Goal: Task Accomplishment & Management: Use online tool/utility

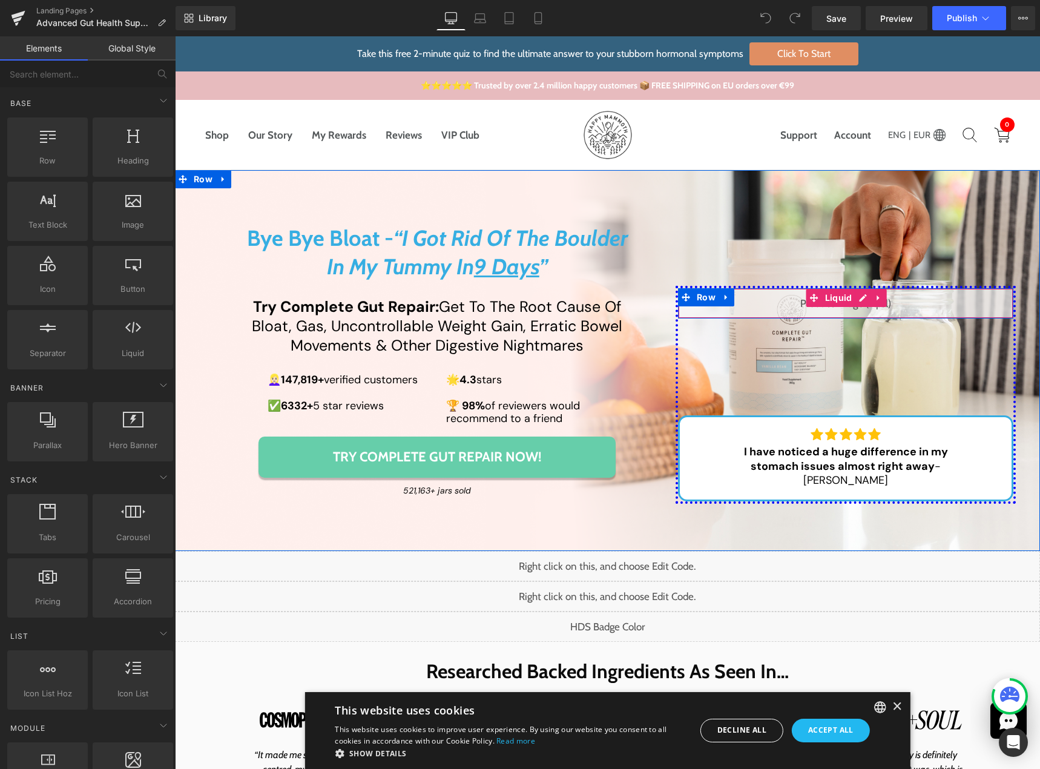
click at [860, 312] on div "Liquid" at bounding box center [846, 303] width 336 height 30
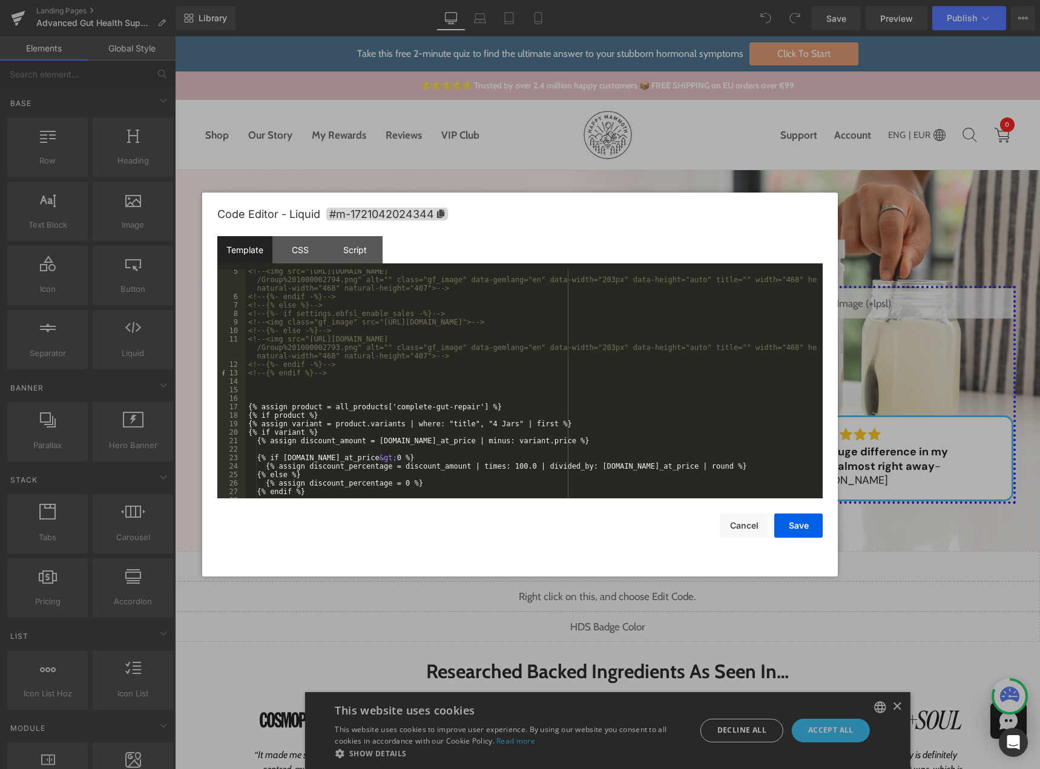
scroll to position [73, 0]
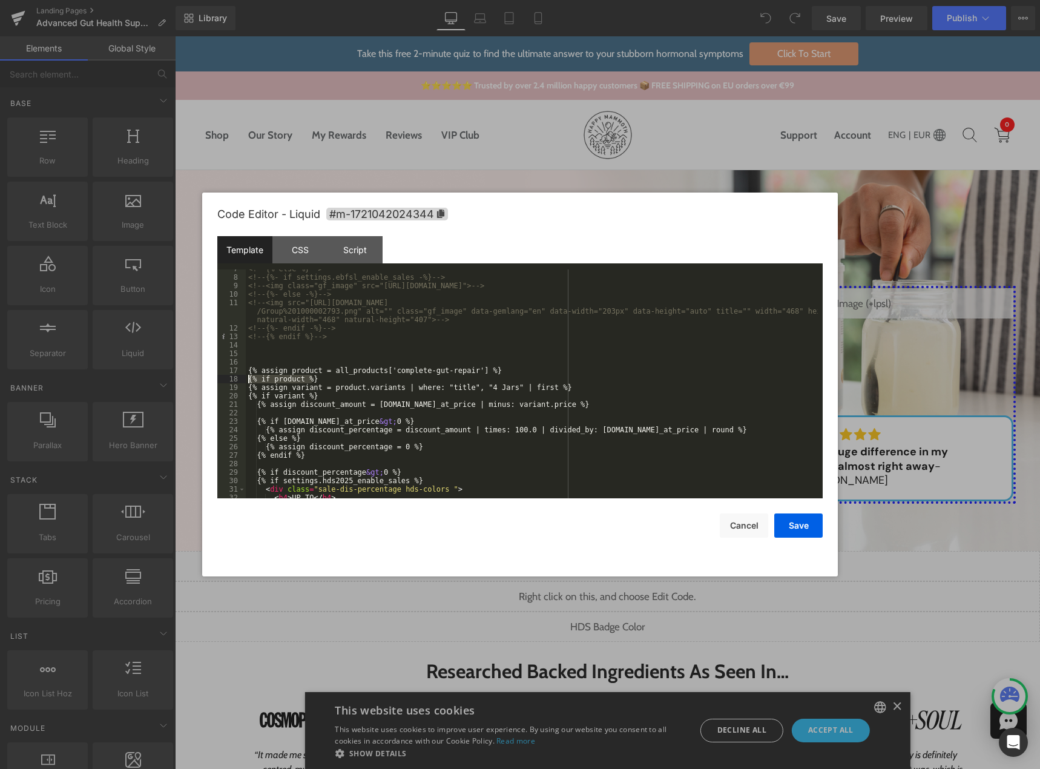
drag, startPoint x: 317, startPoint y: 380, endPoint x: 243, endPoint y: 375, distance: 74.0
click at [243, 375] on pre "7 8 9 10 11 12 13 14 15 16 17 18 19 20 21 22 23 24 25 26 27 28 29 30 31 32 33 <…" at bounding box center [519, 383] width 605 height 229
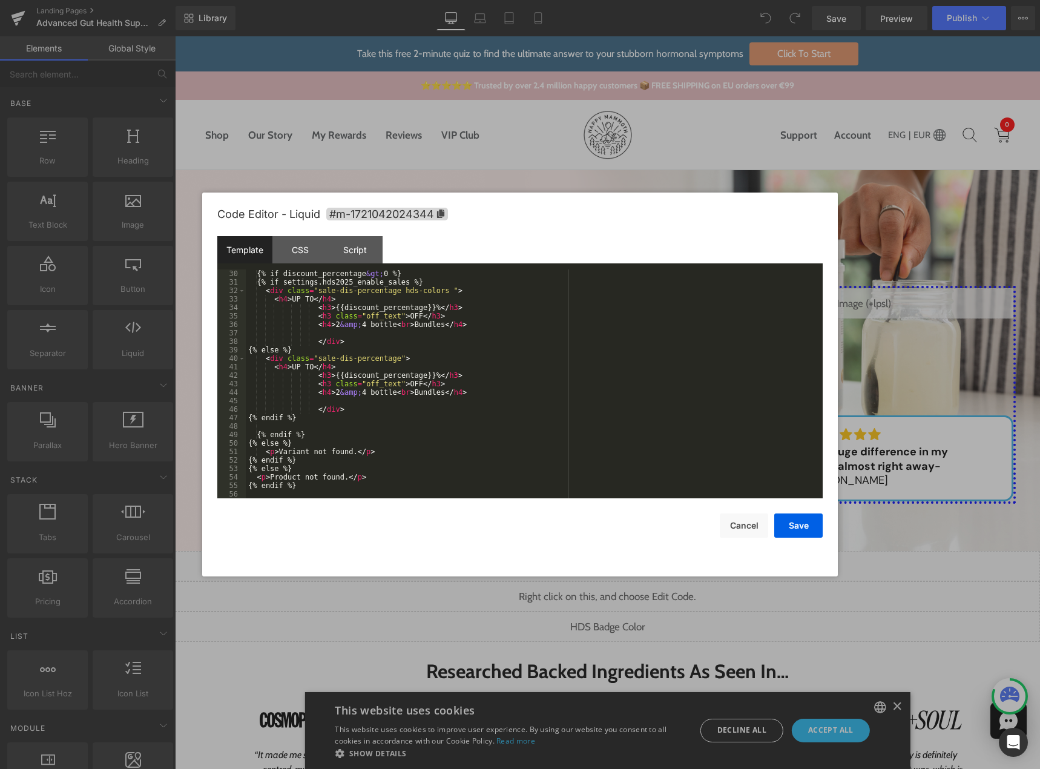
scroll to position [280, 0]
drag, startPoint x: 297, startPoint y: 488, endPoint x: 218, endPoint y: 484, distance: 79.4
click at [218, 484] on pre "30 31 32 33 34 35 36 37 38 39 40 41 42 43 44 45 46 47 48 49 50 51 52 53 54 55 5…" at bounding box center [519, 383] width 605 height 229
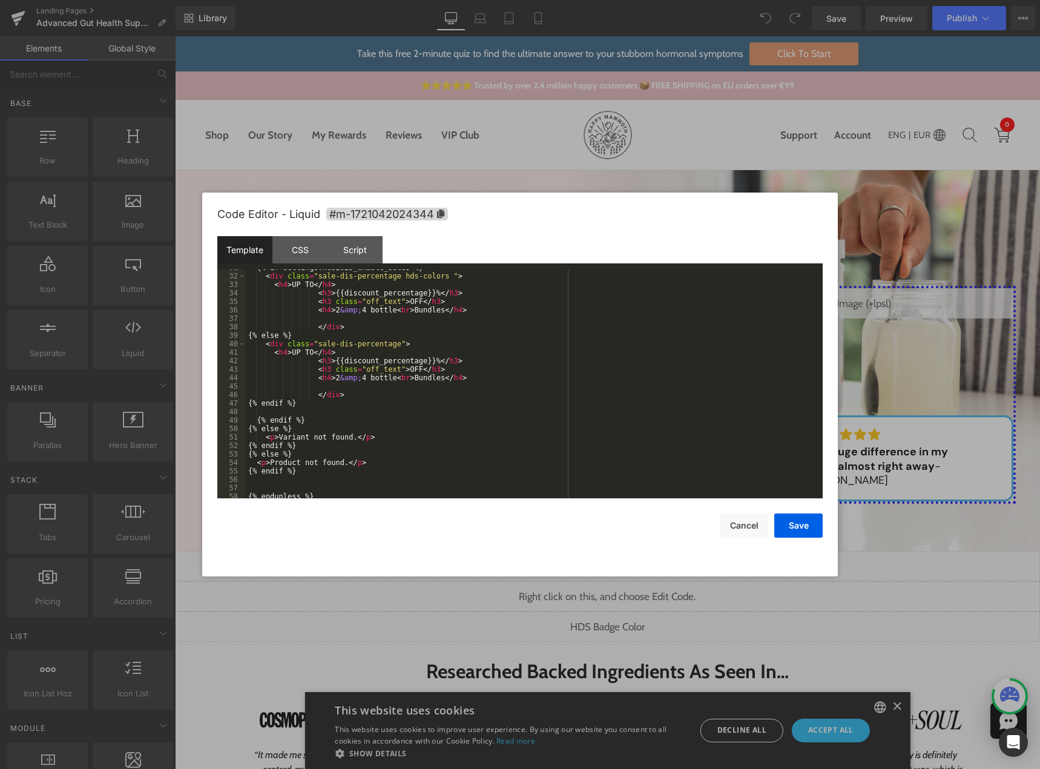
scroll to position [149, 0]
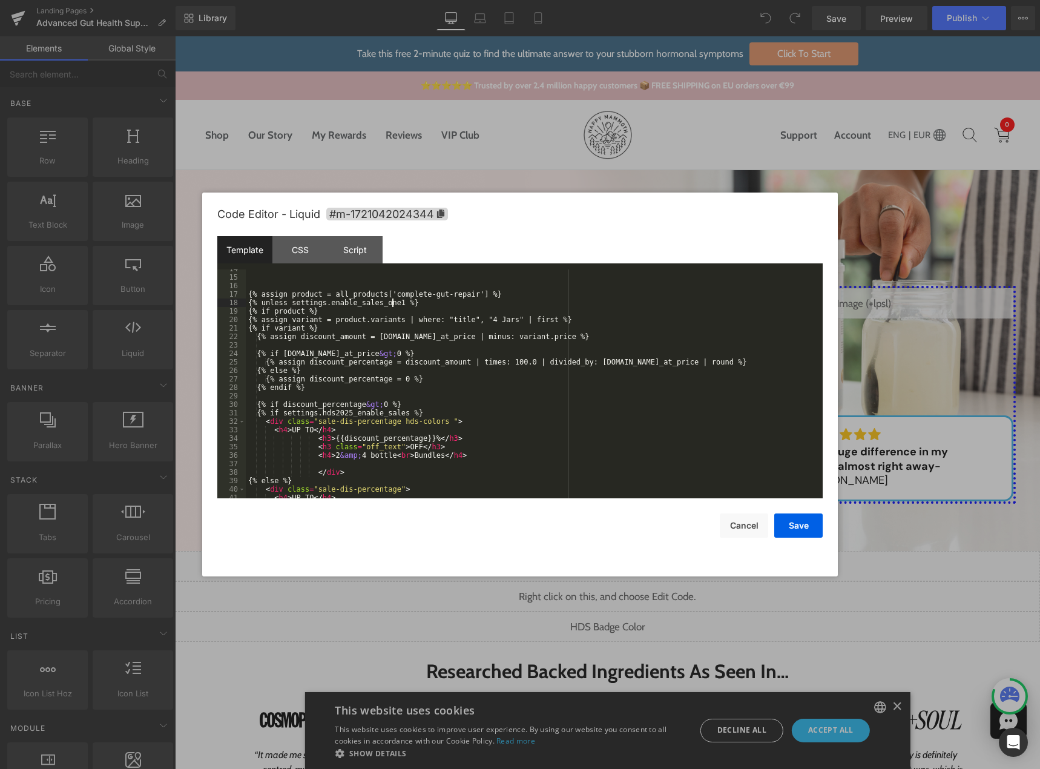
click at [392, 301] on div "{% assign product = all_products['complete-gut-repair'] %} {% unless settings.e…" at bounding box center [532, 387] width 572 height 246
click at [787, 523] on button "Save" at bounding box center [798, 525] width 48 height 24
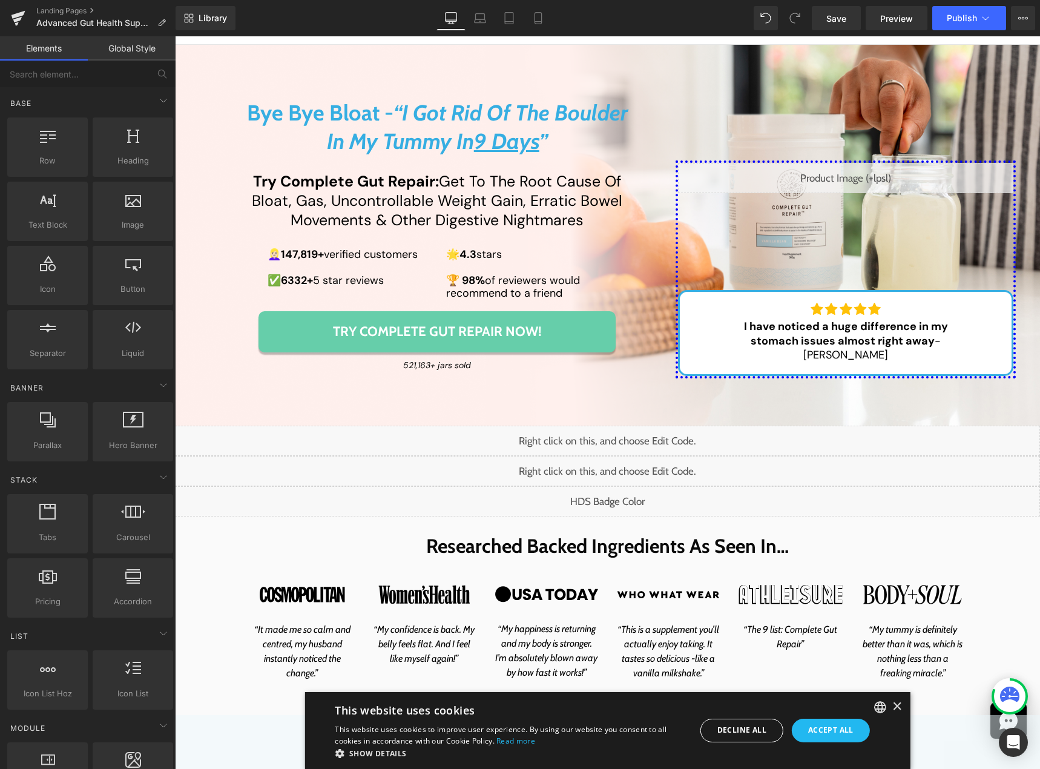
scroll to position [182, 0]
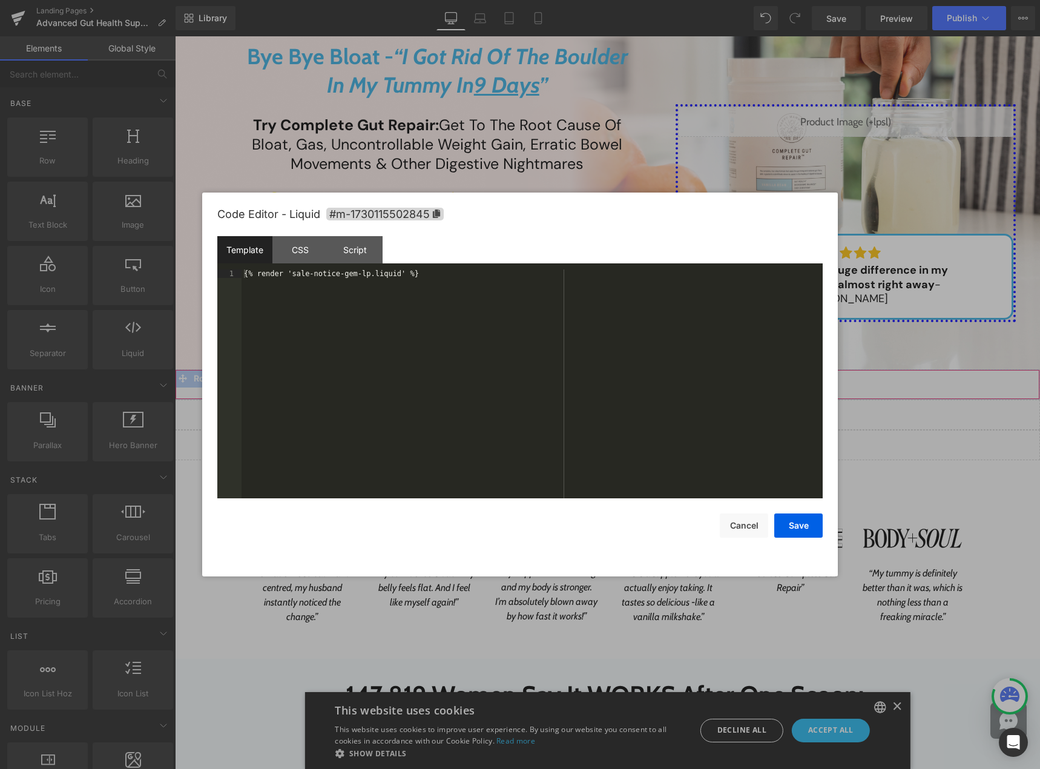
click at [618, 378] on div "Liquid" at bounding box center [607, 384] width 865 height 30
click at [753, 527] on button "Cancel" at bounding box center [744, 525] width 48 height 24
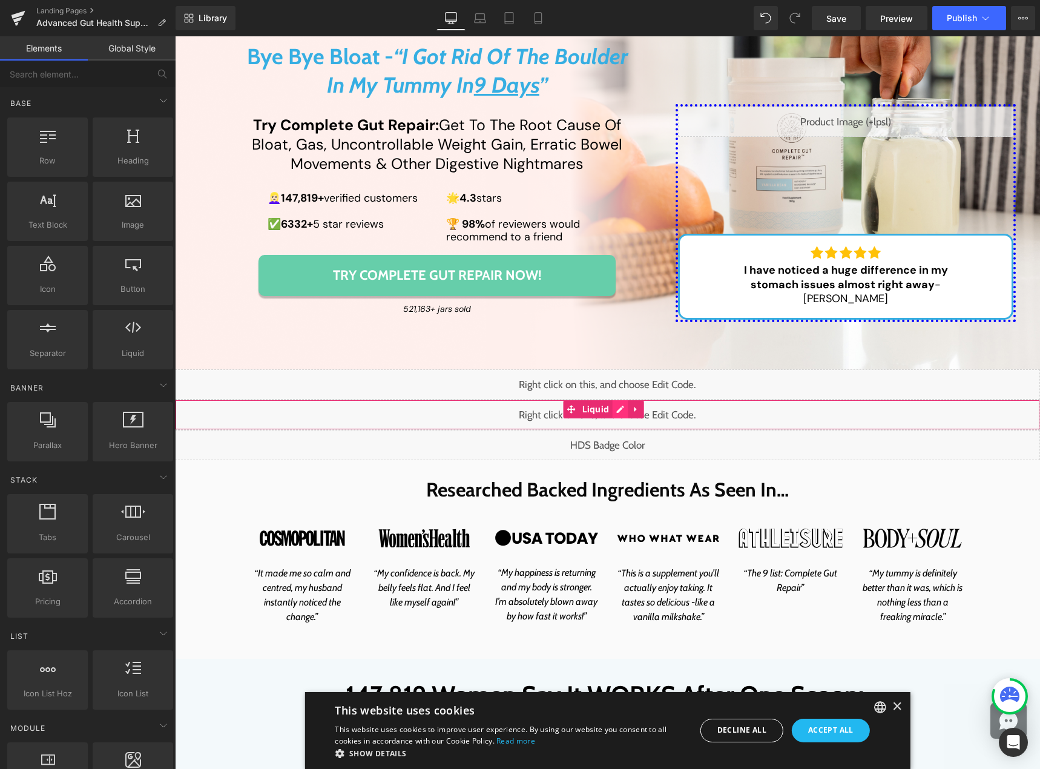
click at [623, 409] on div "Liquid" at bounding box center [607, 414] width 865 height 30
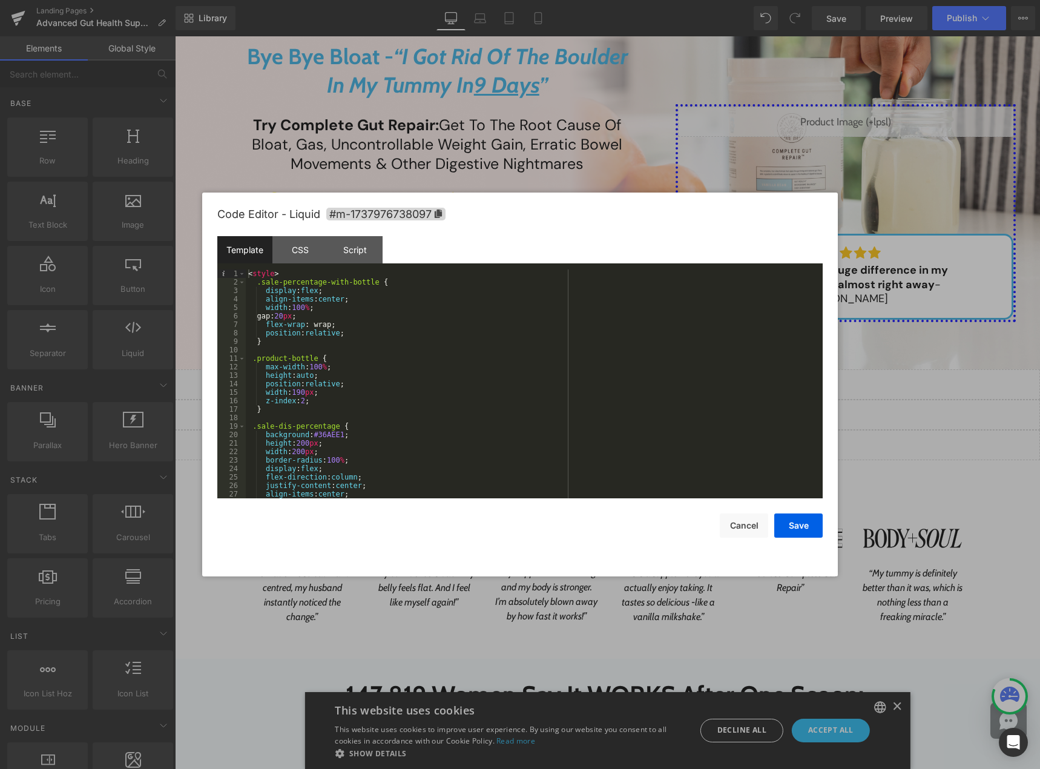
scroll to position [0, 0]
click at [754, 523] on button "Cancel" at bounding box center [744, 525] width 48 height 24
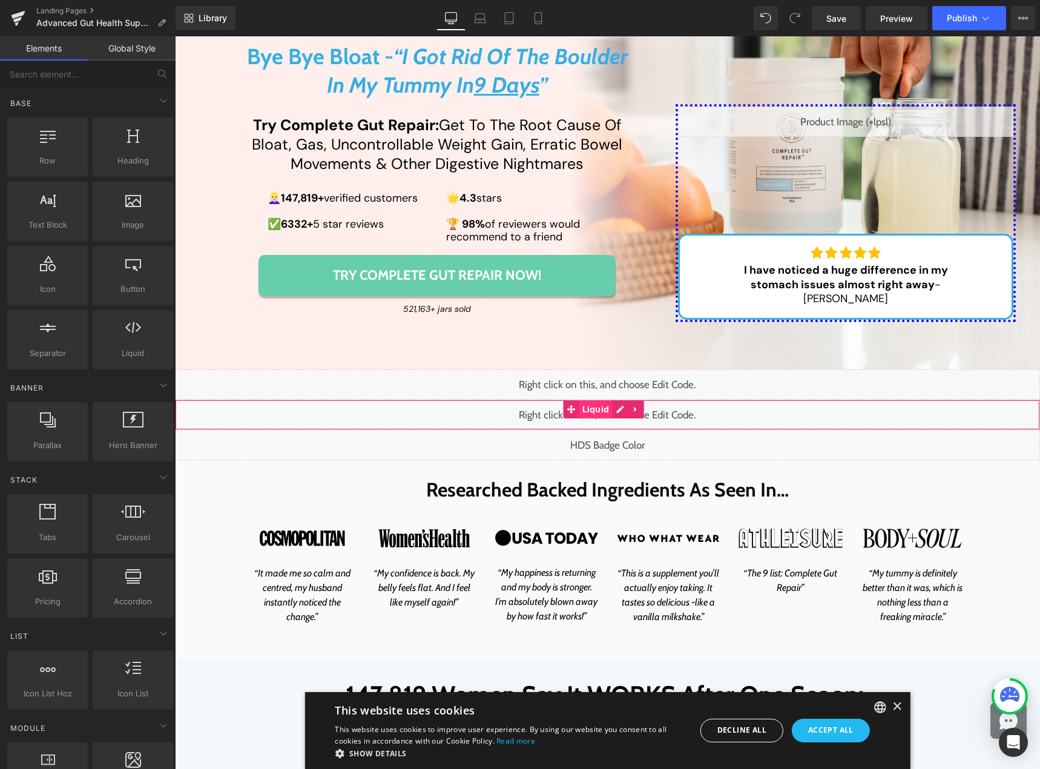
click at [597, 408] on span "Liquid" at bounding box center [595, 409] width 33 height 18
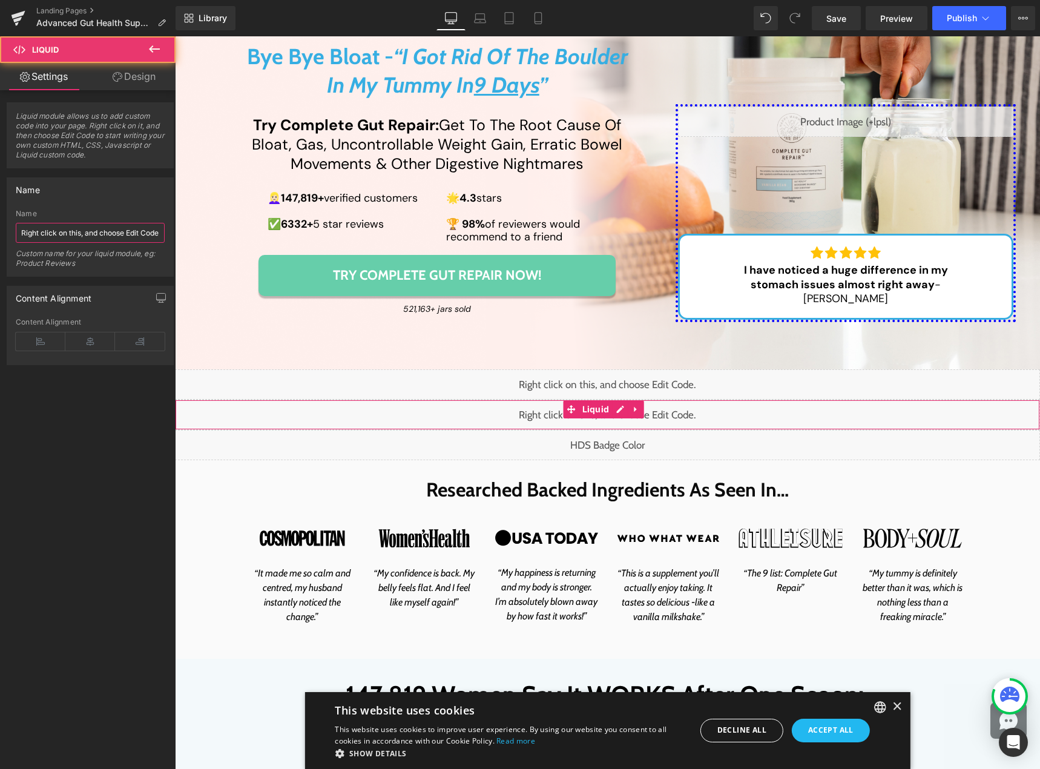
click at [59, 234] on input "Right click on this, and choose Edit Code." at bounding box center [90, 233] width 149 height 20
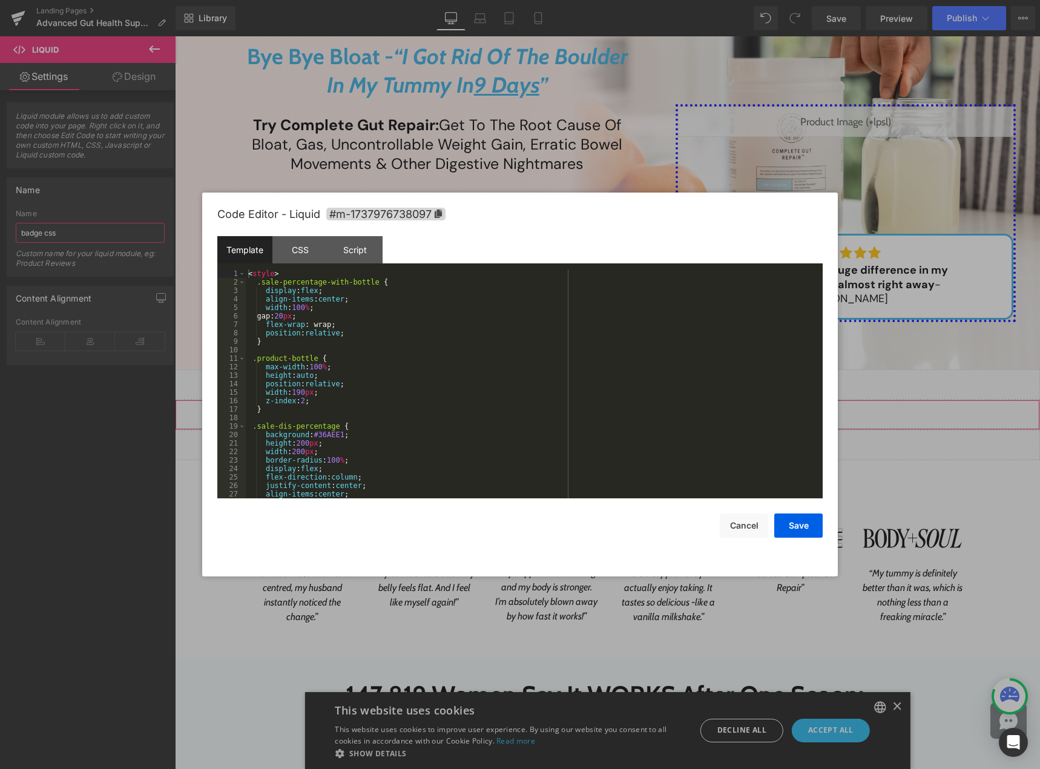
click at [618, 409] on div "Liquid" at bounding box center [607, 414] width 865 height 30
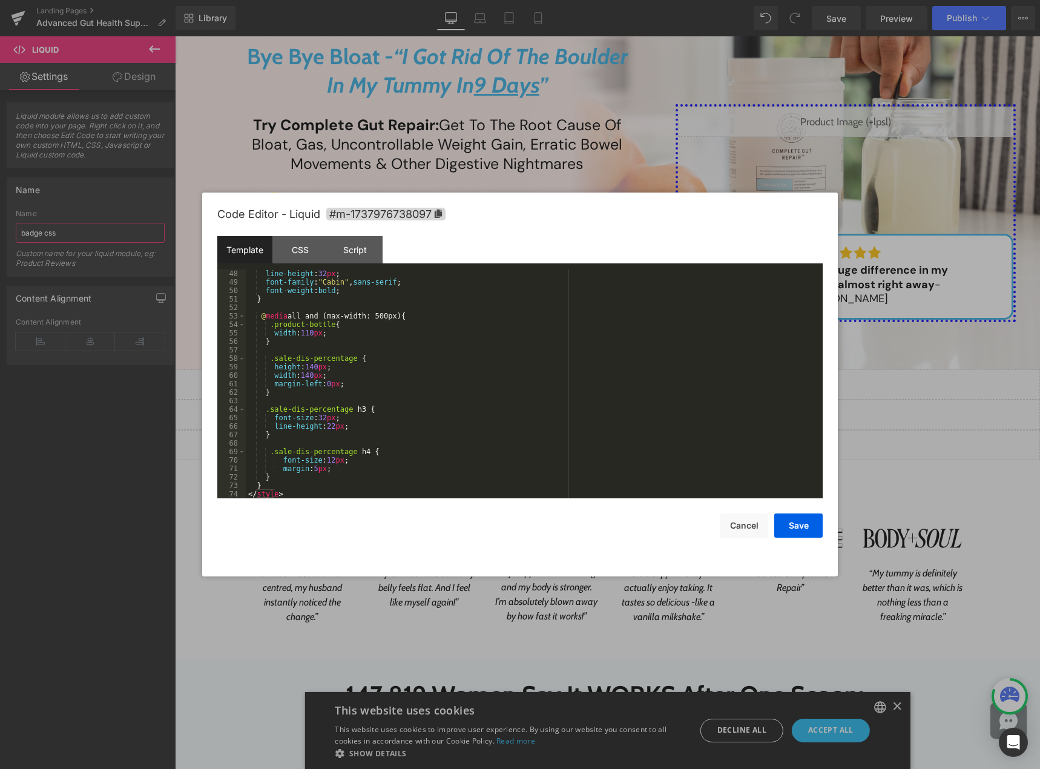
scroll to position [398, 0]
type input "badge css"
click at [313, 493] on div "line-height : 32 px ; font-family : " Cabin " , sans-serif ; font-weight : bold…" at bounding box center [532, 392] width 572 height 246
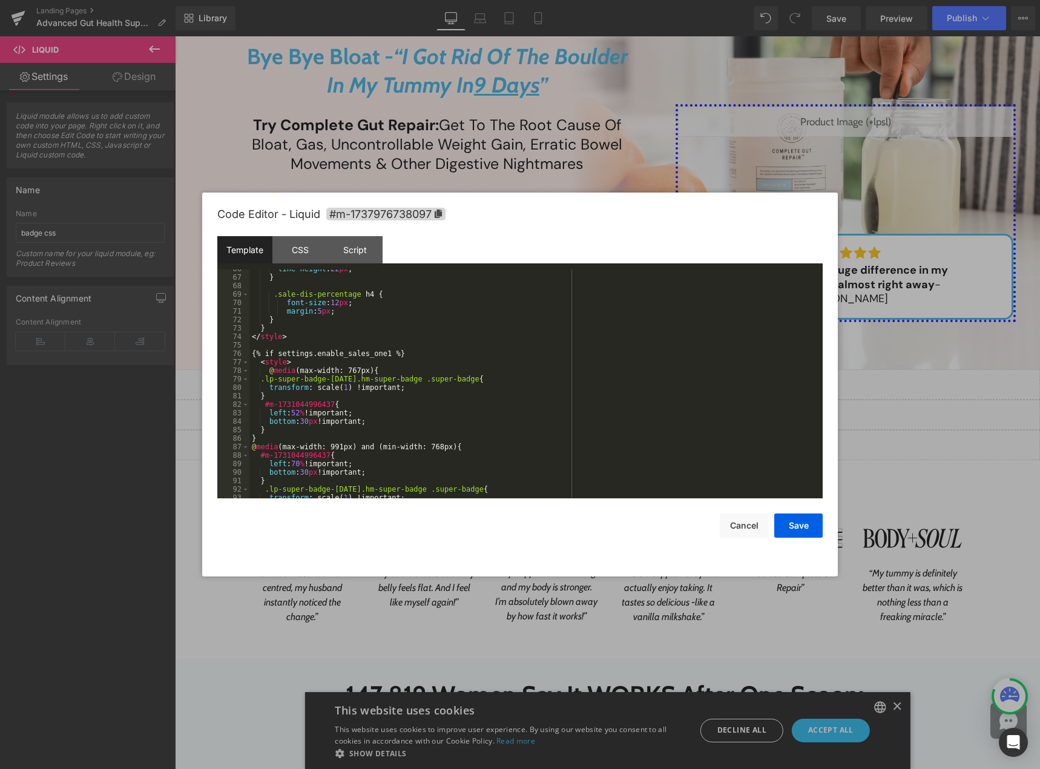
scroll to position [556, 0]
click at [784, 521] on button "Save" at bounding box center [798, 525] width 48 height 24
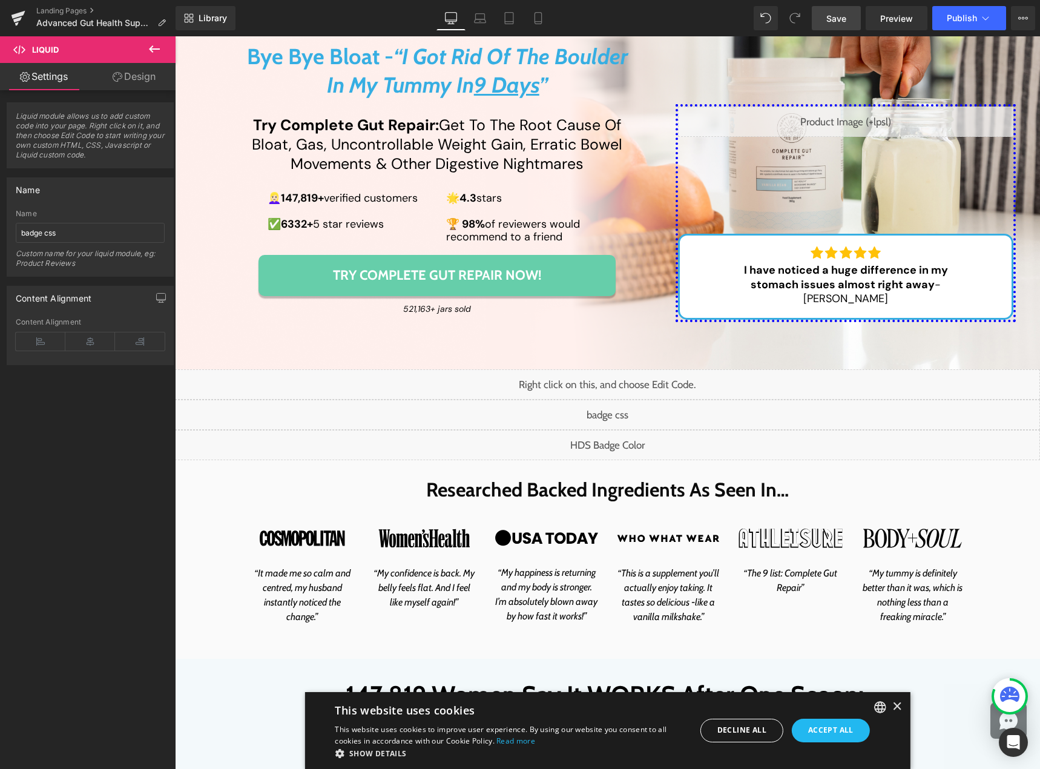
click at [837, 16] on span "Save" at bounding box center [836, 18] width 20 height 13
click at [877, 19] on link "Preview" at bounding box center [896, 18] width 62 height 24
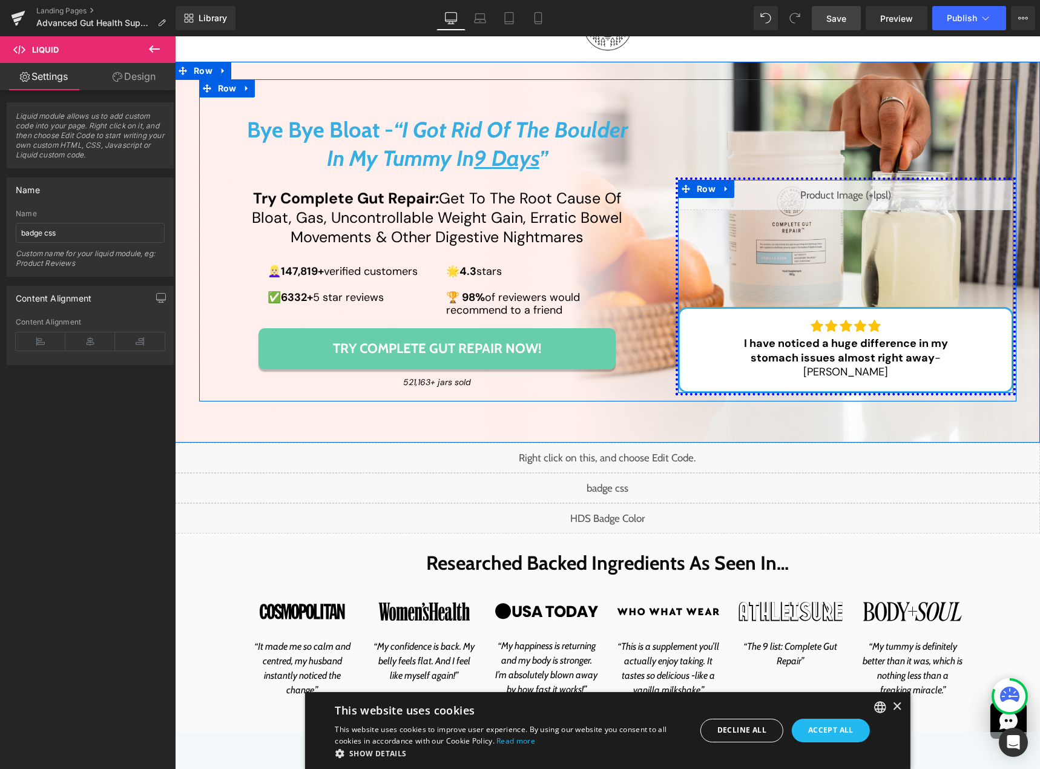
scroll to position [0, 0]
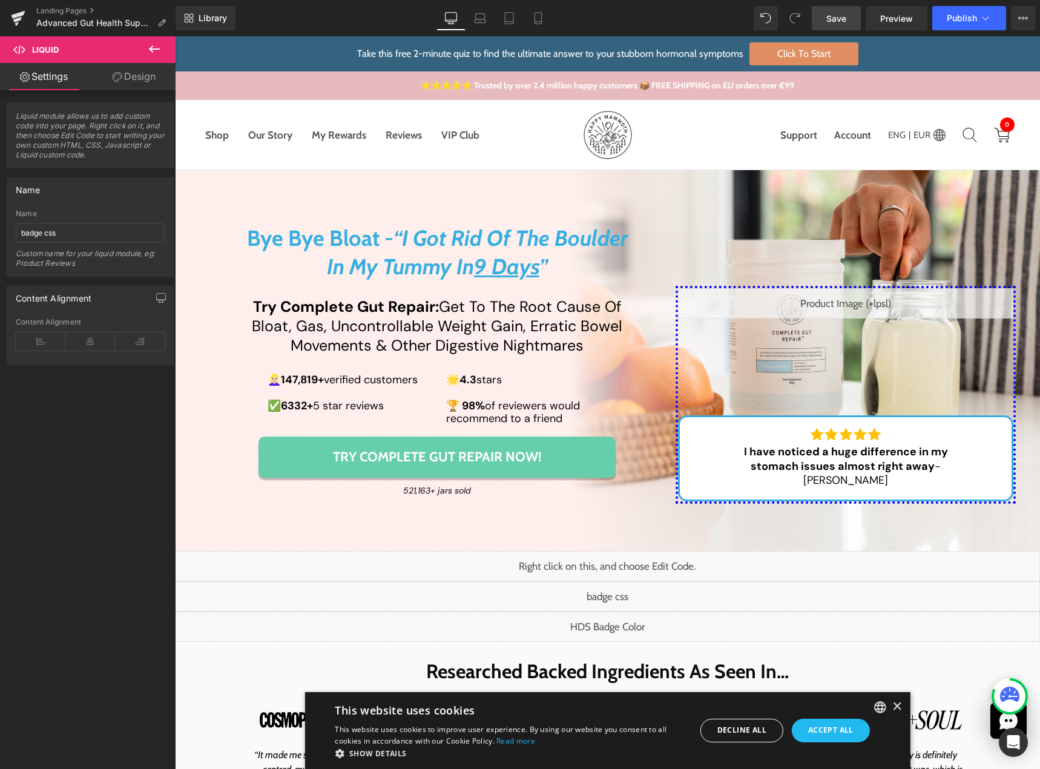
click at [456, 24] on icon at bounding box center [451, 18] width 12 height 12
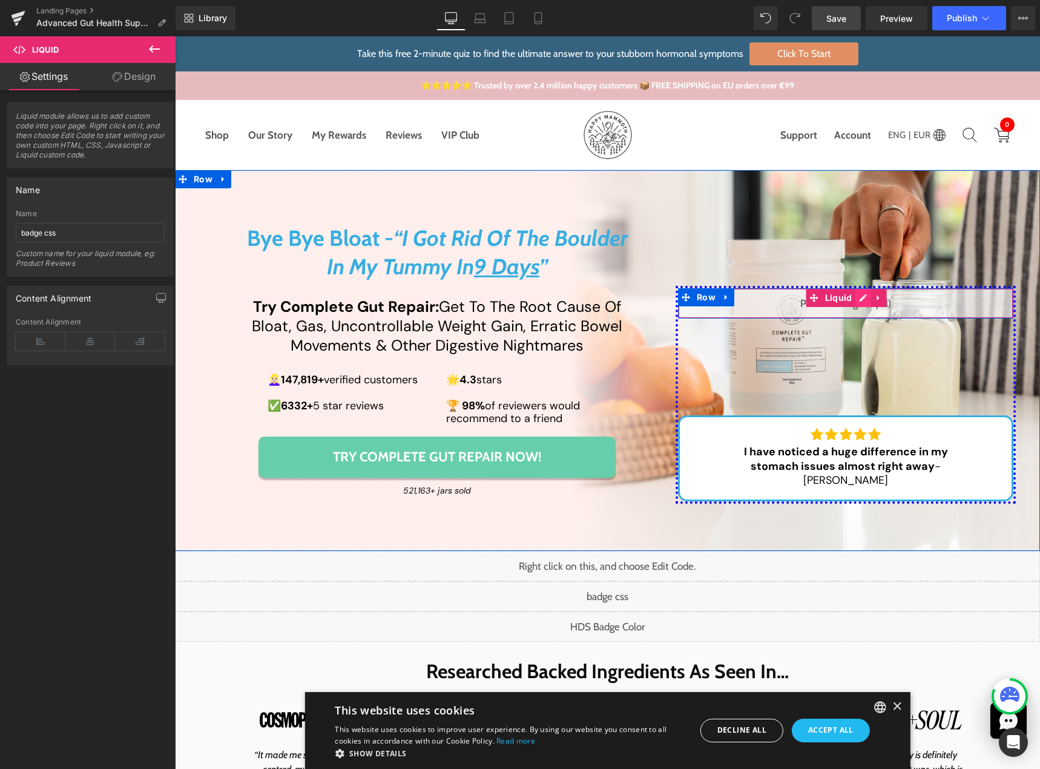
click at [859, 314] on div "Liquid" at bounding box center [846, 303] width 336 height 30
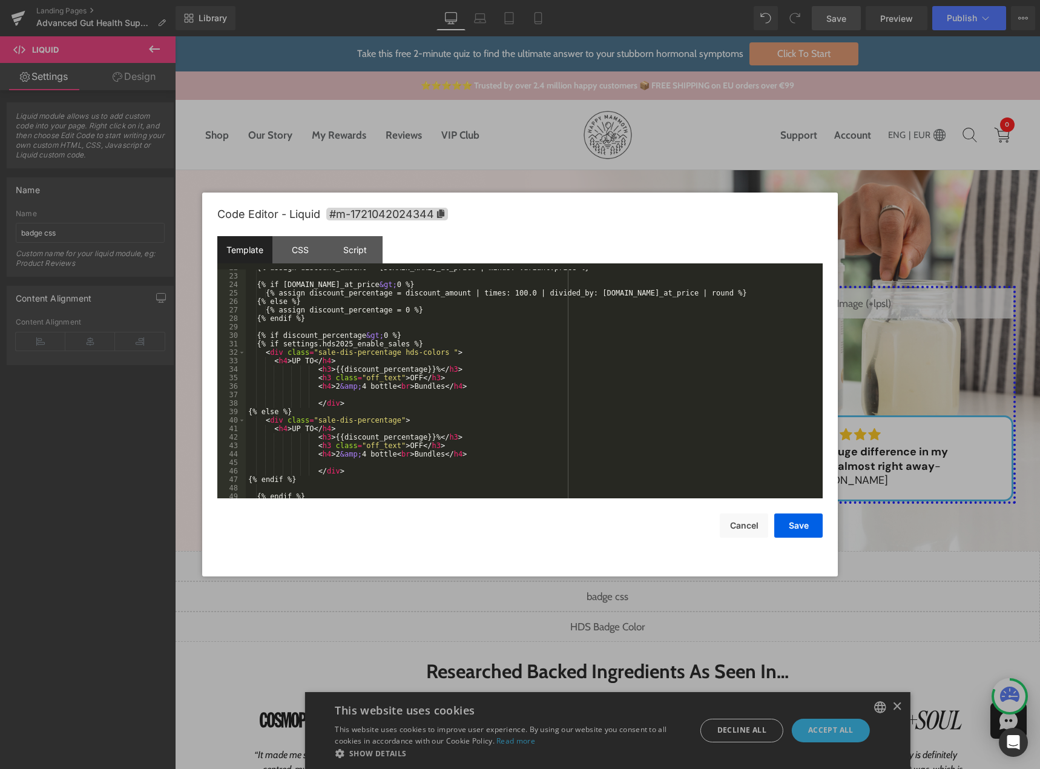
scroll to position [339, 0]
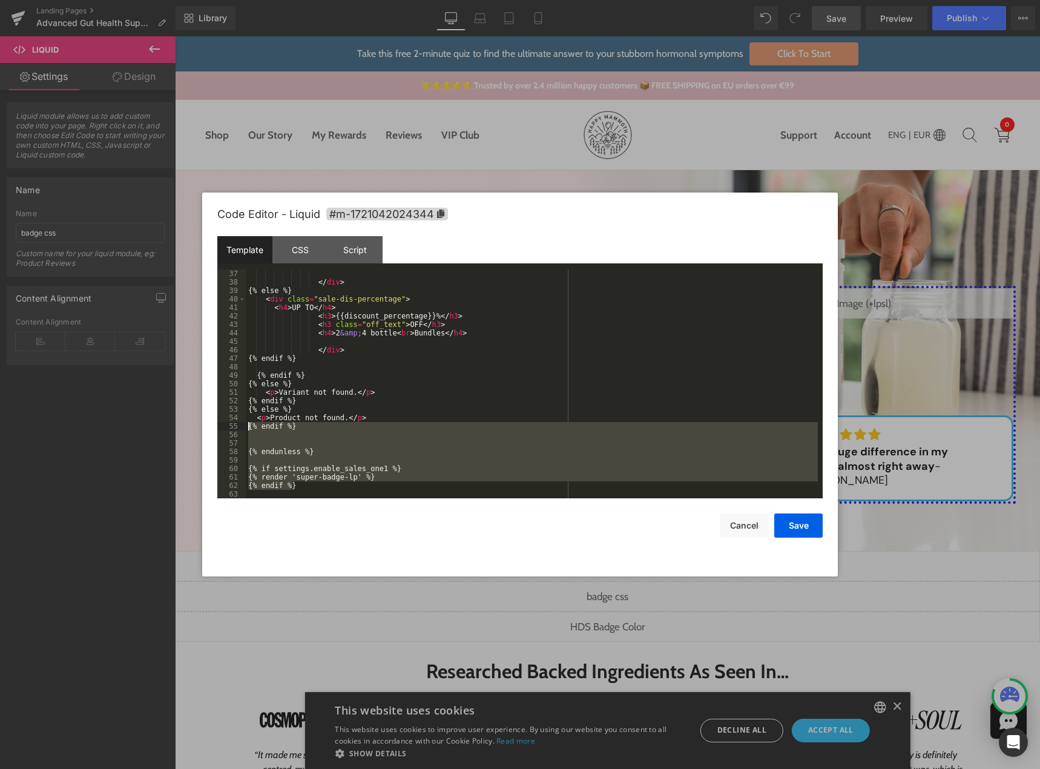
drag, startPoint x: 303, startPoint y: 484, endPoint x: 235, endPoint y: 422, distance: 92.1
click at [235, 422] on pre "37 38 39 40 41 42 43 44 45 46 47 48 49 50 51 52 53 54 55 56 57 58 59 60 61 62 6…" at bounding box center [519, 383] width 605 height 229
click at [703, 132] on div at bounding box center [520, 384] width 1040 height 769
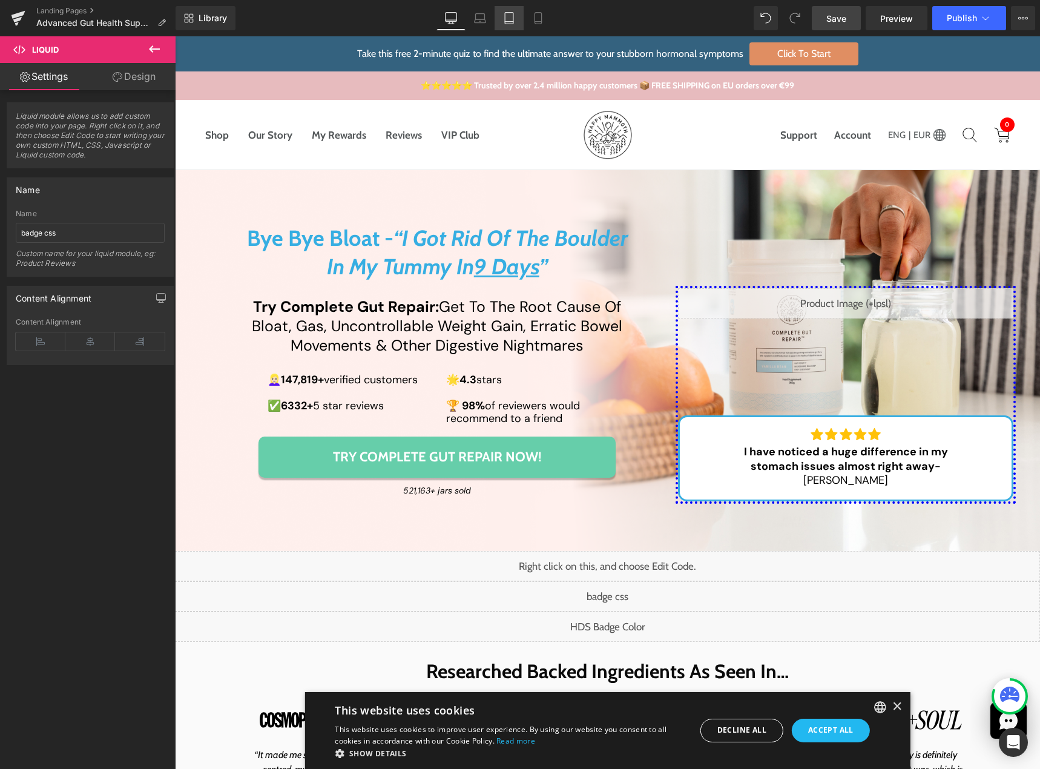
click at [509, 16] on icon at bounding box center [509, 18] width 12 height 12
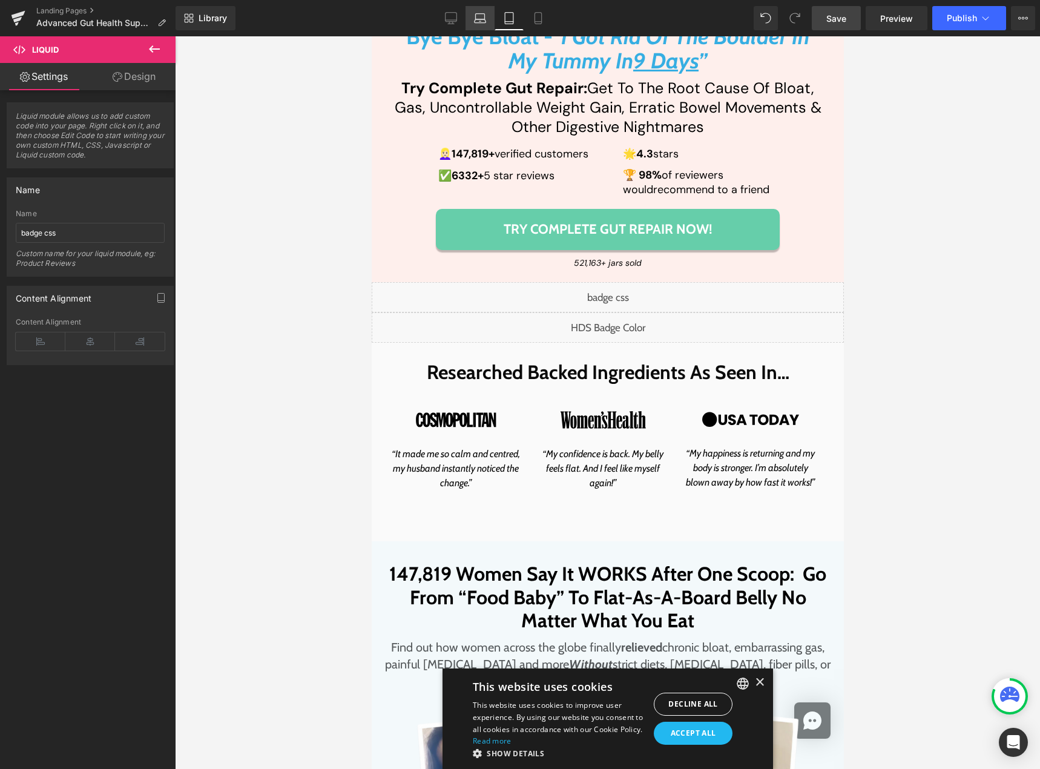
click at [487, 21] on link "Laptop" at bounding box center [479, 18] width 29 height 24
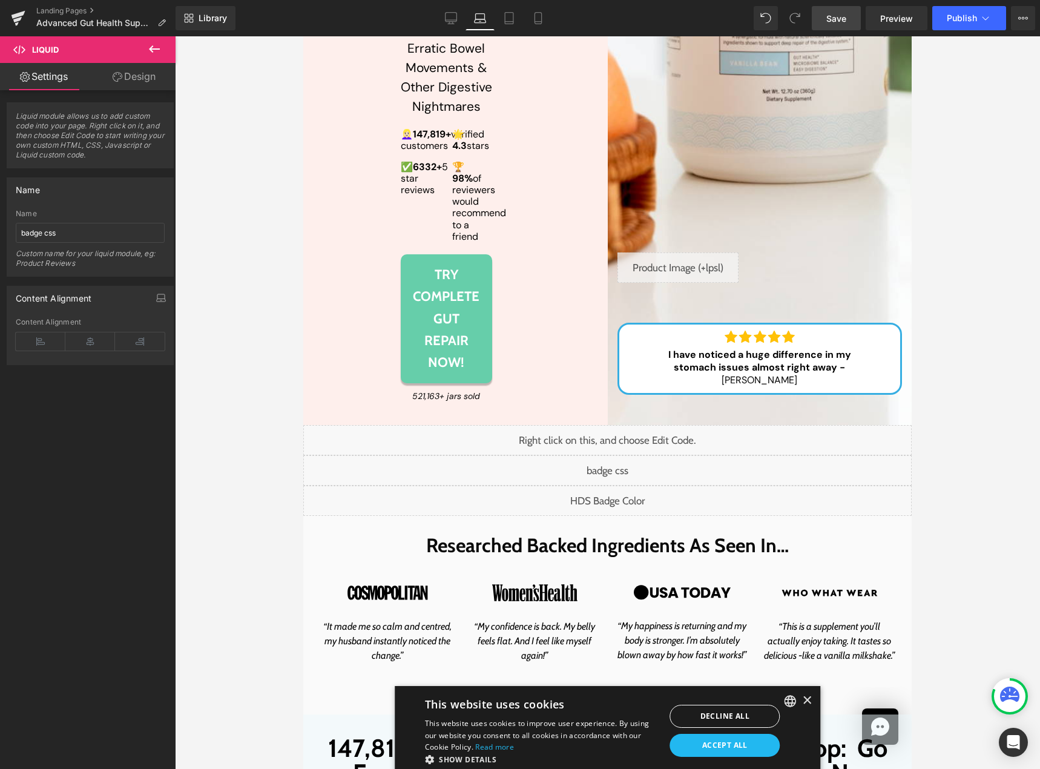
scroll to position [629, 0]
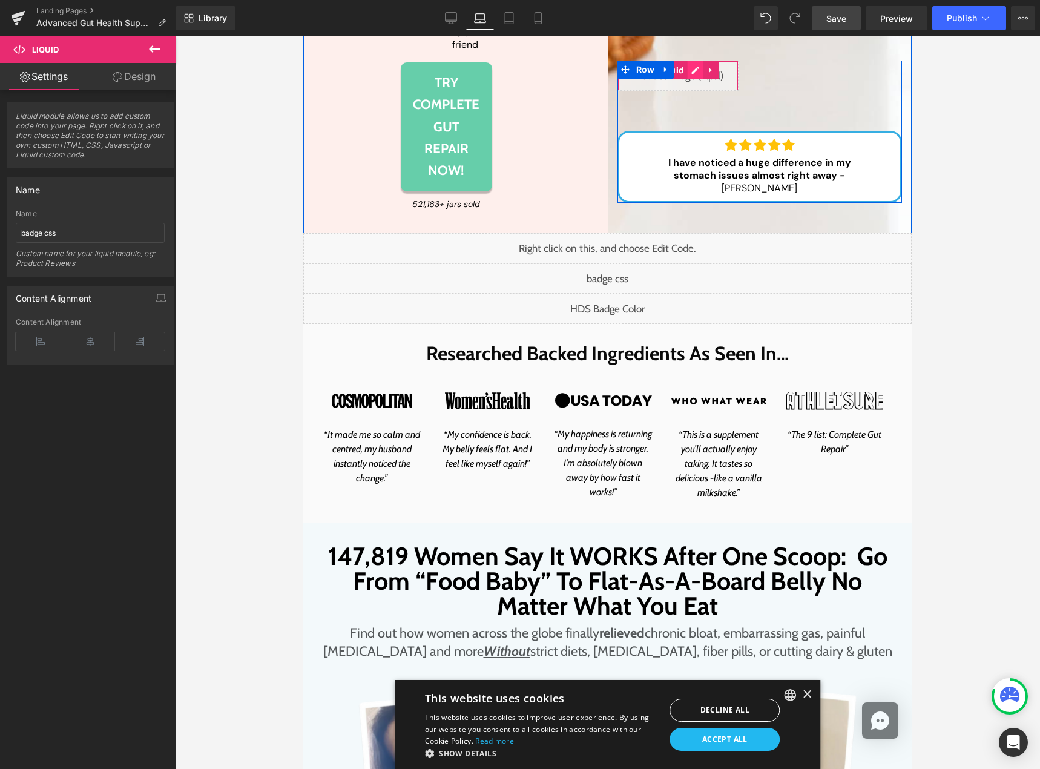
click at [691, 91] on div "Liquid" at bounding box center [677, 76] width 121 height 30
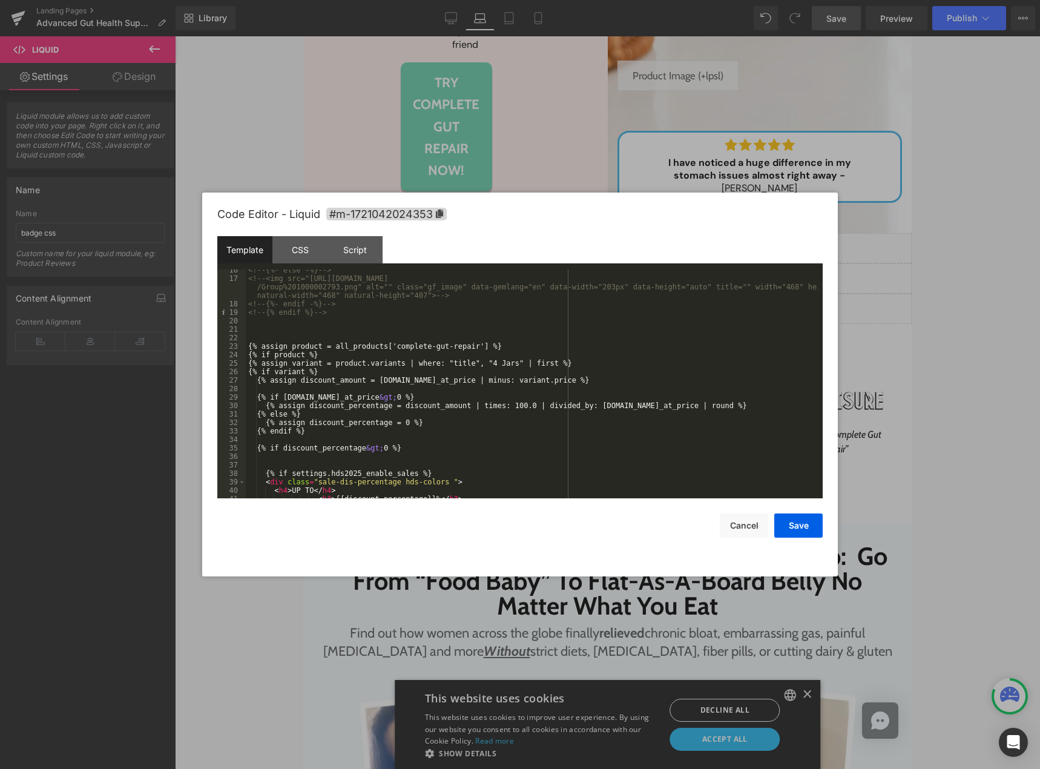
scroll to position [364, 0]
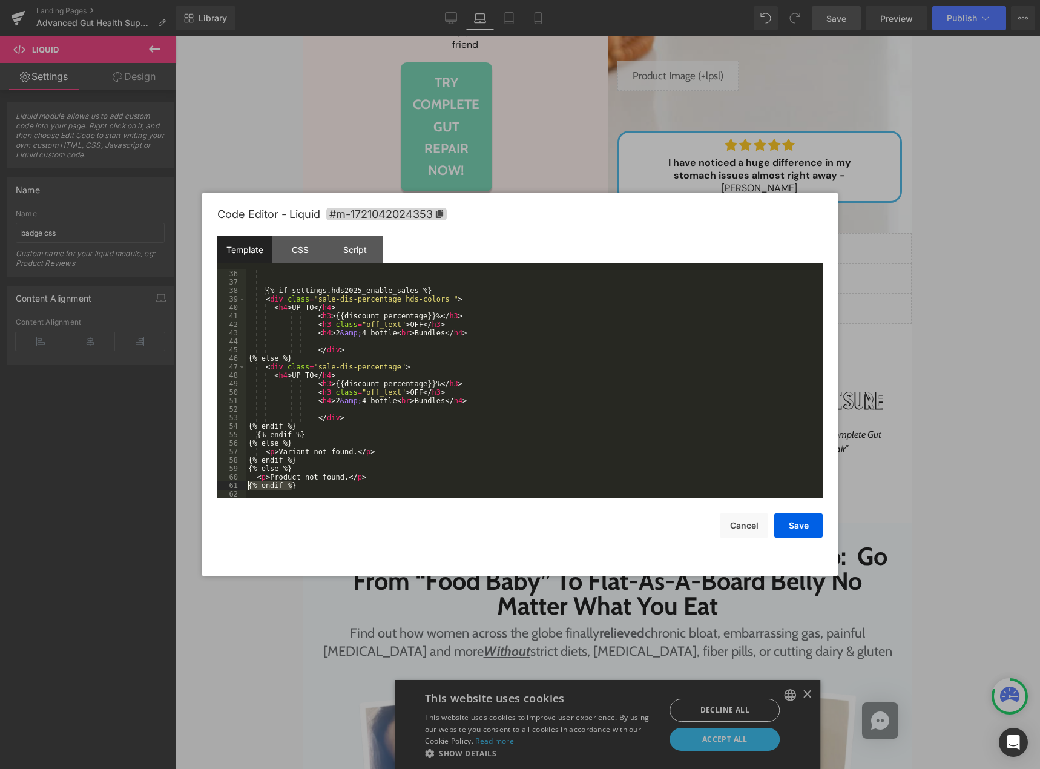
drag, startPoint x: 262, startPoint y: 490, endPoint x: 237, endPoint y: 488, distance: 24.9
click at [237, 488] on pre "36 37 38 39 40 41 42 43 44 45 46 47 48 49 50 51 52 53 54 55 56 57 58 59 60 61 6…" at bounding box center [519, 383] width 605 height 229
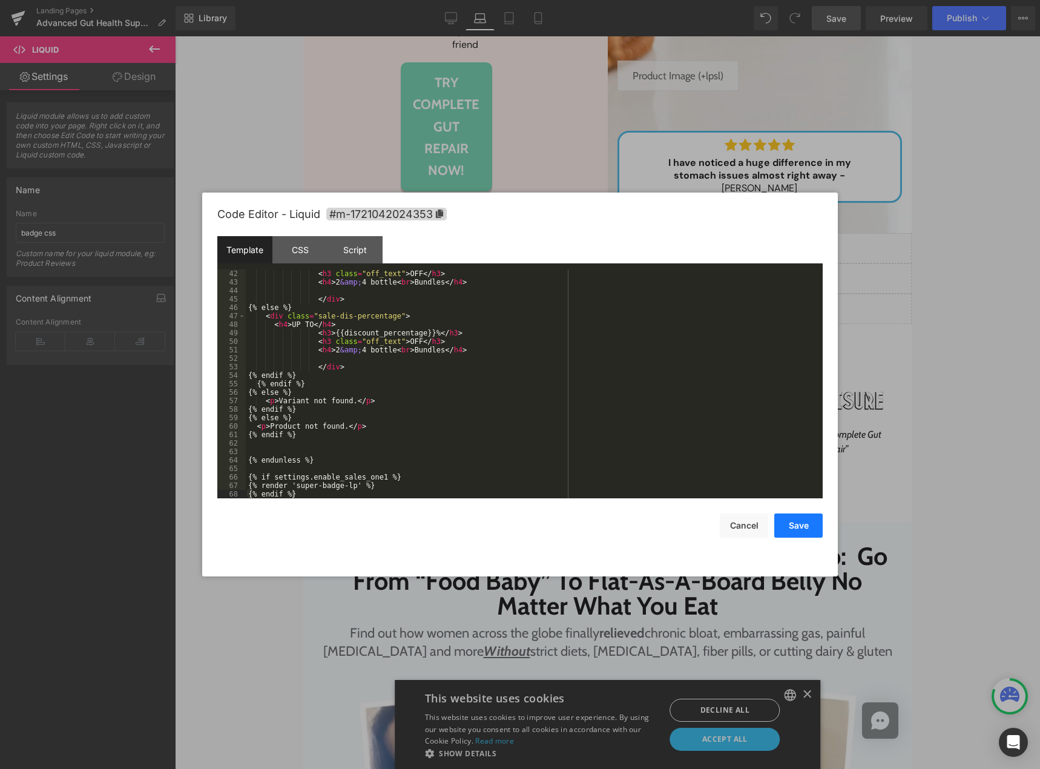
drag, startPoint x: 802, startPoint y: 528, endPoint x: 799, endPoint y: 510, distance: 17.8
click at [802, 527] on button "Save" at bounding box center [798, 525] width 48 height 24
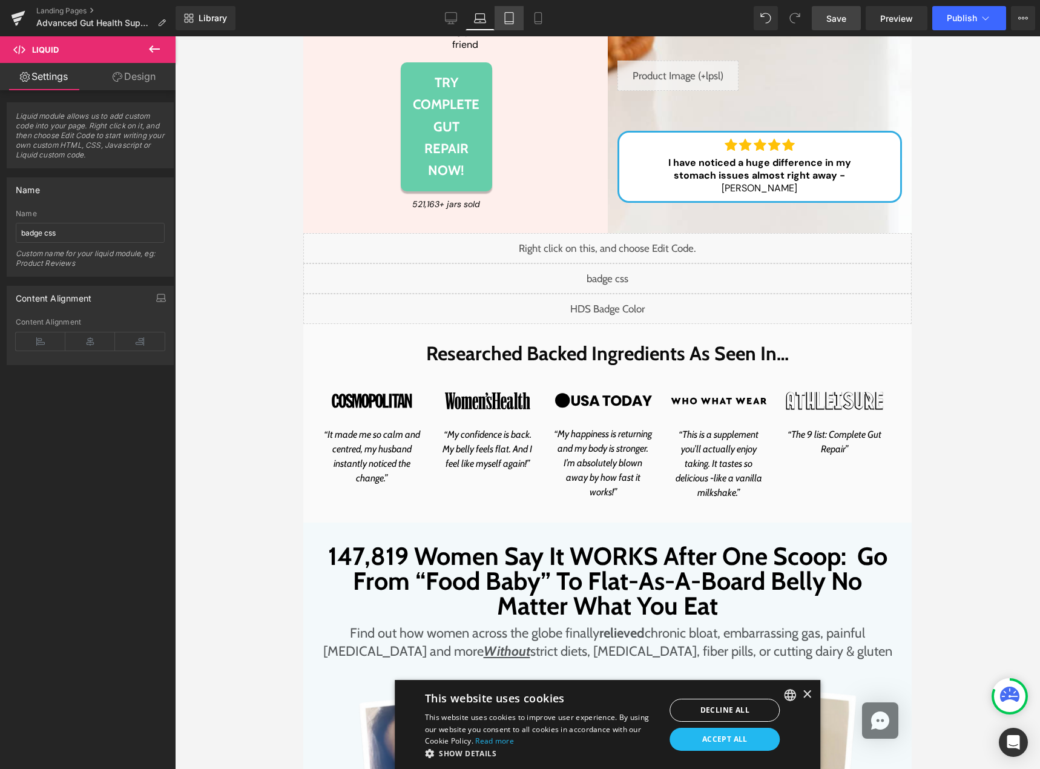
click at [503, 21] on icon at bounding box center [509, 18] width 12 height 12
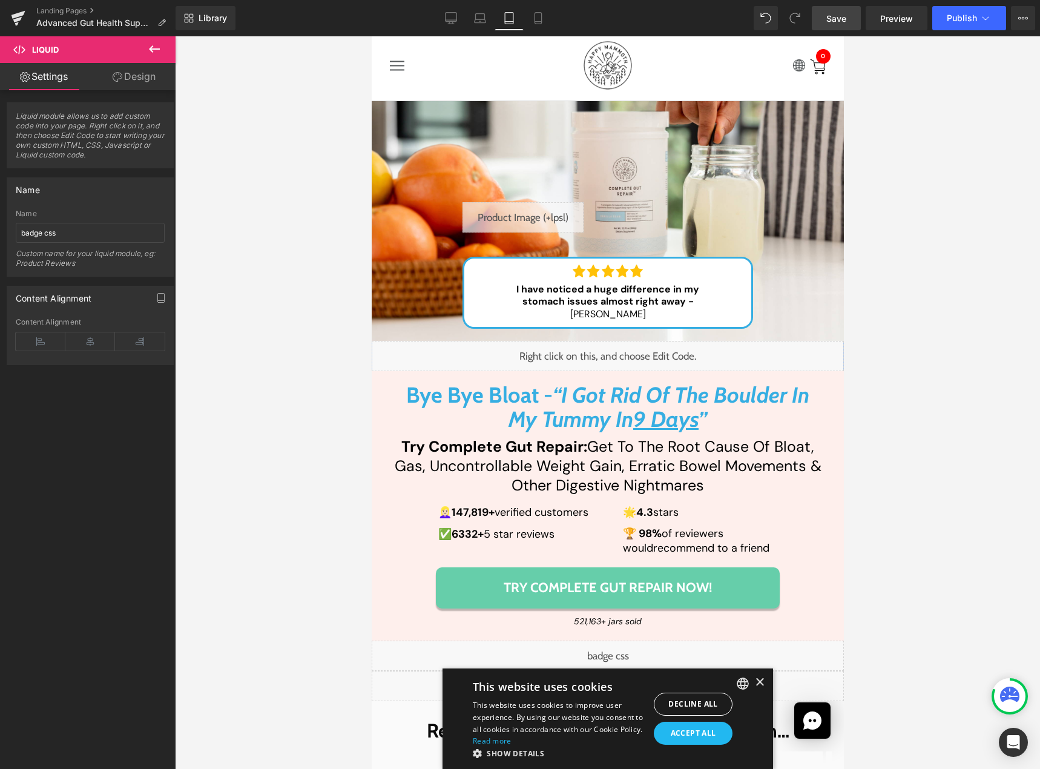
scroll to position [74, 0]
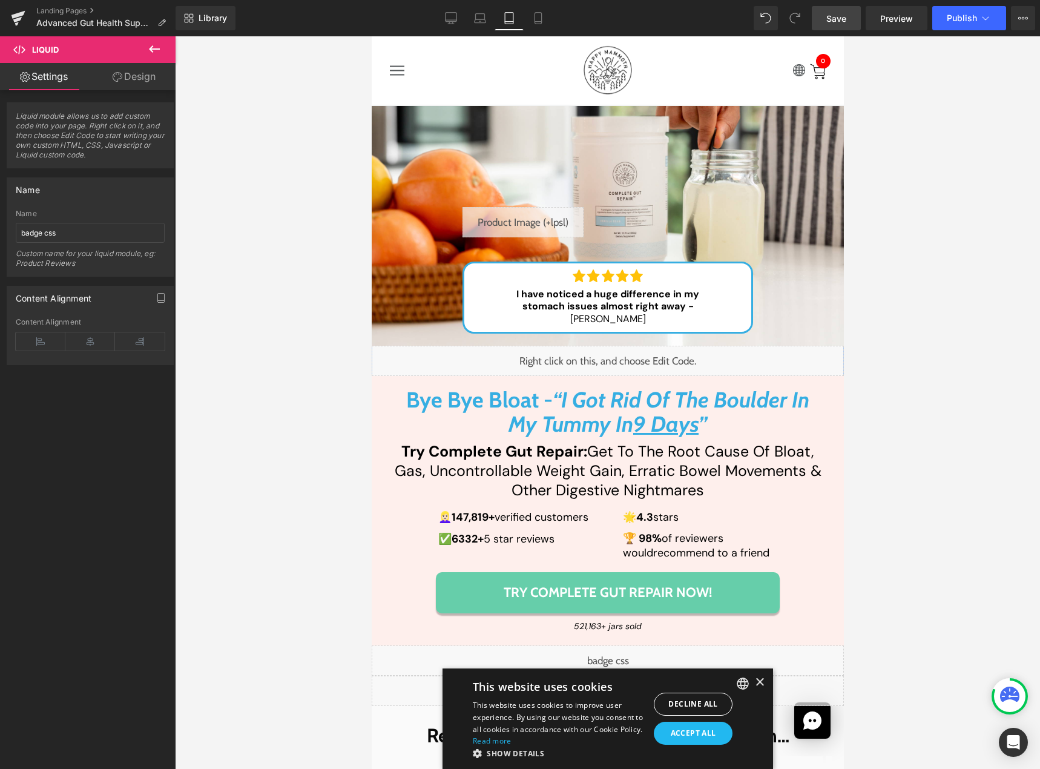
click at [523, 220] on div "Liquid" at bounding box center [522, 222] width 121 height 30
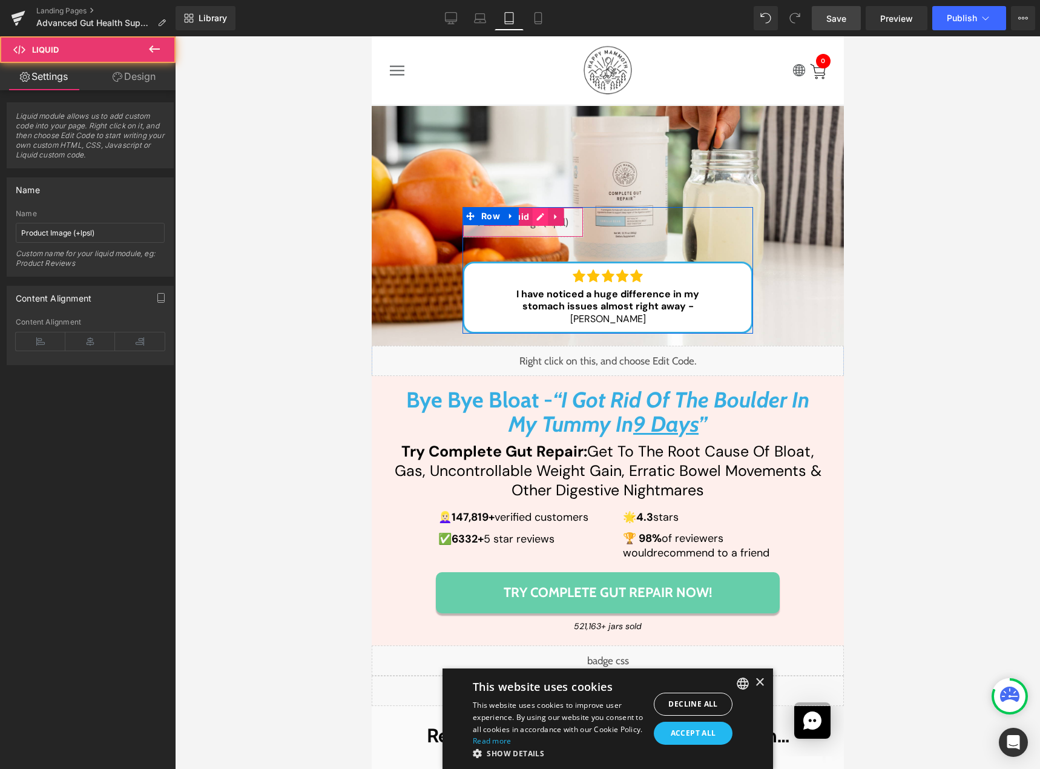
click at [533, 218] on div "Liquid" at bounding box center [522, 222] width 121 height 30
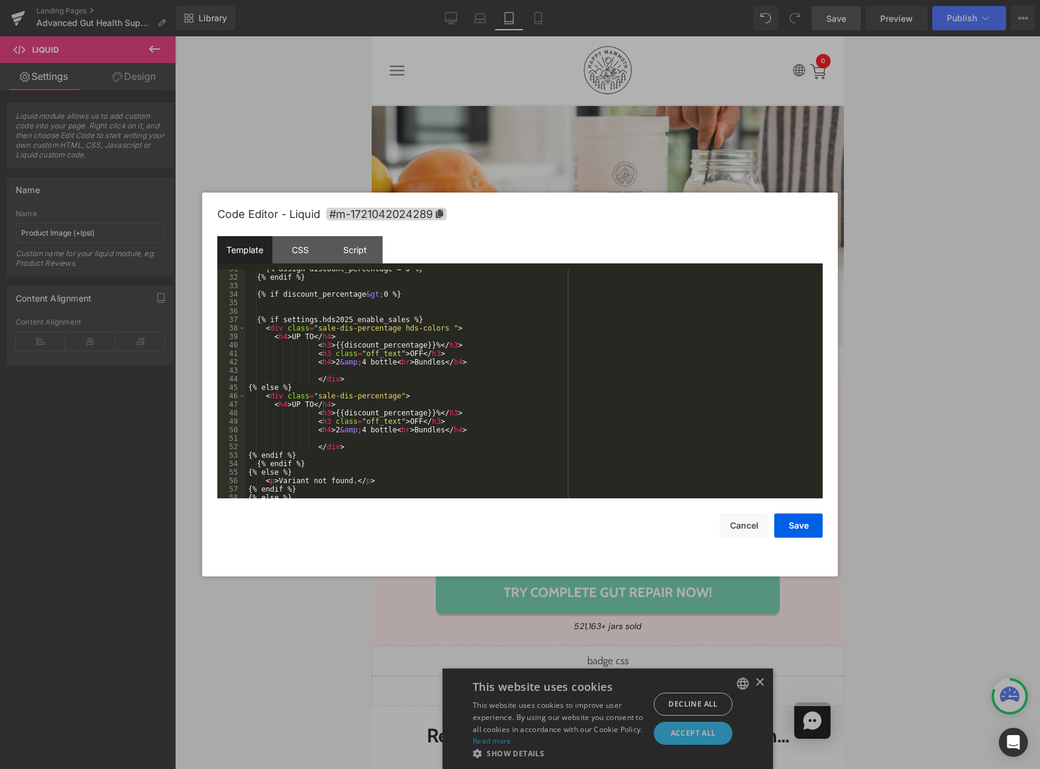
scroll to position [356, 0]
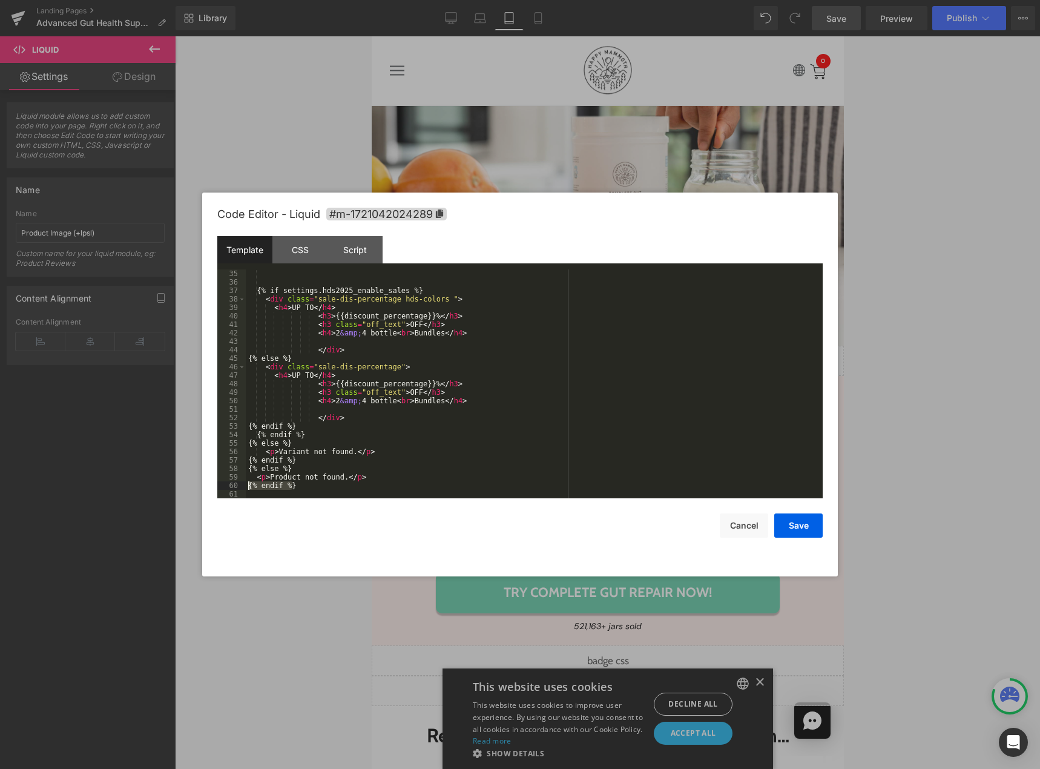
drag, startPoint x: 298, startPoint y: 486, endPoint x: 228, endPoint y: 482, distance: 70.3
click at [228, 482] on pre "35 36 37 38 39 40 41 42 43 44 45 46 47 48 49 50 51 52 53 54 55 56 57 58 59 60 6…" at bounding box center [519, 383] width 605 height 229
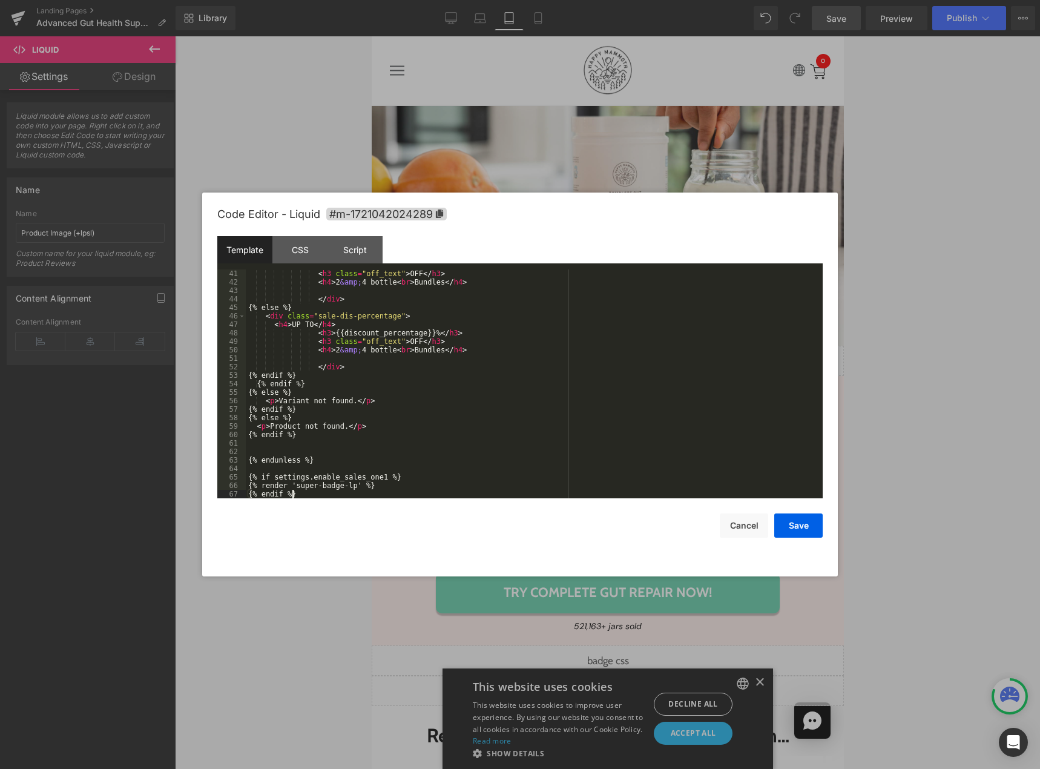
scroll to position [407, 0]
click at [786, 525] on button "Save" at bounding box center [798, 525] width 48 height 24
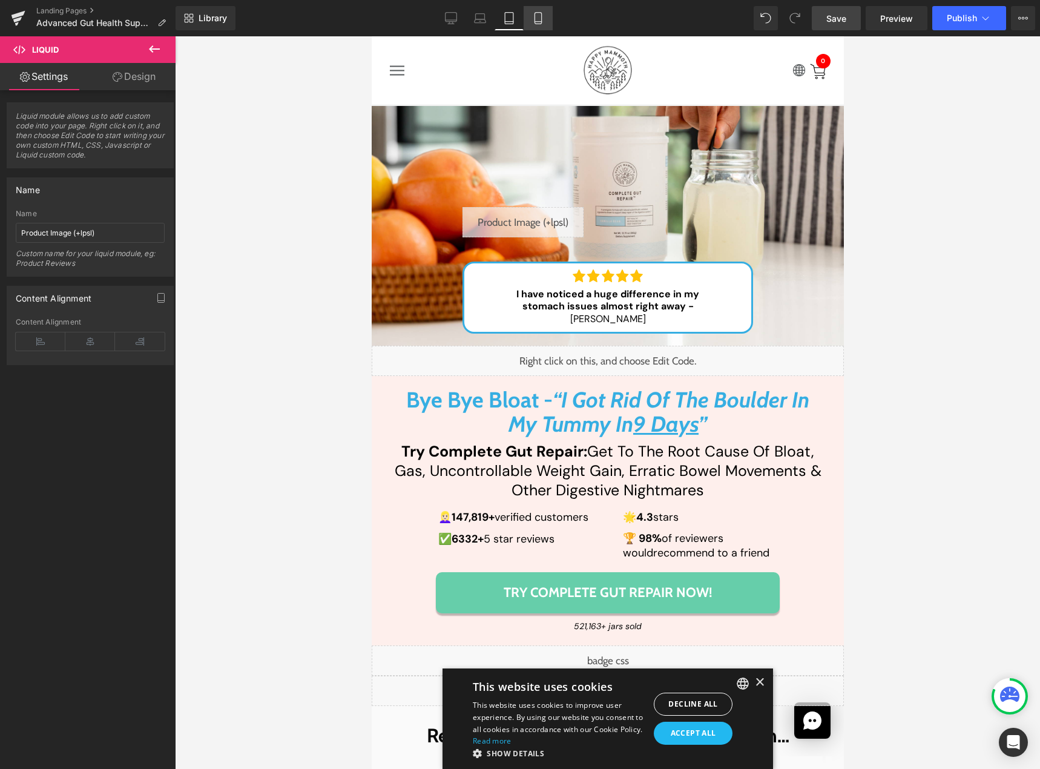
click at [531, 18] on link "Mobile" at bounding box center [537, 18] width 29 height 24
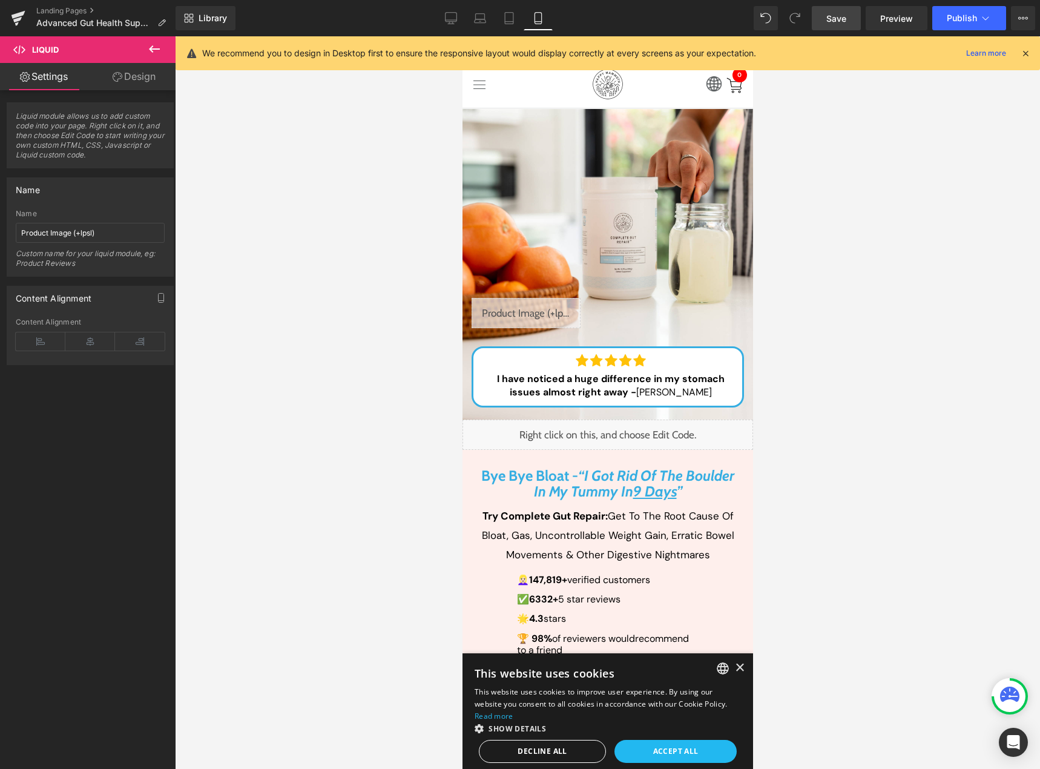
scroll to position [0, 0]
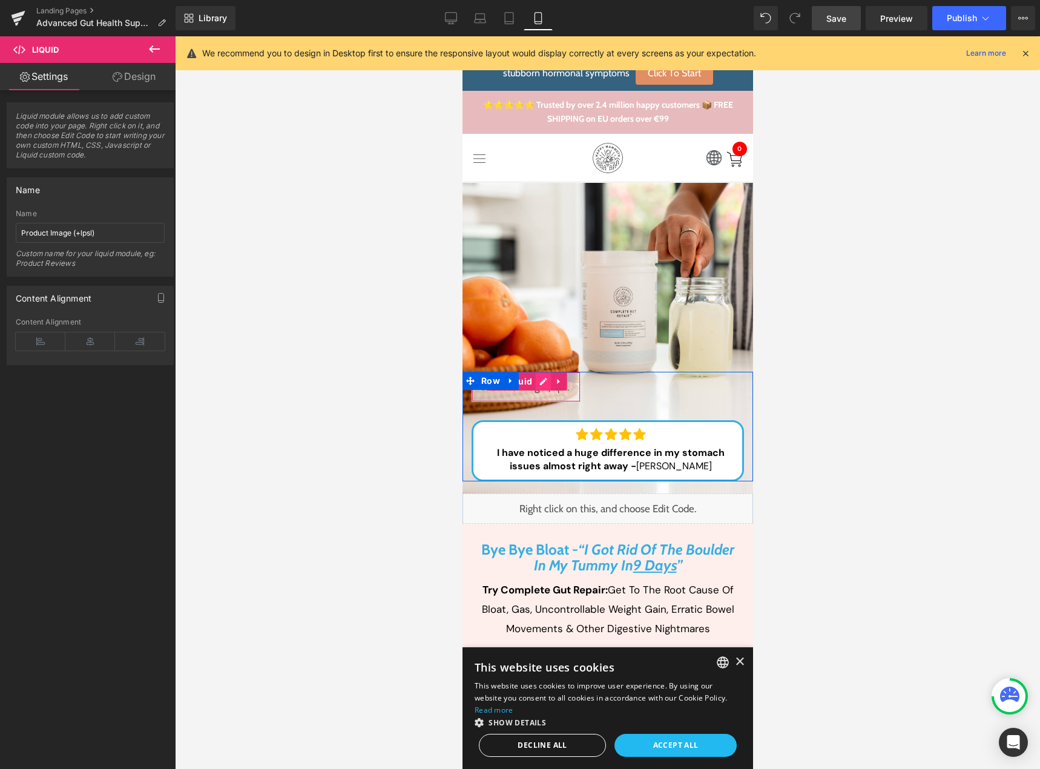
click at [533, 381] on div "Liquid" at bounding box center [525, 387] width 109 height 30
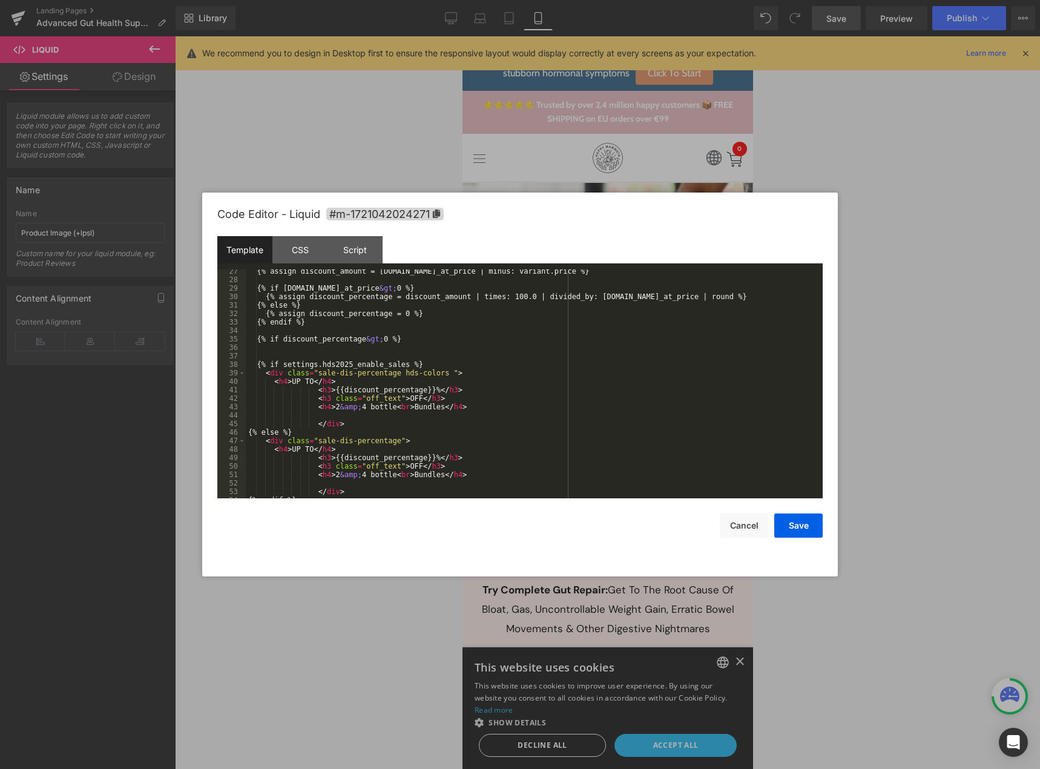
scroll to position [364, 0]
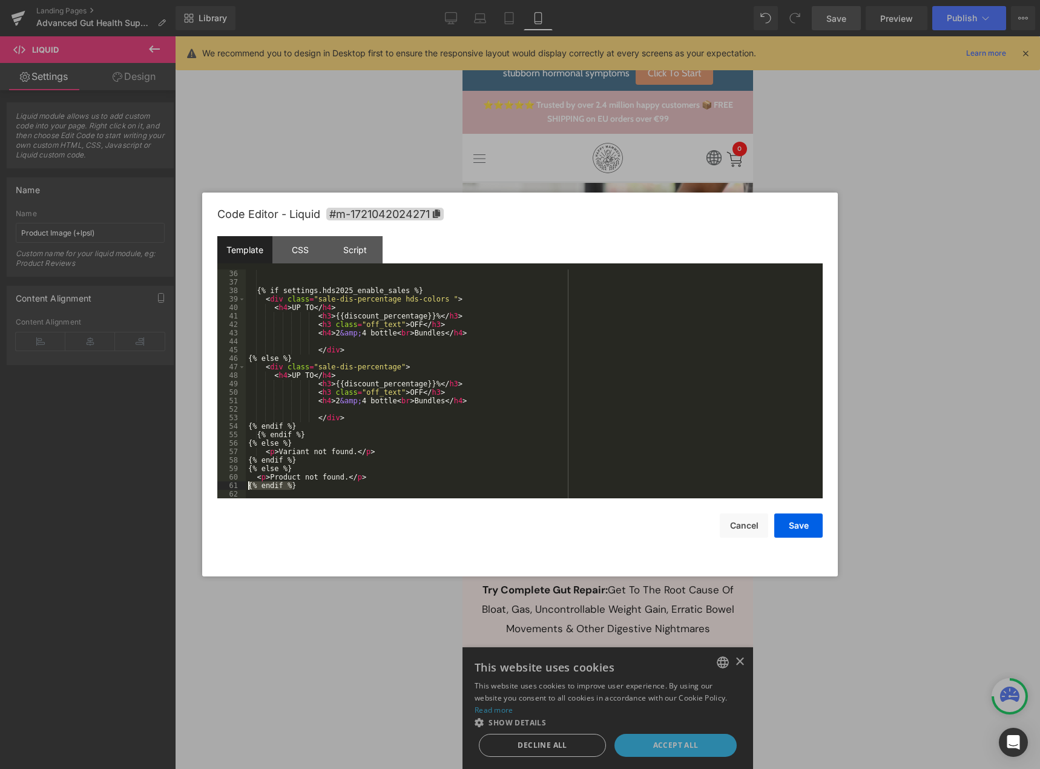
drag, startPoint x: 305, startPoint y: 487, endPoint x: 235, endPoint y: 484, distance: 70.2
click at [235, 484] on pre "36 37 38 39 40 41 42 43 44 45 46 47 48 49 50 51 52 53 54 55 56 57 58 59 60 61 6…" at bounding box center [519, 383] width 605 height 229
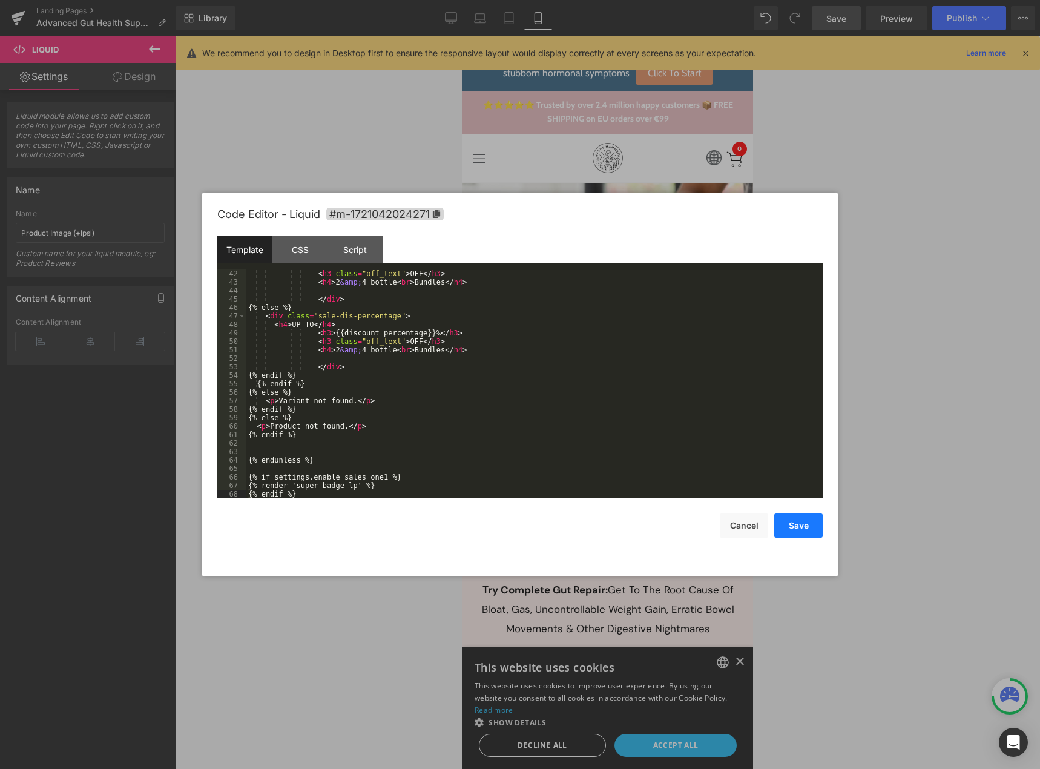
click at [790, 524] on button "Save" at bounding box center [798, 525] width 48 height 24
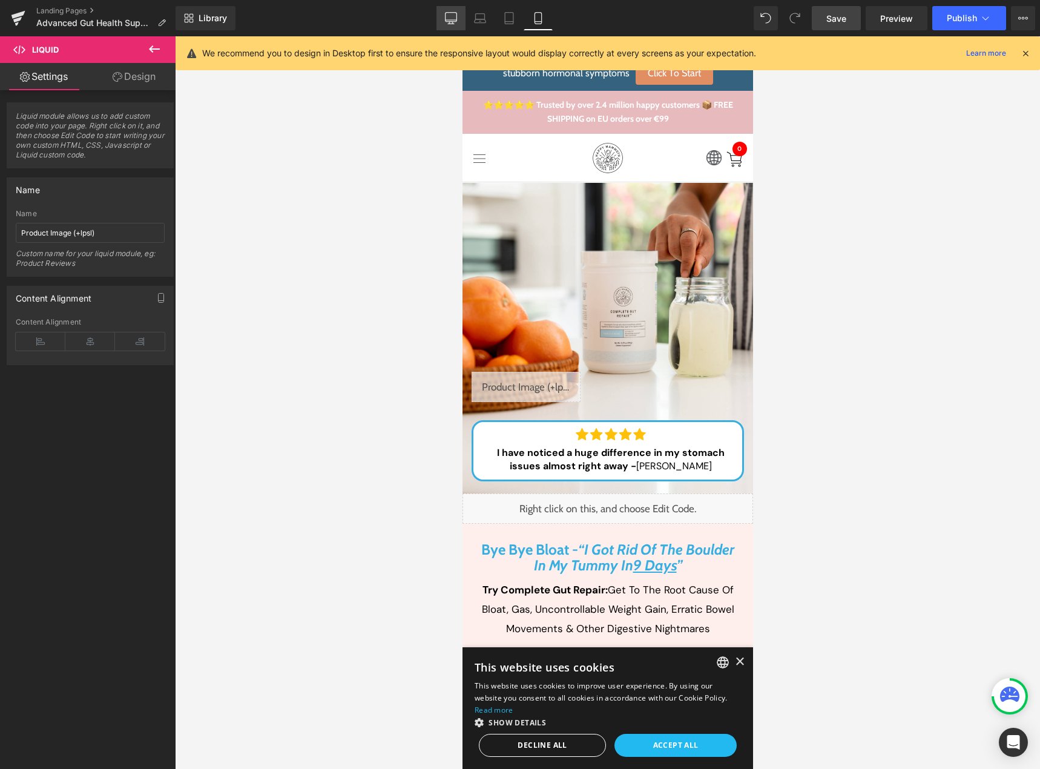
click at [451, 16] on icon at bounding box center [451, 18] width 12 height 12
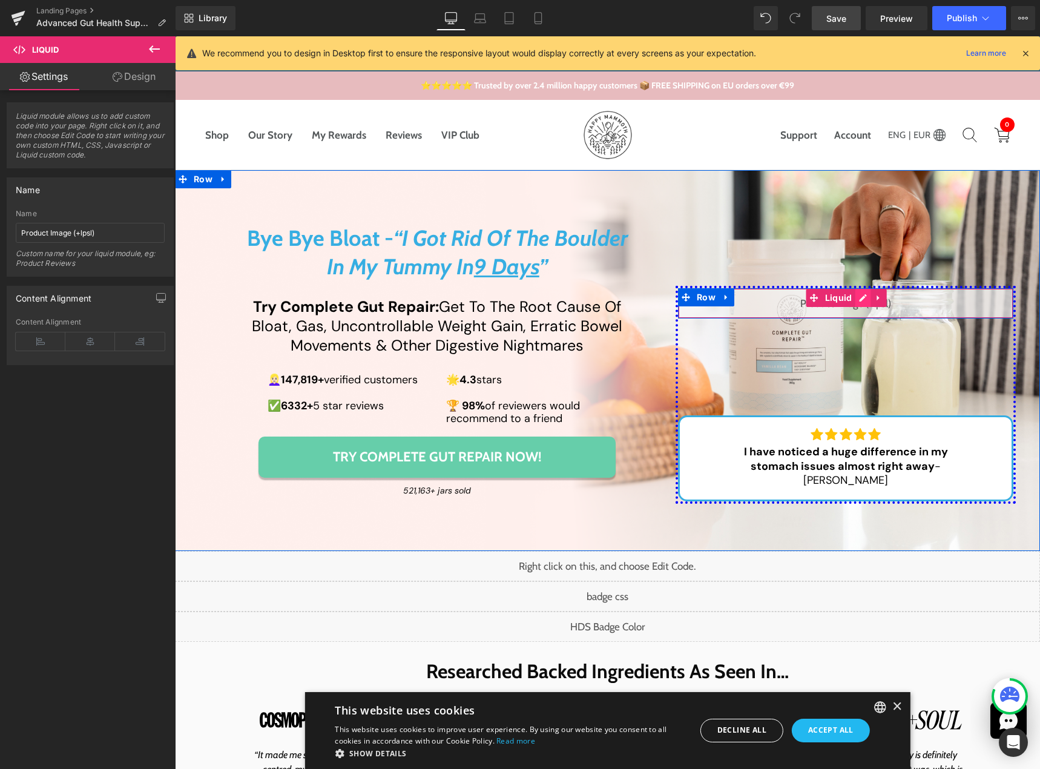
click at [856, 314] on div "Liquid" at bounding box center [846, 303] width 336 height 30
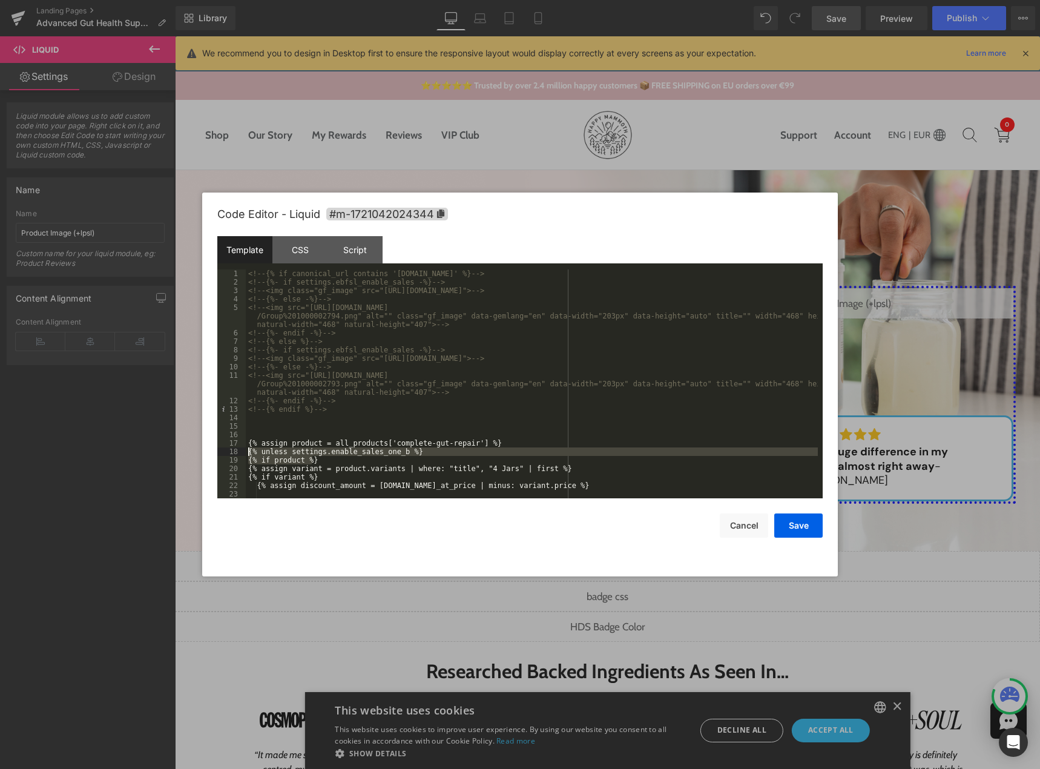
drag, startPoint x: 316, startPoint y: 462, endPoint x: 224, endPoint y: 454, distance: 92.3
click at [224, 454] on pre "1 2 3 4 5 6 7 8 9 10 11 12 13 14 15 16 17 18 19 20 21 22 23 24 <!-- {% if canon…" at bounding box center [519, 383] width 605 height 229
drag, startPoint x: 753, startPoint y: 527, endPoint x: 760, endPoint y: 510, distance: 18.2
click at [753, 526] on button "Cancel" at bounding box center [744, 525] width 48 height 24
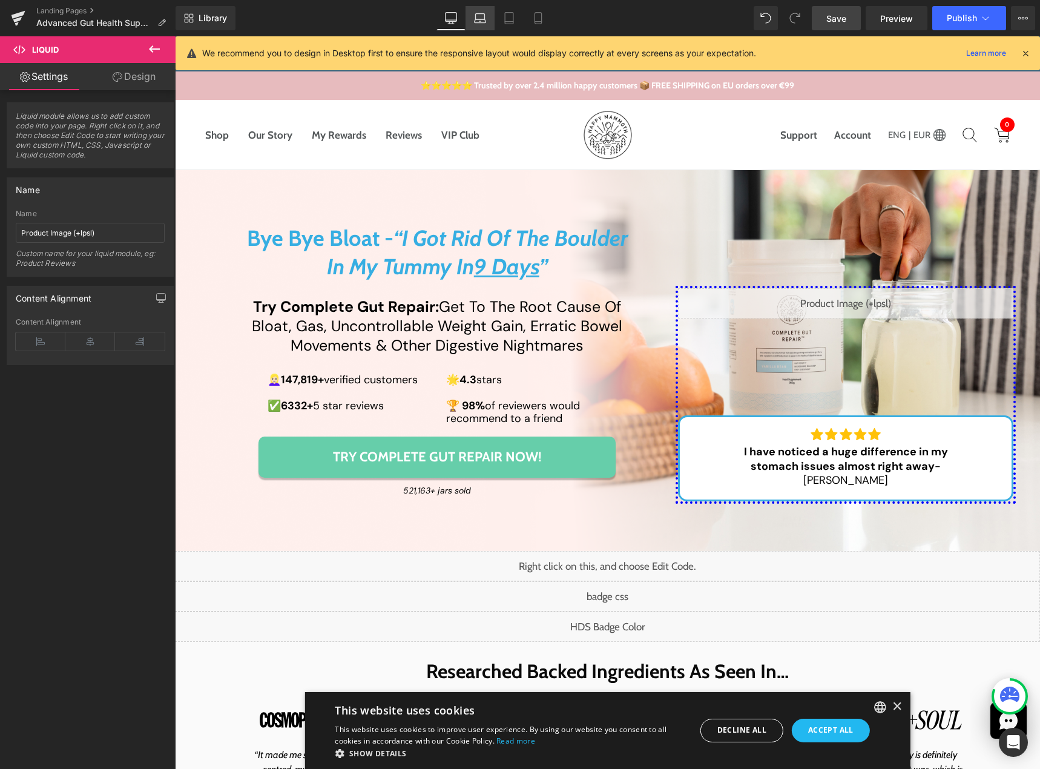
click at [488, 22] on link "Laptop" at bounding box center [479, 18] width 29 height 24
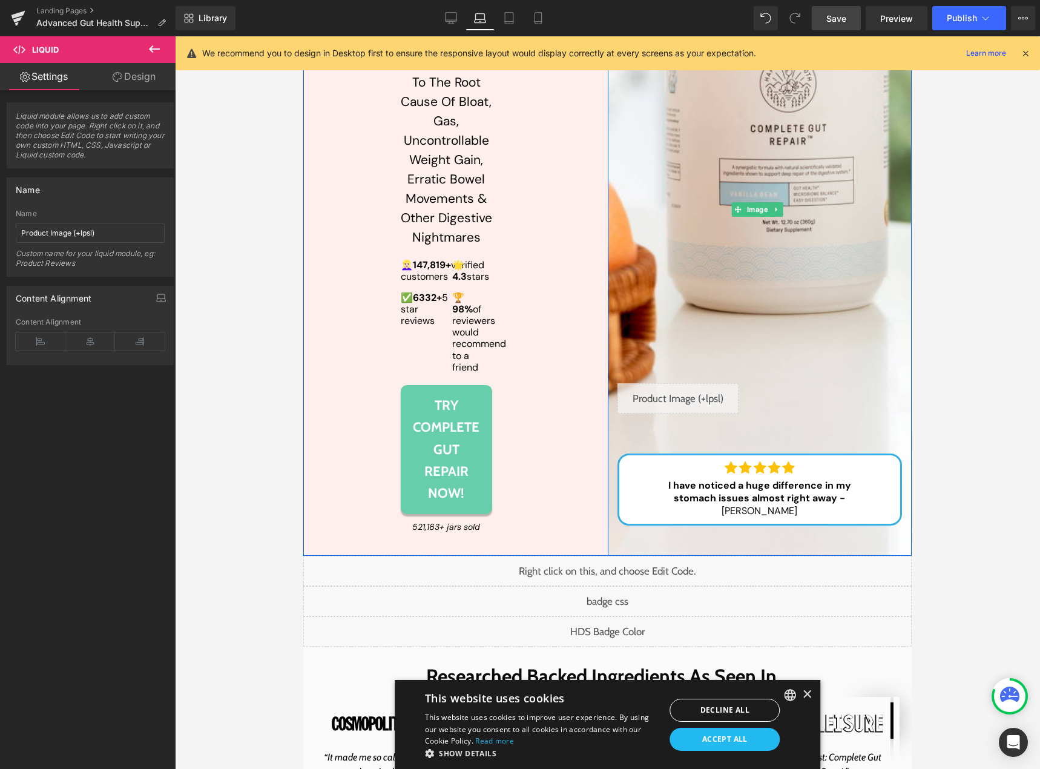
scroll to position [363, 0]
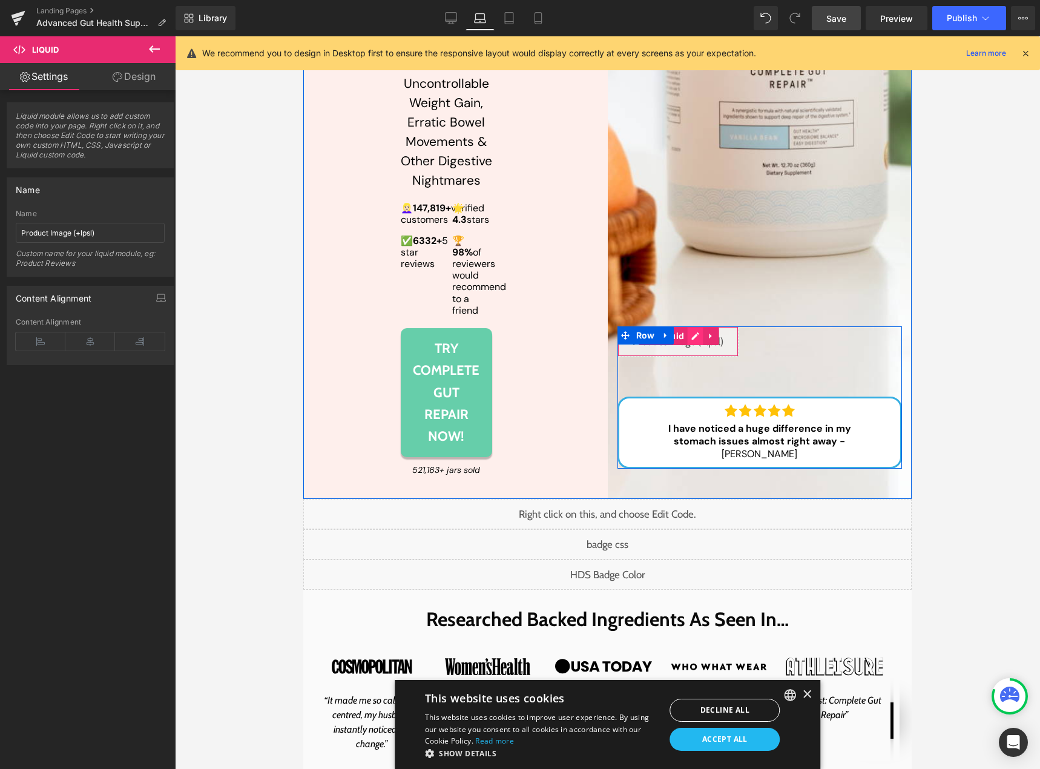
click at [686, 356] on div "Liquid" at bounding box center [677, 341] width 121 height 30
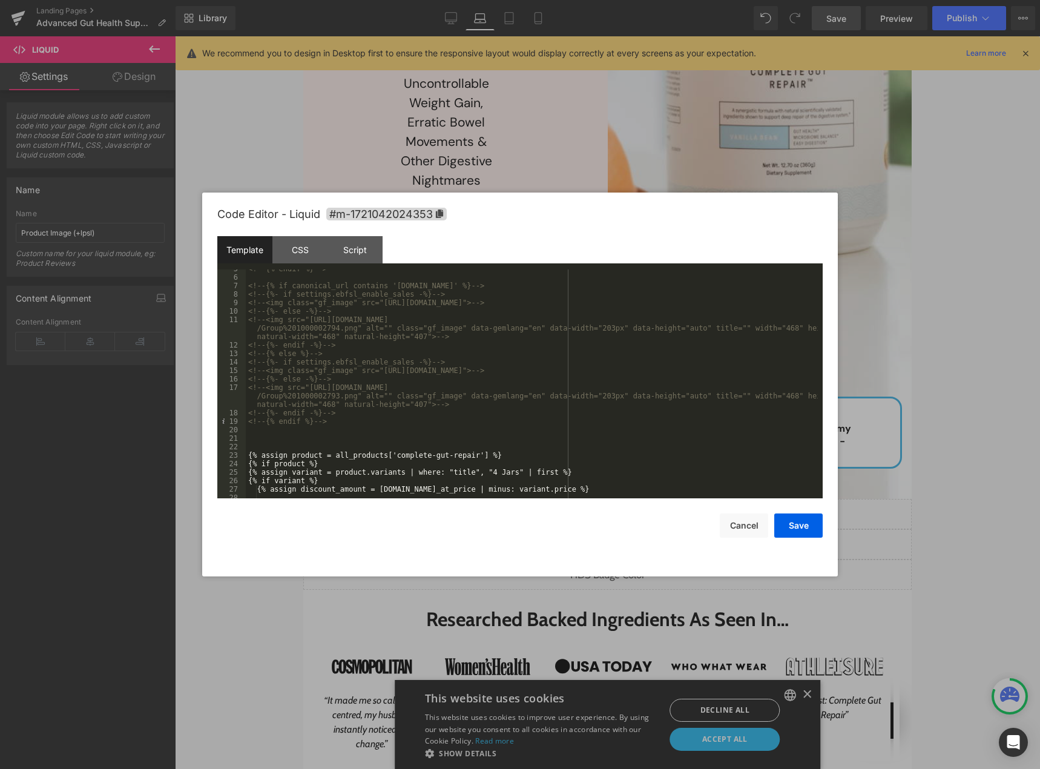
scroll to position [145, 0]
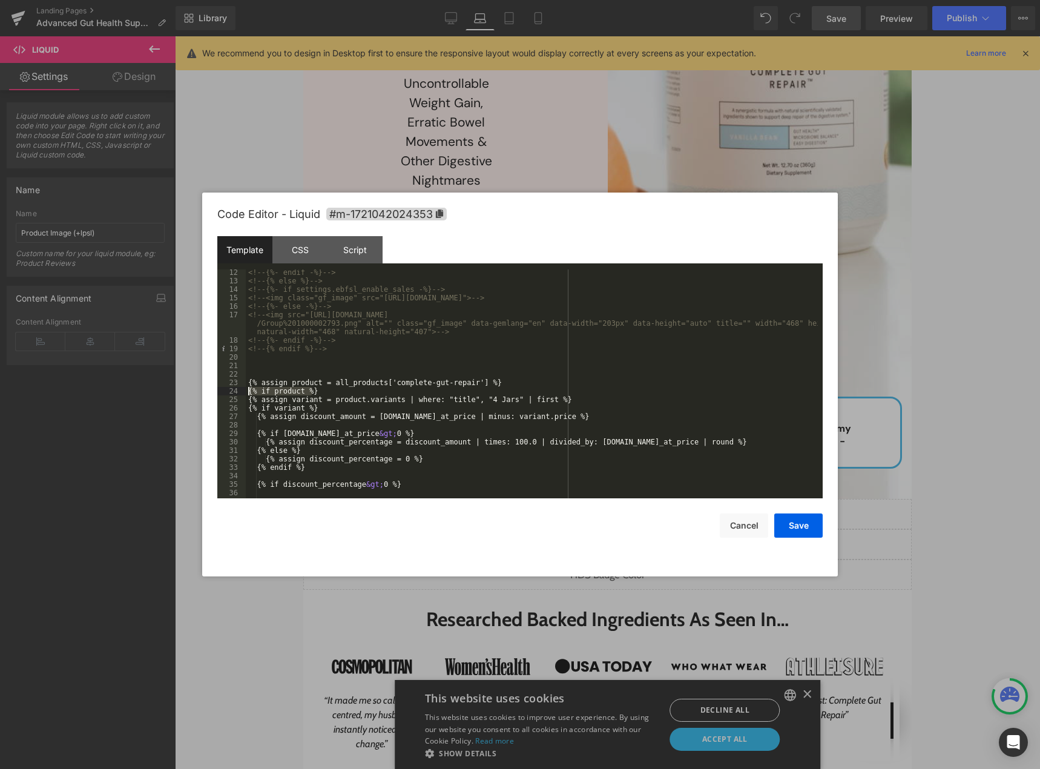
drag, startPoint x: 319, startPoint y: 390, endPoint x: 233, endPoint y: 387, distance: 86.0
click at [233, 387] on pre "12 13 14 15 16 17 18 19 20 21 22 23 24 25 26 27 28 29 30 31 32 33 34 35 36 37 3…" at bounding box center [519, 383] width 605 height 229
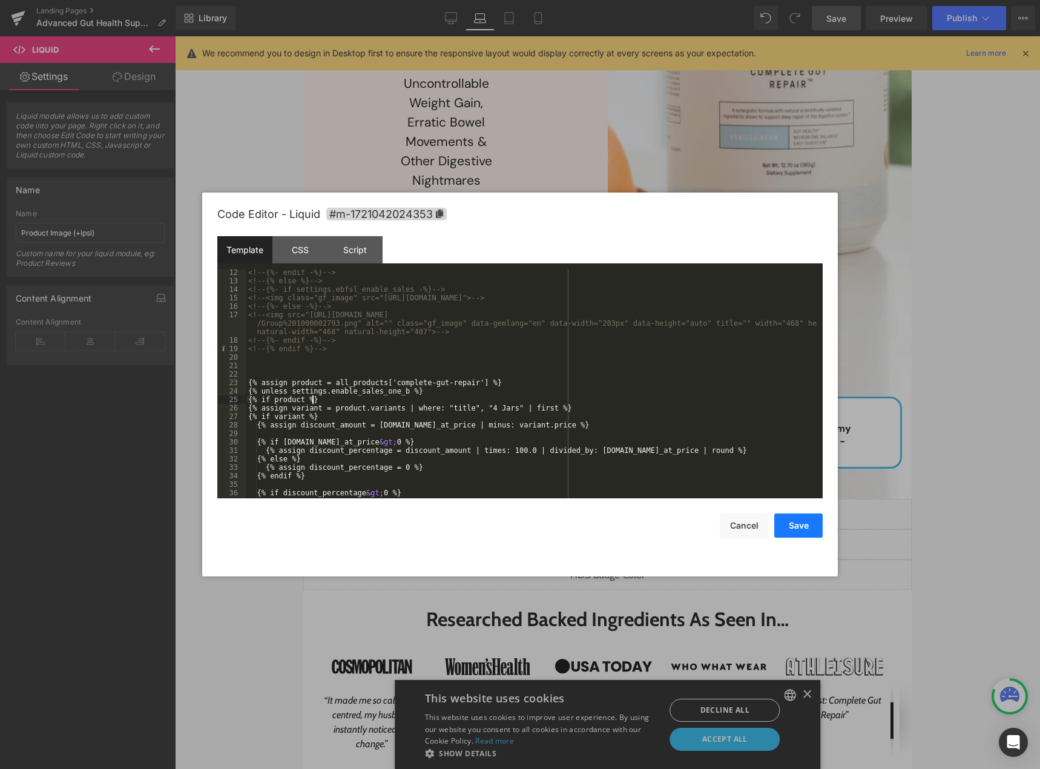
click at [796, 531] on button "Save" at bounding box center [798, 525] width 48 height 24
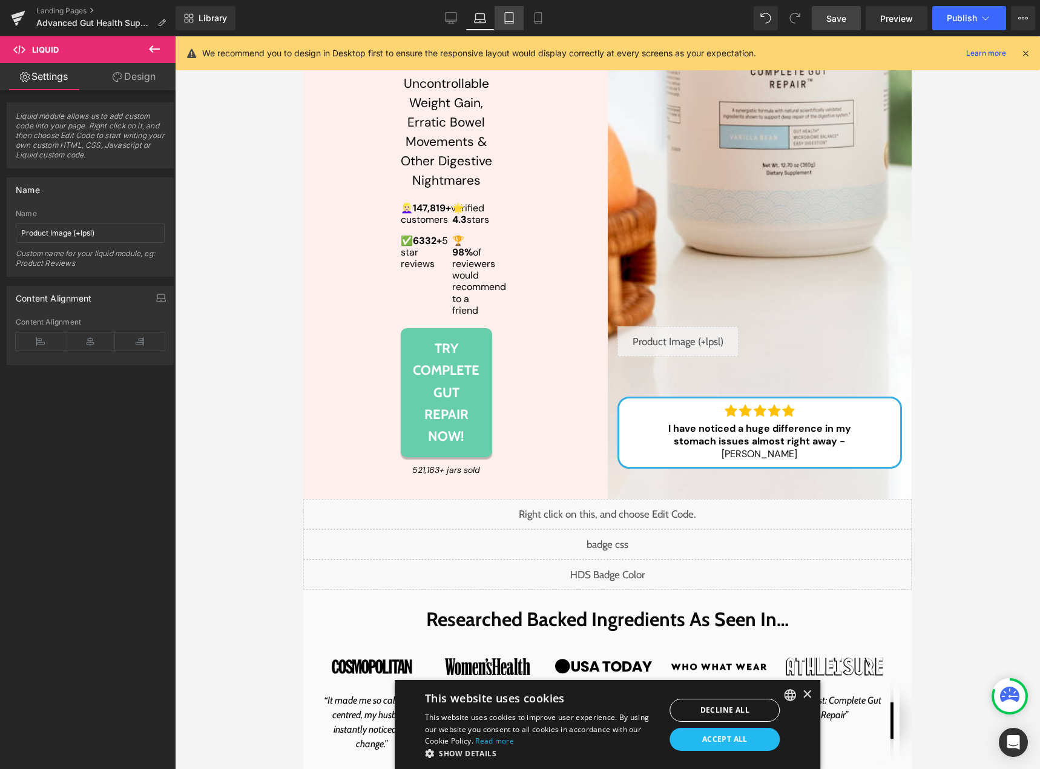
click at [501, 21] on link "Tablet" at bounding box center [508, 18] width 29 height 24
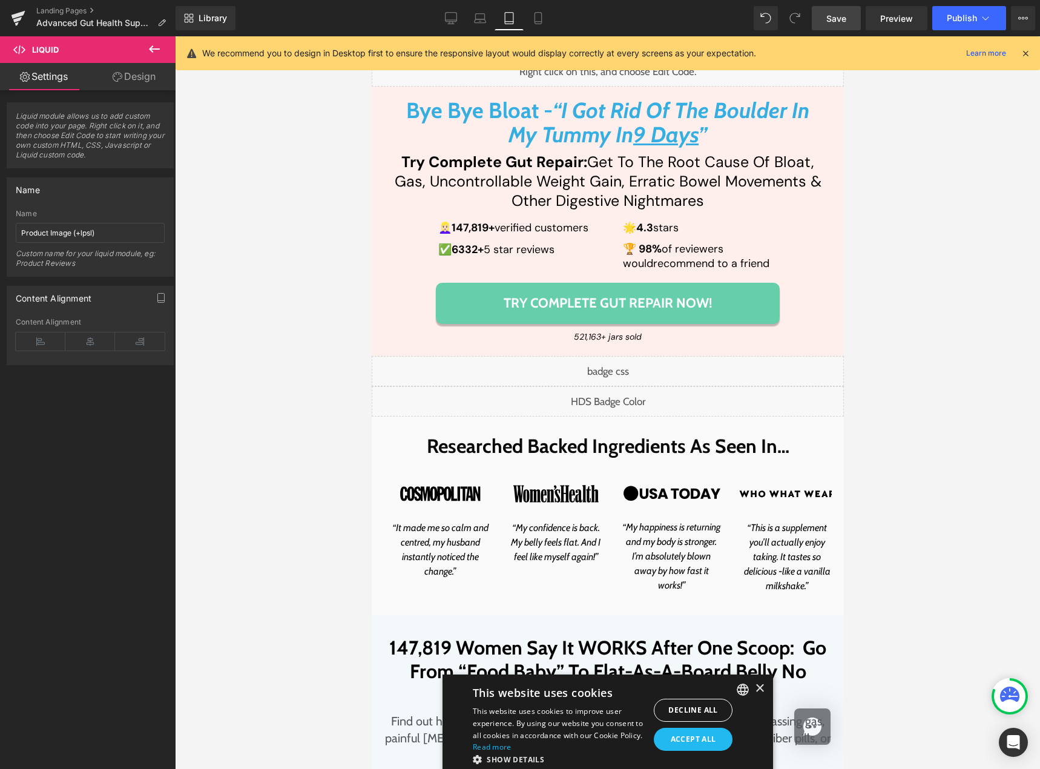
scroll to position [0, 0]
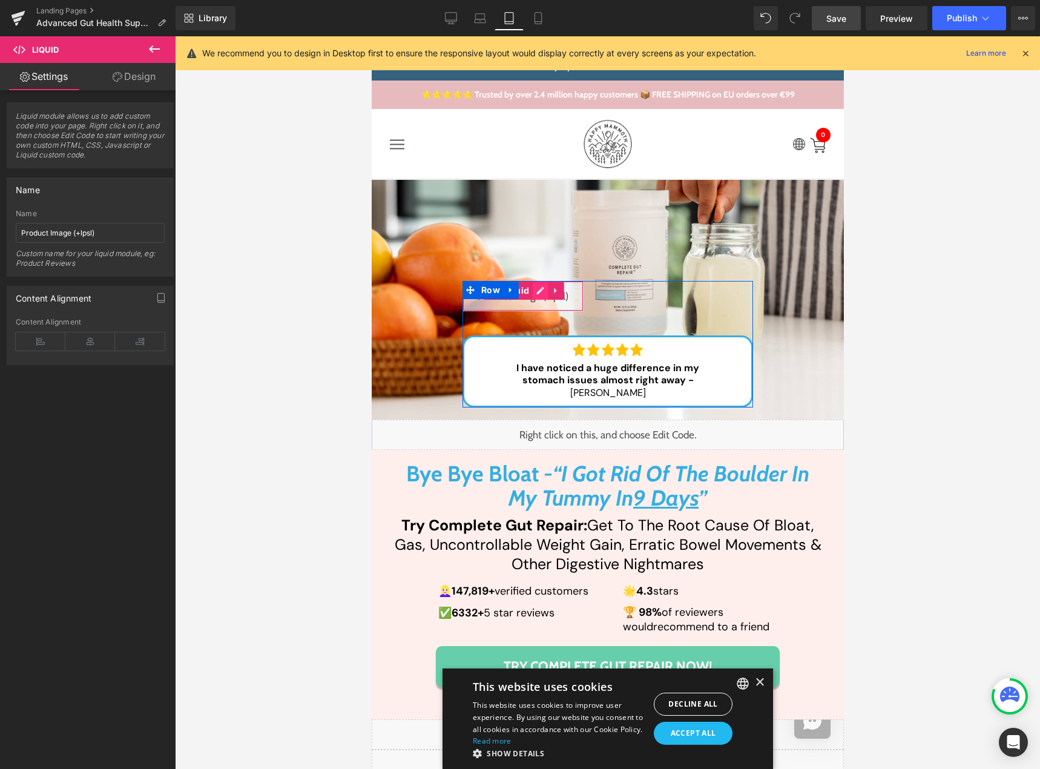
click at [529, 291] on div "Liquid" at bounding box center [522, 296] width 121 height 30
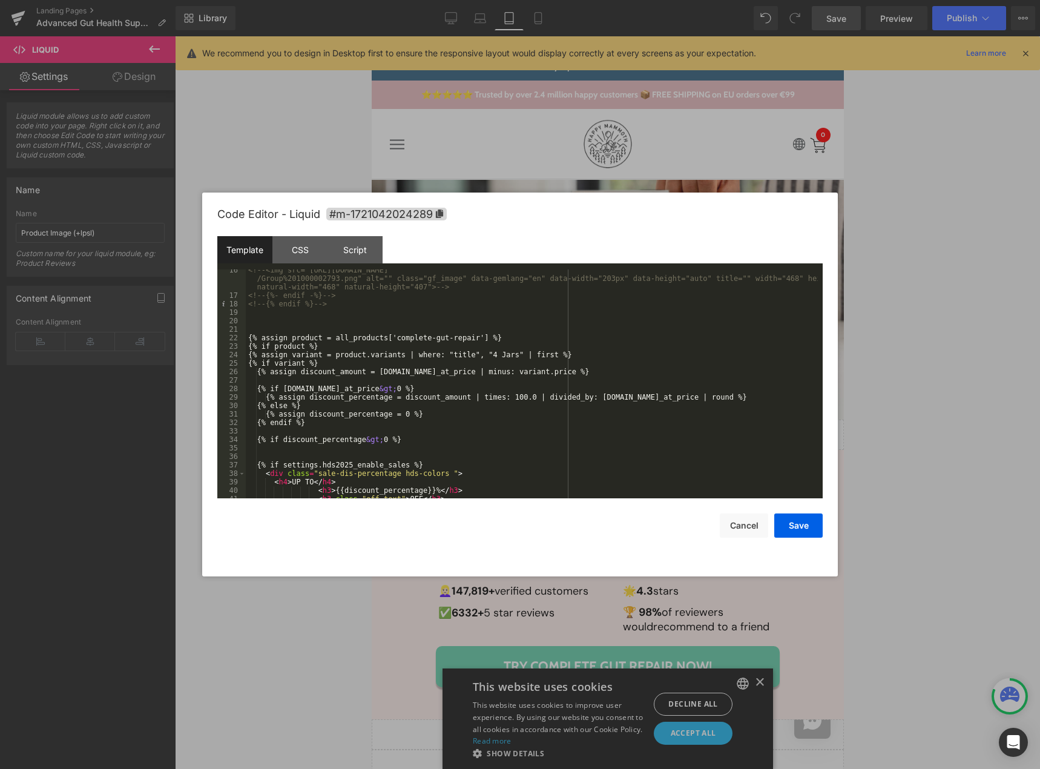
scroll to position [182, 0]
drag, startPoint x: 316, startPoint y: 344, endPoint x: 232, endPoint y: 341, distance: 84.2
click at [232, 341] on pre "16 17 18 19 20 21 22 23 24 25 26 27 28 29 30 31 32 33 34 35 36 37 38 39 40 41 4…" at bounding box center [519, 383] width 605 height 229
click at [324, 347] on div "<!-- <img src="[URL][DOMAIN_NAME] /Group%201000002793.png" alt="" class="gf_ima…" at bounding box center [532, 383] width 572 height 229
drag, startPoint x: 324, startPoint y: 347, endPoint x: 249, endPoint y: 349, distance: 75.7
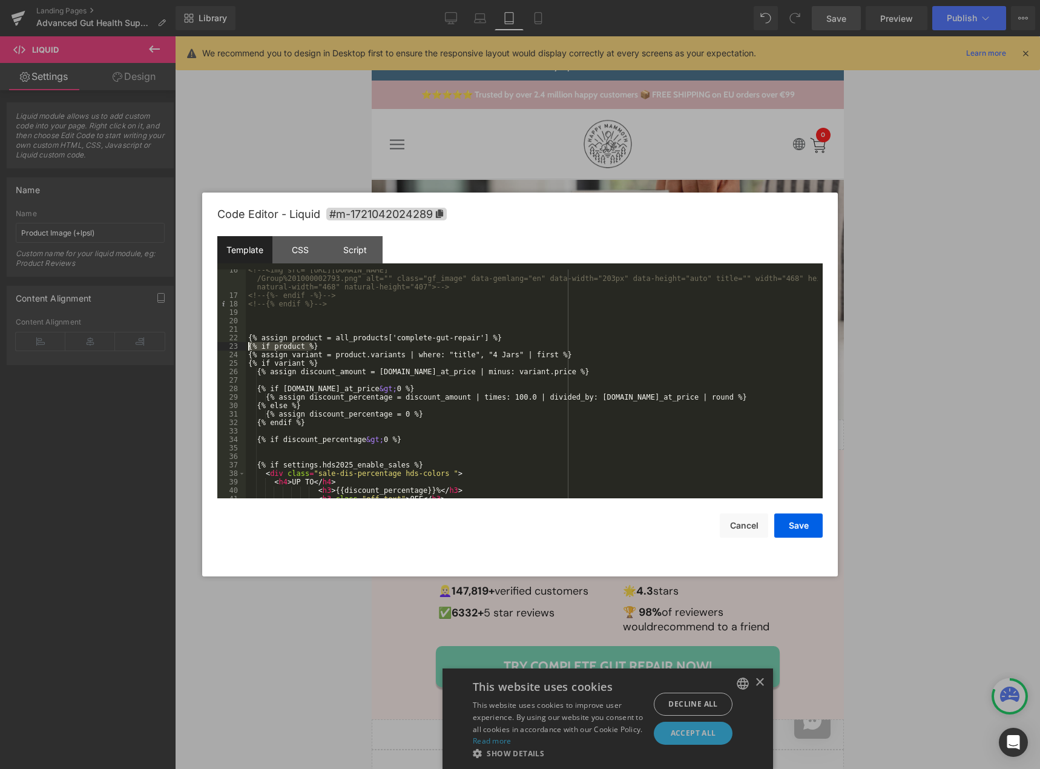
click at [249, 349] on div "<!-- <img src="[URL][DOMAIN_NAME] /Group%201000002793.png" alt="" class="gf_ima…" at bounding box center [532, 397] width 572 height 263
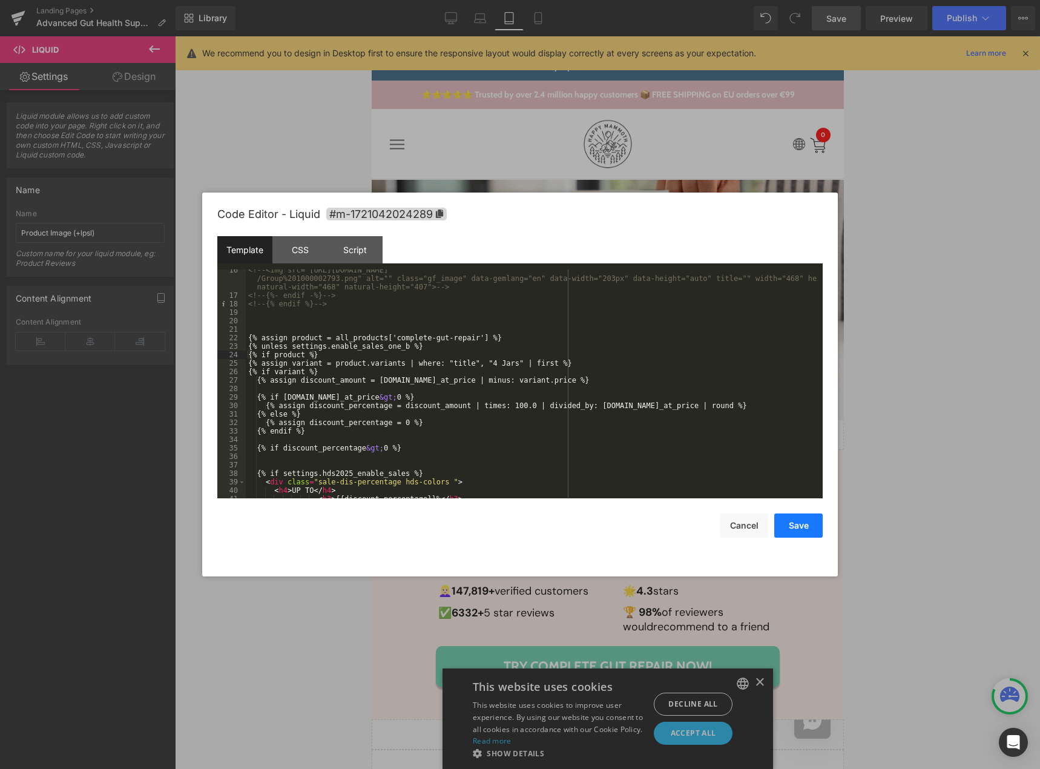
click at [788, 526] on button "Save" at bounding box center [798, 525] width 48 height 24
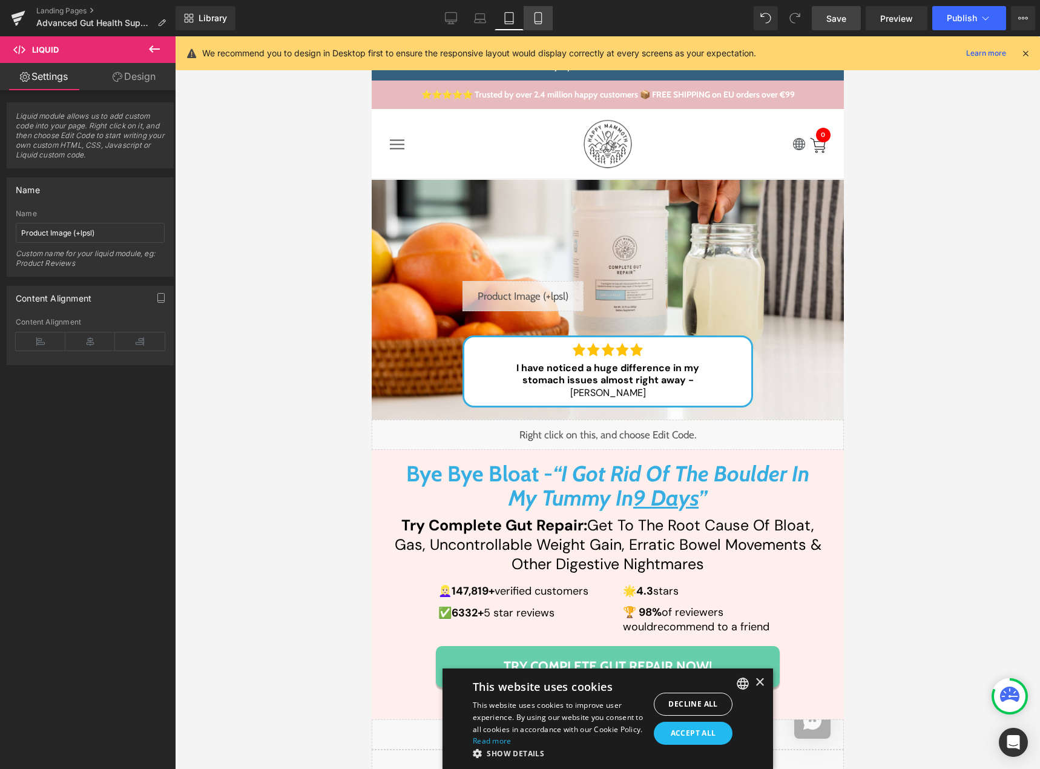
click at [533, 19] on icon at bounding box center [538, 18] width 12 height 12
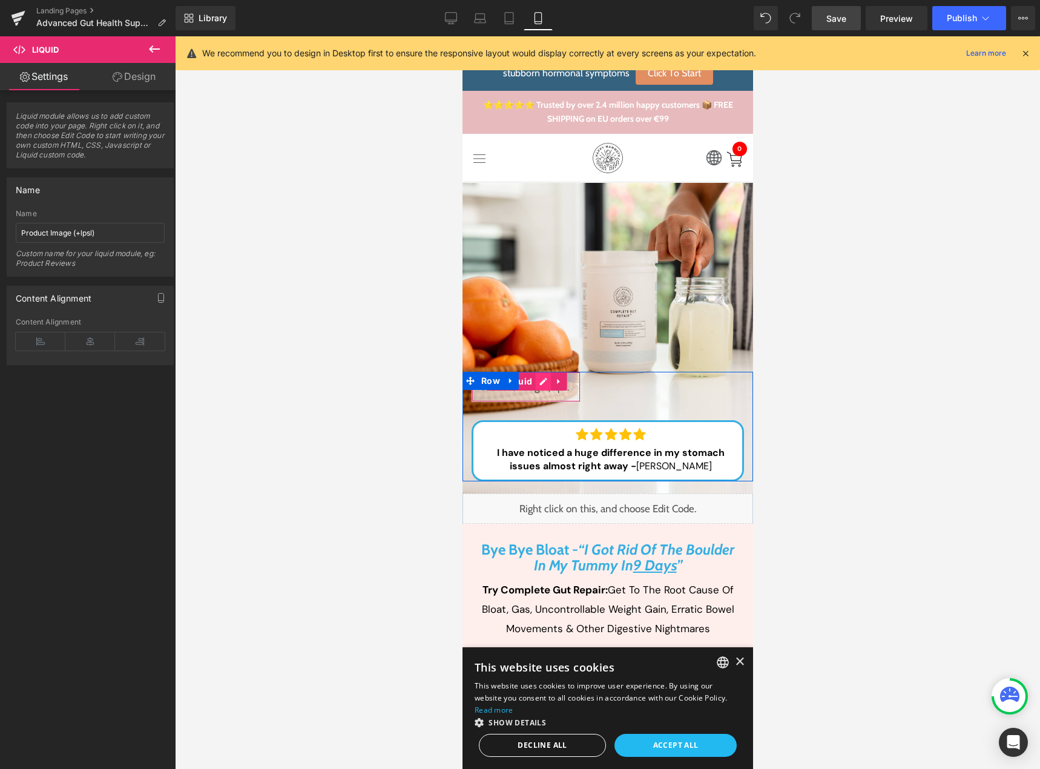
click at [537, 384] on div "Liquid" at bounding box center [525, 387] width 109 height 30
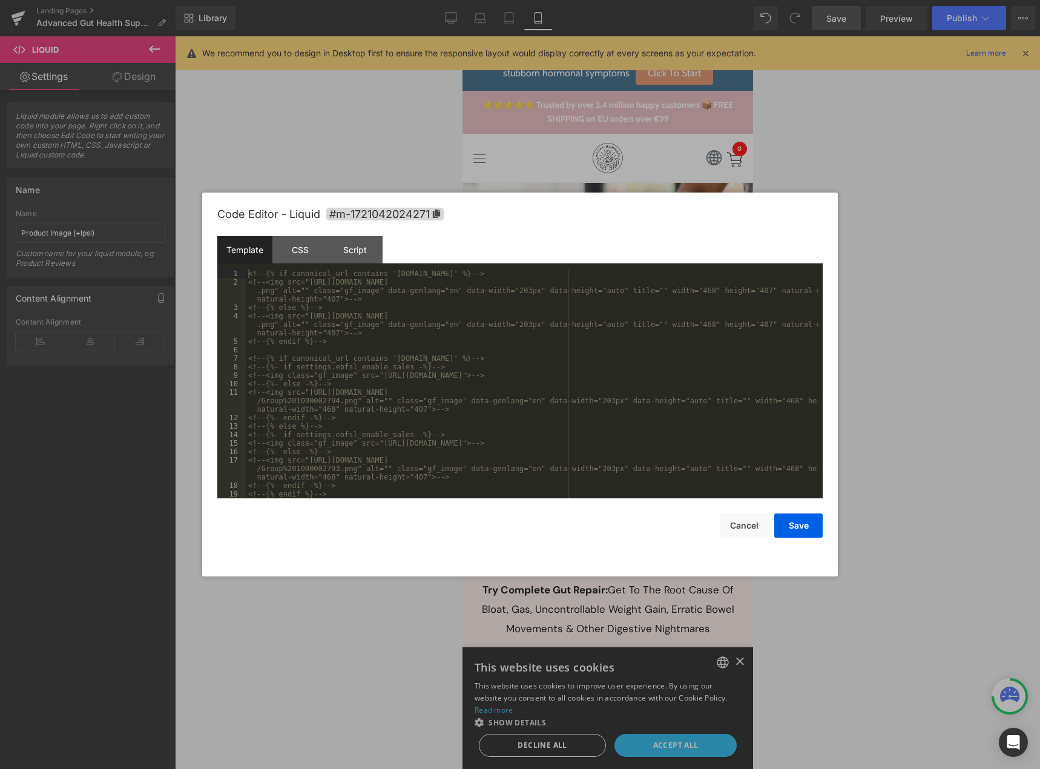
scroll to position [218, 0]
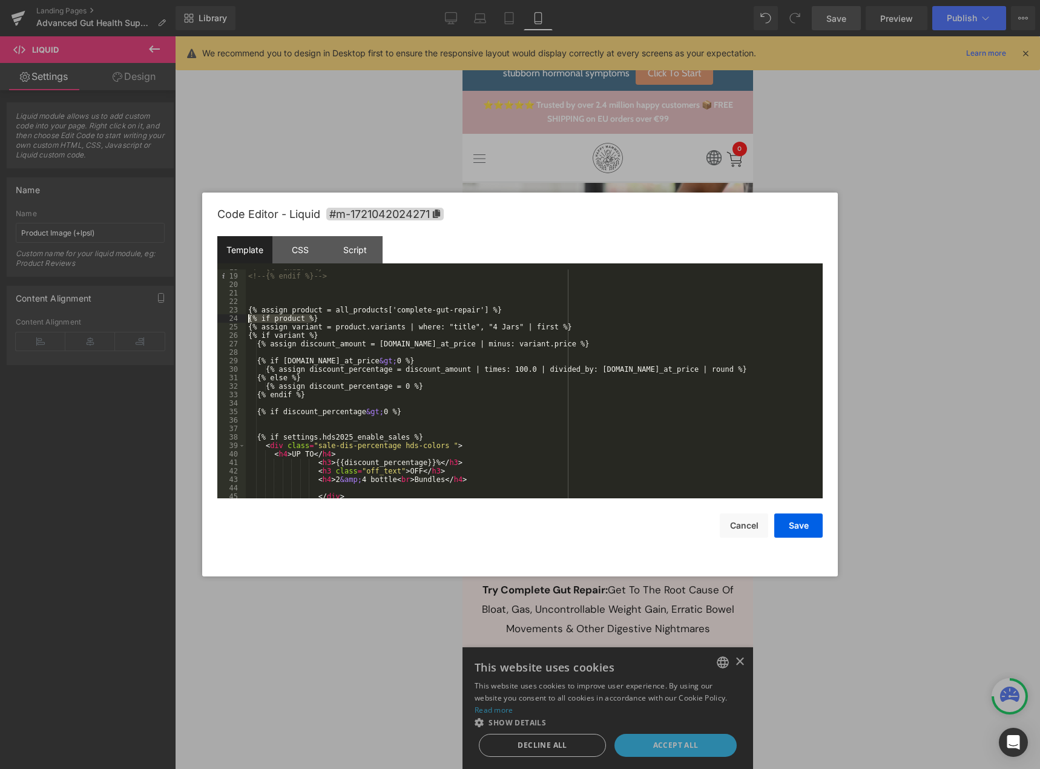
drag, startPoint x: 317, startPoint y: 318, endPoint x: 235, endPoint y: 316, distance: 82.3
click at [235, 316] on pre "18 19 20 21 22 23 24 25 26 27 28 29 30 31 32 33 34 35 36 37 38 39 40 41 42 43 4…" at bounding box center [519, 383] width 605 height 229
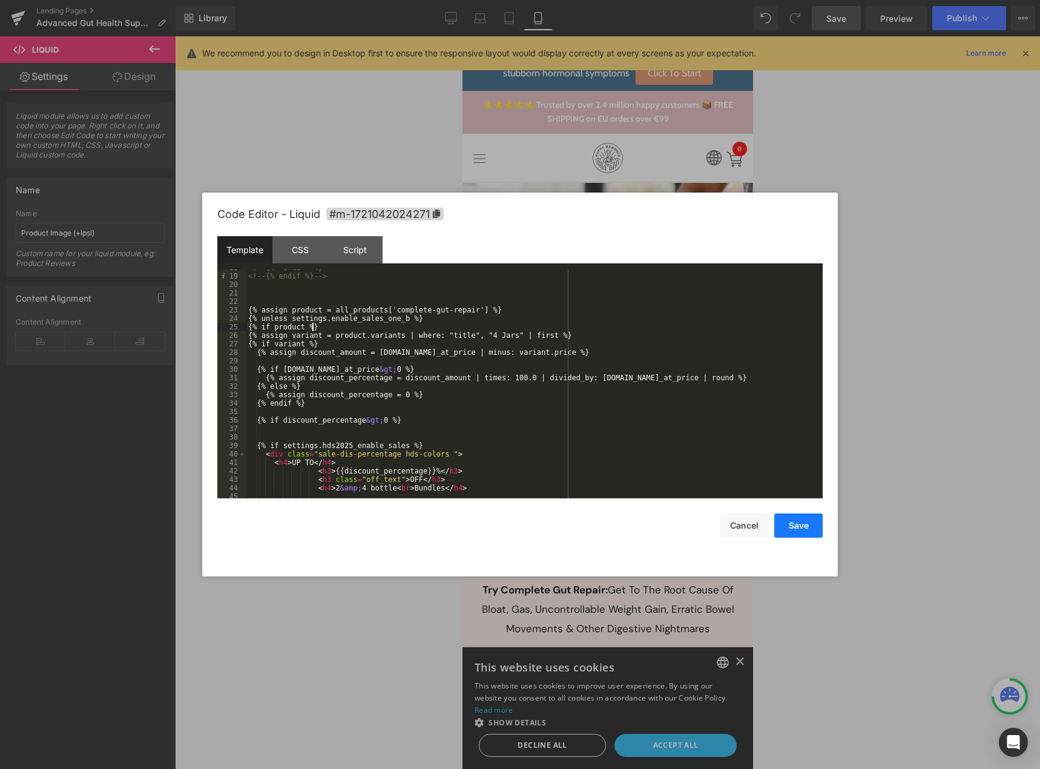
click at [788, 529] on button "Save" at bounding box center [798, 525] width 48 height 24
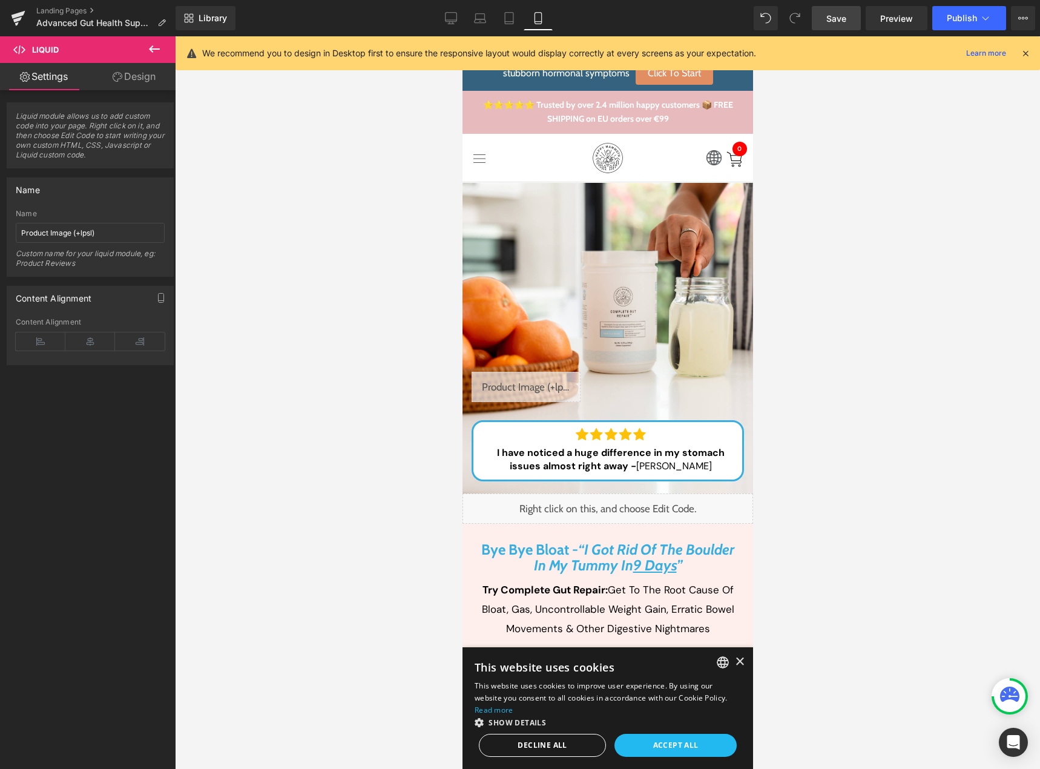
click at [833, 12] on span "Save" at bounding box center [836, 18] width 20 height 13
drag, startPoint x: 454, startPoint y: 18, endPoint x: 316, endPoint y: 0, distance: 139.7
click at [454, 18] on icon at bounding box center [451, 18] width 12 height 12
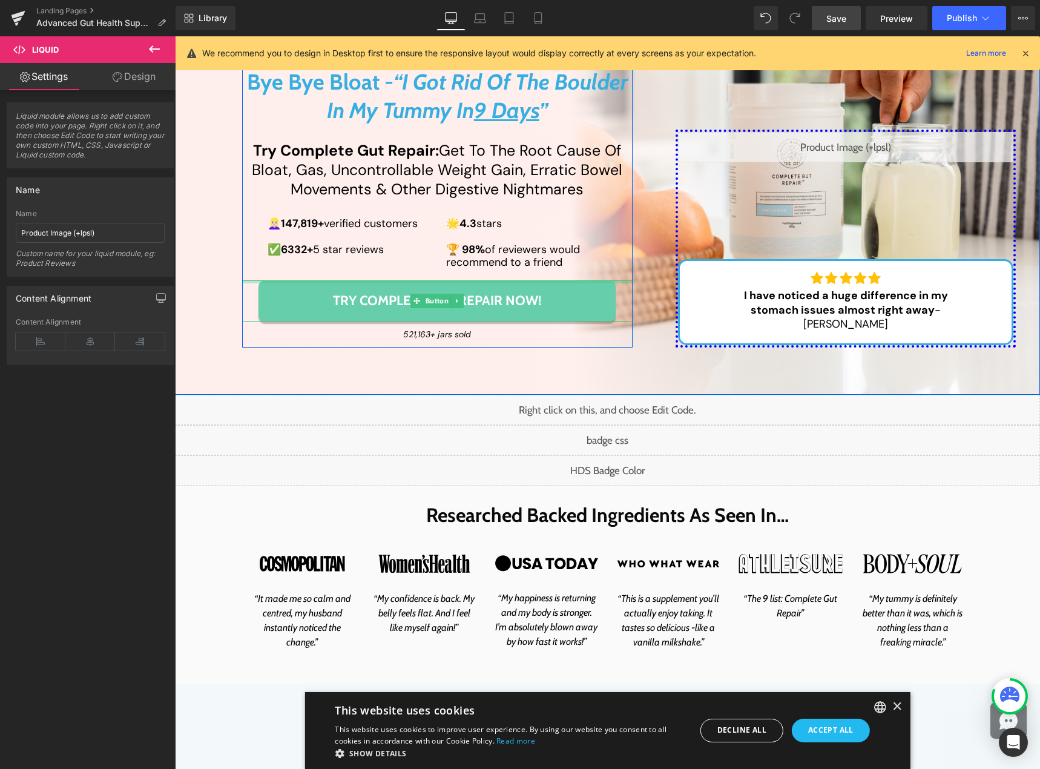
scroll to position [242, 0]
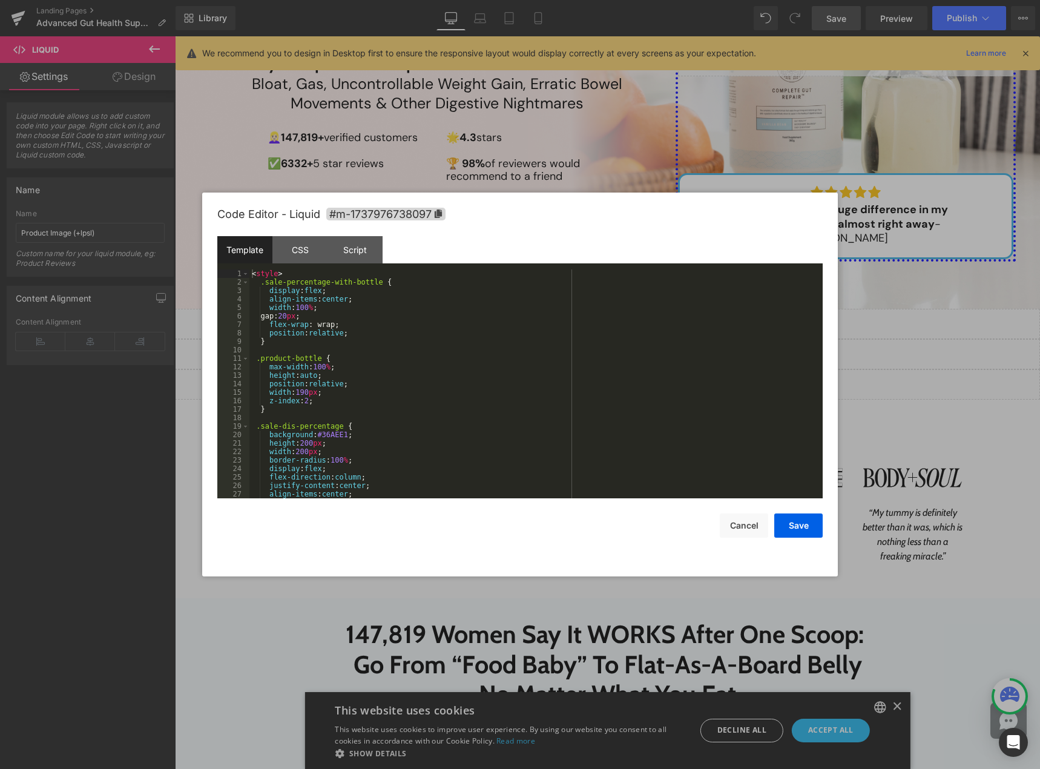
click at [612, 349] on div "Liquid" at bounding box center [607, 354] width 865 height 30
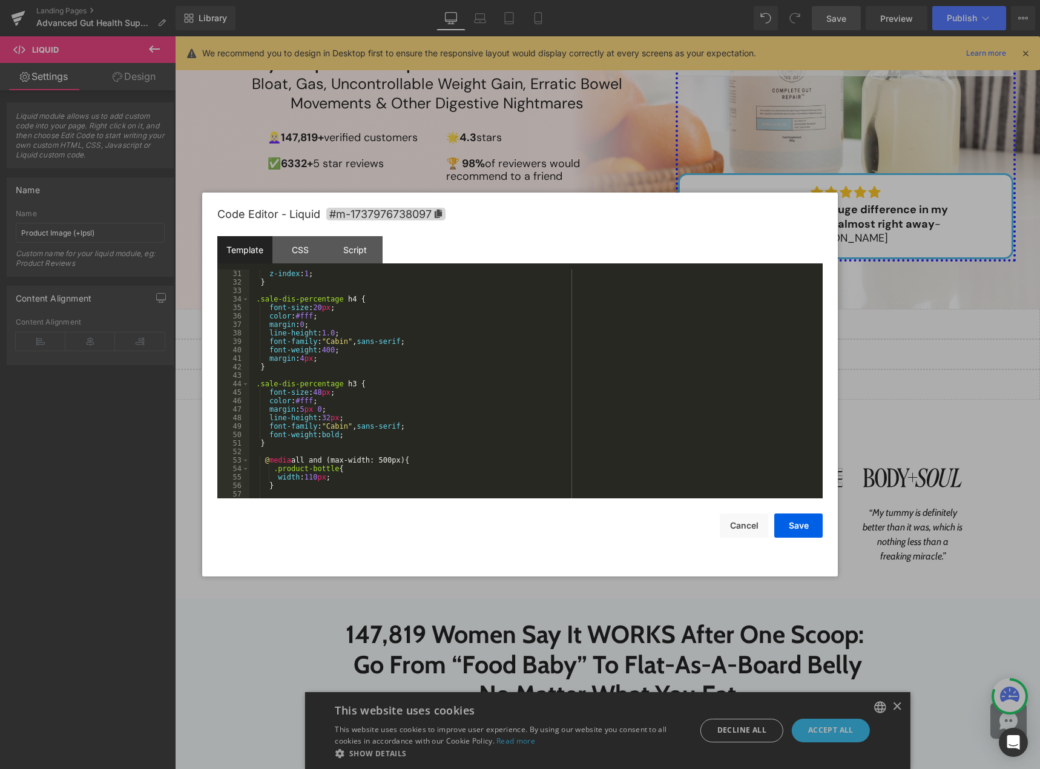
scroll to position [399, 0]
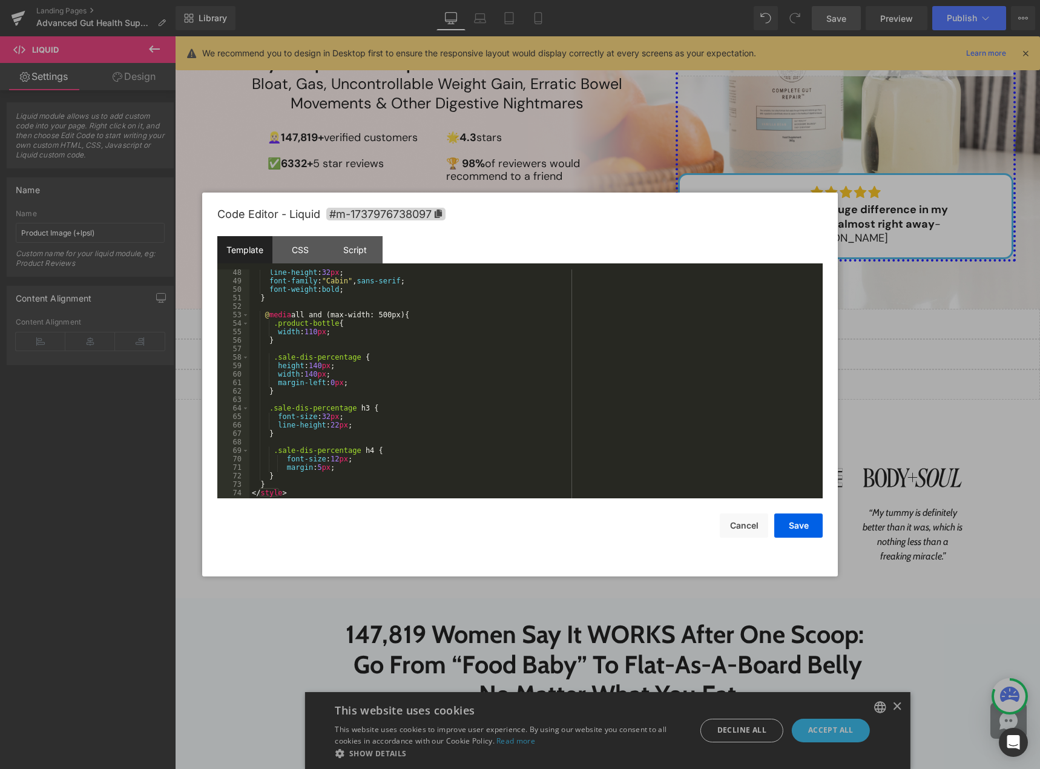
click at [434, 403] on div "line-height : 32 px ; font-family : " Cabin " , sans-serif ; font-weight : bold…" at bounding box center [533, 391] width 568 height 246
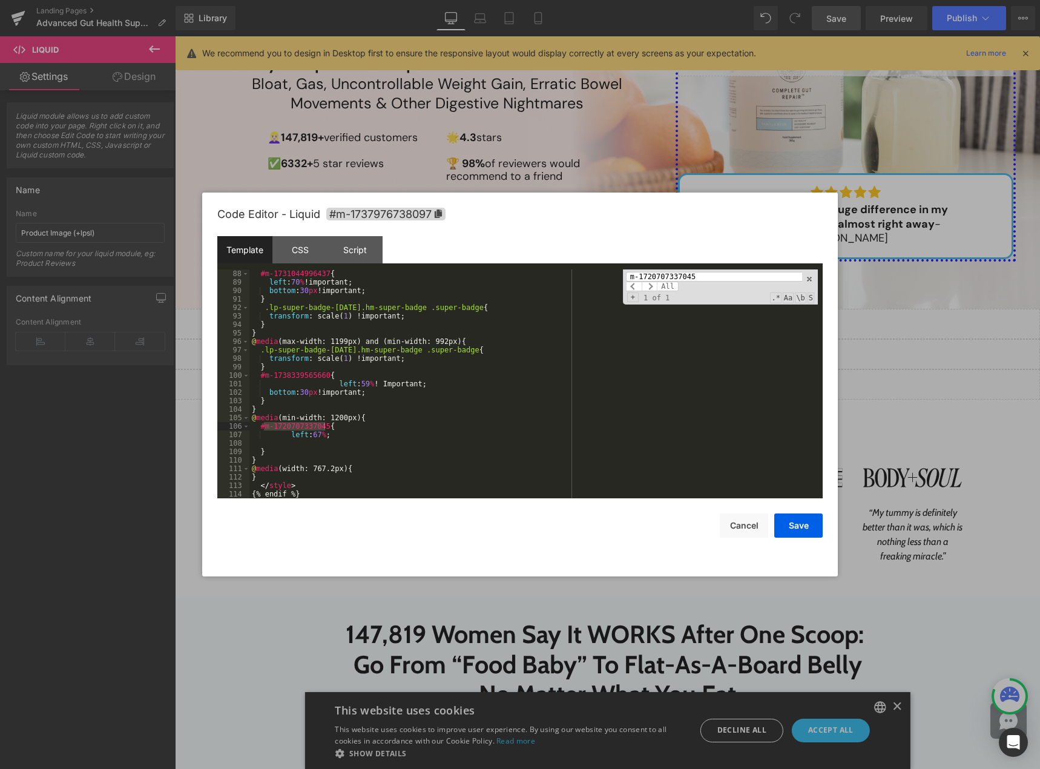
scroll to position [737, 0]
type input "m-1720707337045"
click at [632, 295] on span "+" at bounding box center [632, 297] width 11 height 10
click at [650, 299] on input at bounding box center [720, 298] width 188 height 10
paste input "m-1721042024344"
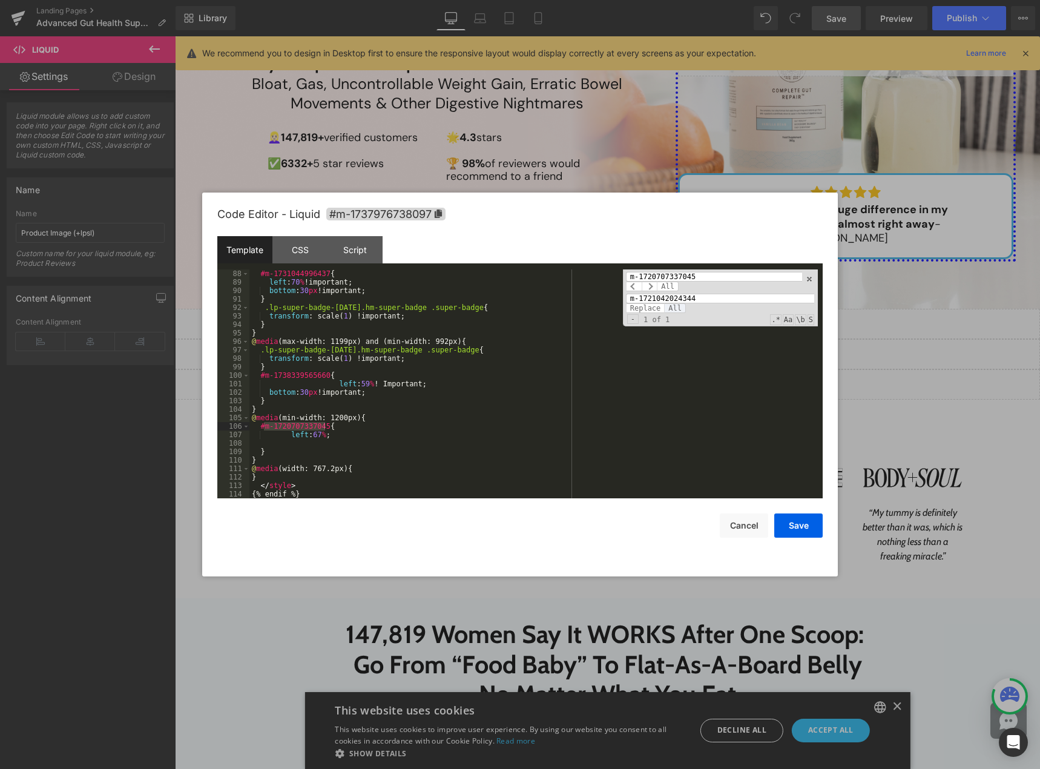
type input "m-1721042024344"
click at [672, 309] on span "All" at bounding box center [675, 308] width 22 height 10
click at [679, 272] on input "m-1720707337045" at bounding box center [714, 277] width 176 height 10
paste input "20084393"
click at [663, 272] on input "m-1720720084393" at bounding box center [714, 277] width 176 height 10
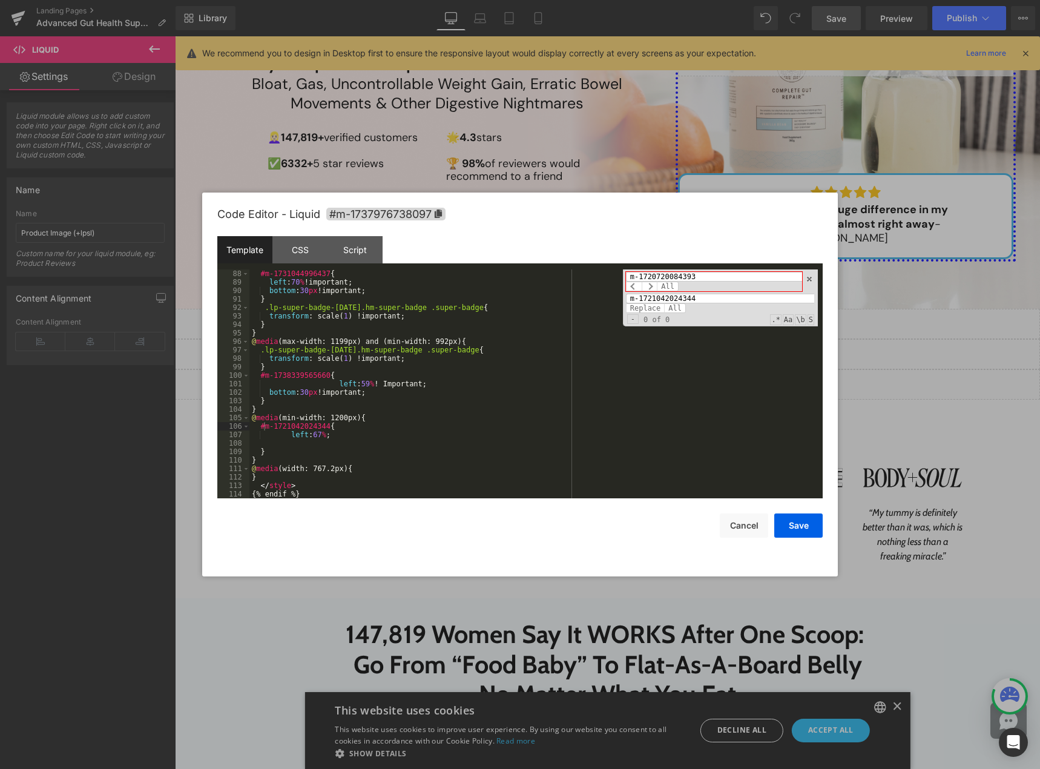
paste input "19428216"
type input "m-1720719428216"
click at [803, 530] on button "Save" at bounding box center [798, 525] width 48 height 24
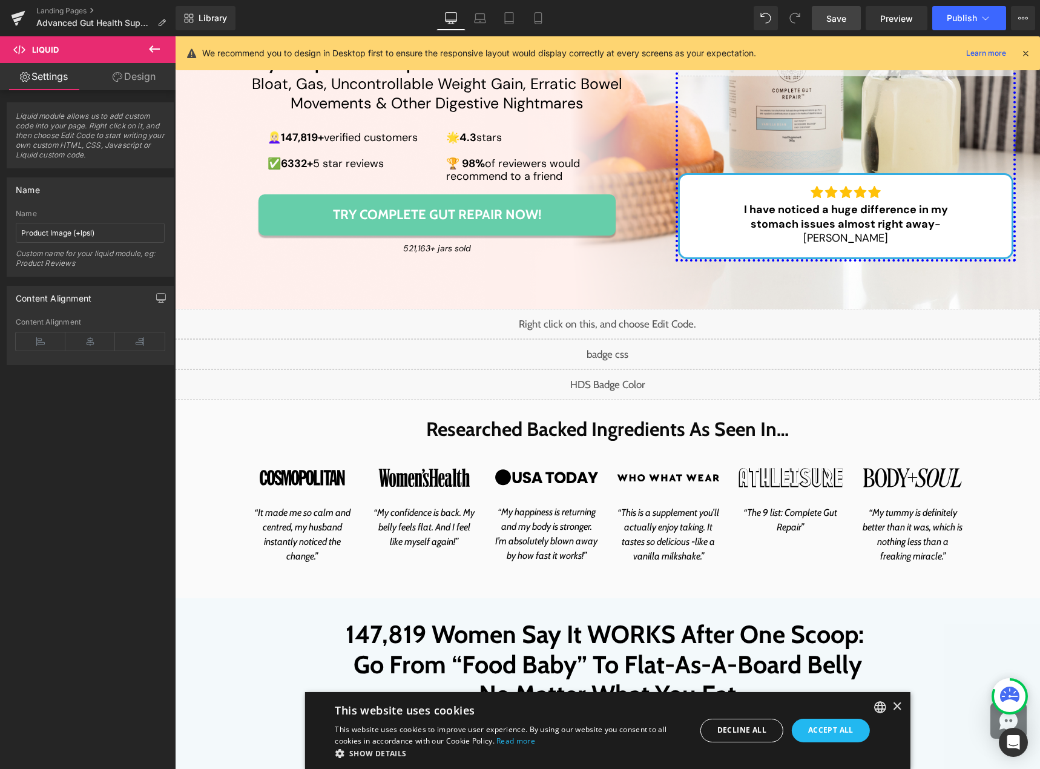
click at [822, 25] on link "Save" at bounding box center [835, 18] width 49 height 24
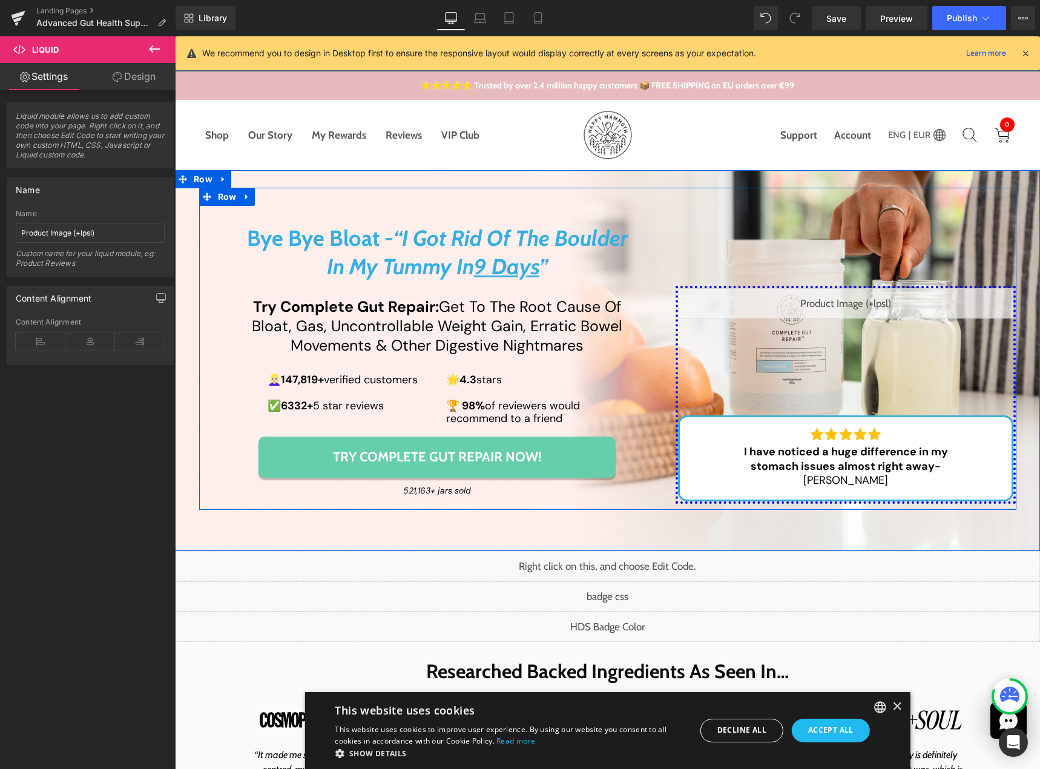
scroll to position [61, 0]
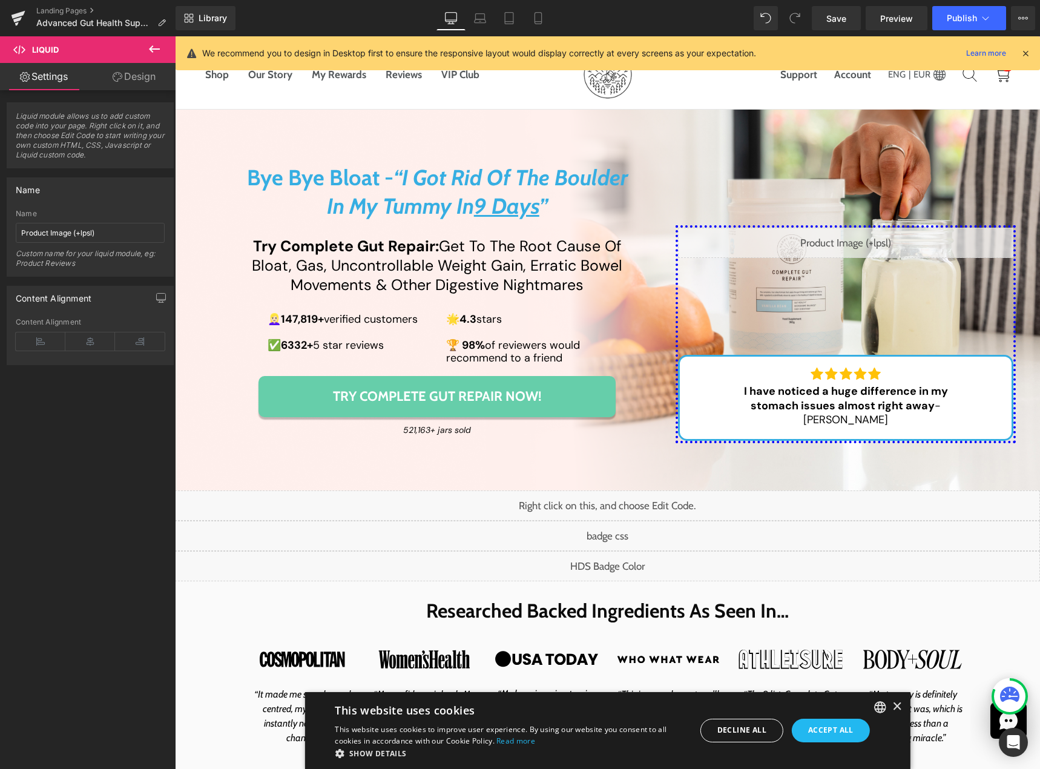
click at [617, 533] on div "Liquid" at bounding box center [607, 535] width 865 height 30
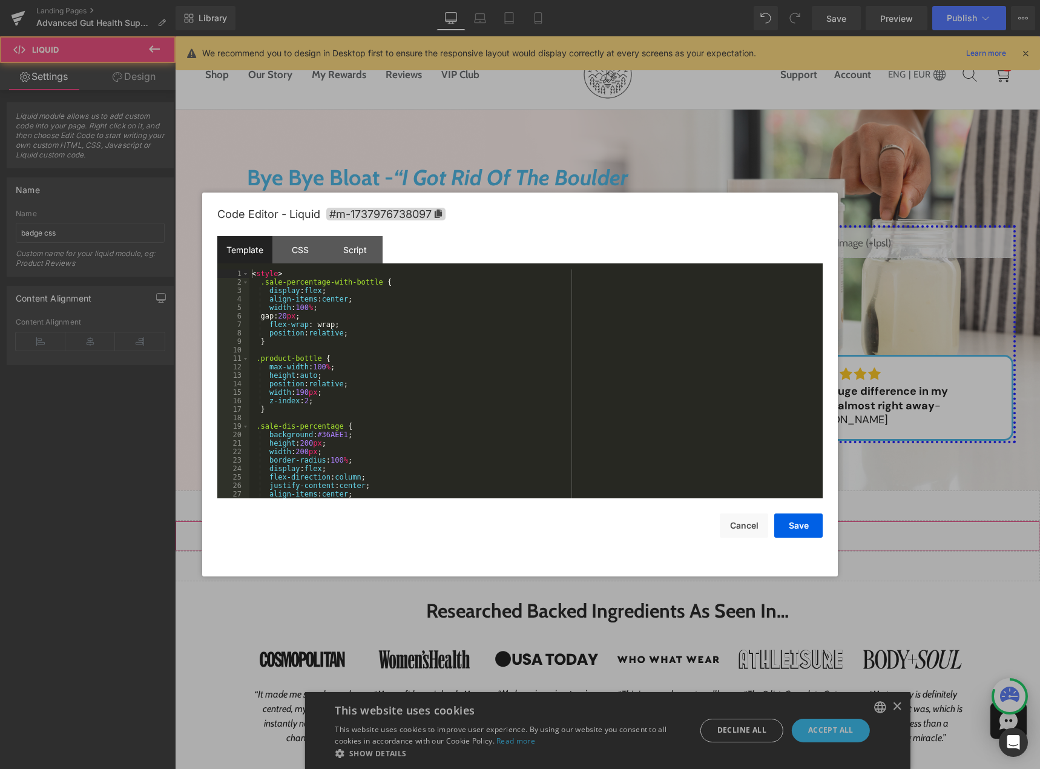
click at [615, 532] on div "Liquid" at bounding box center [607, 535] width 865 height 30
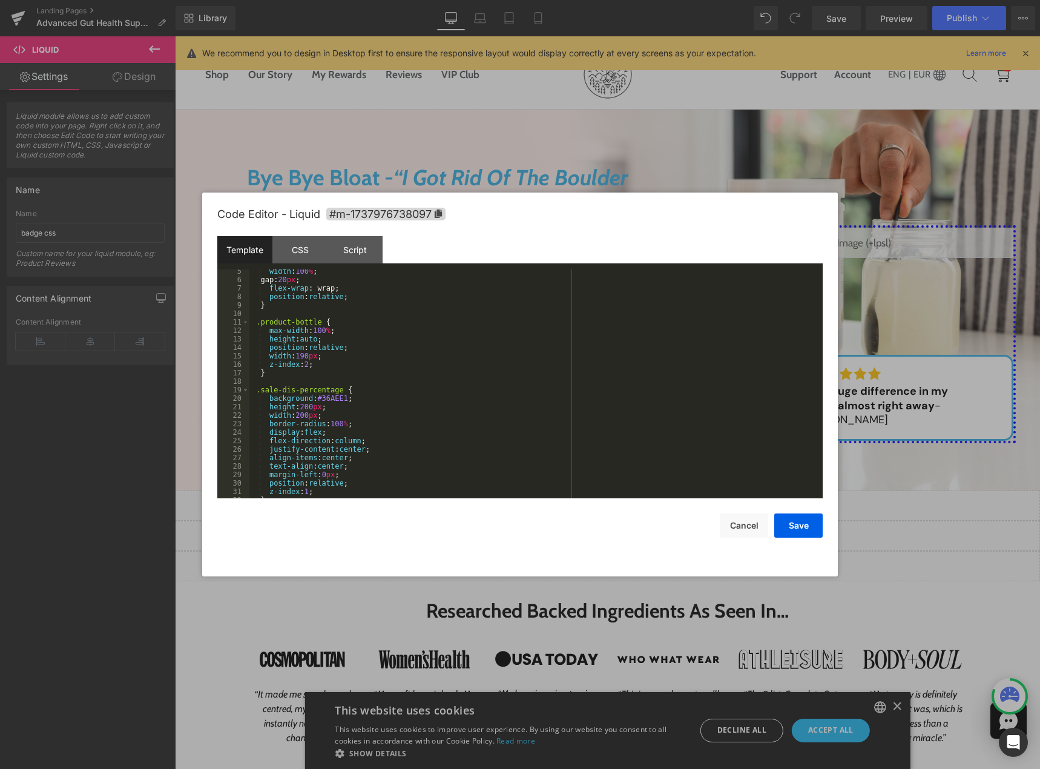
scroll to position [36, 0]
click at [540, 431] on div "width : 100 % ; gap: 20 px ; flex-wrap : wrap; position : relative ; } .product…" at bounding box center [533, 390] width 568 height 246
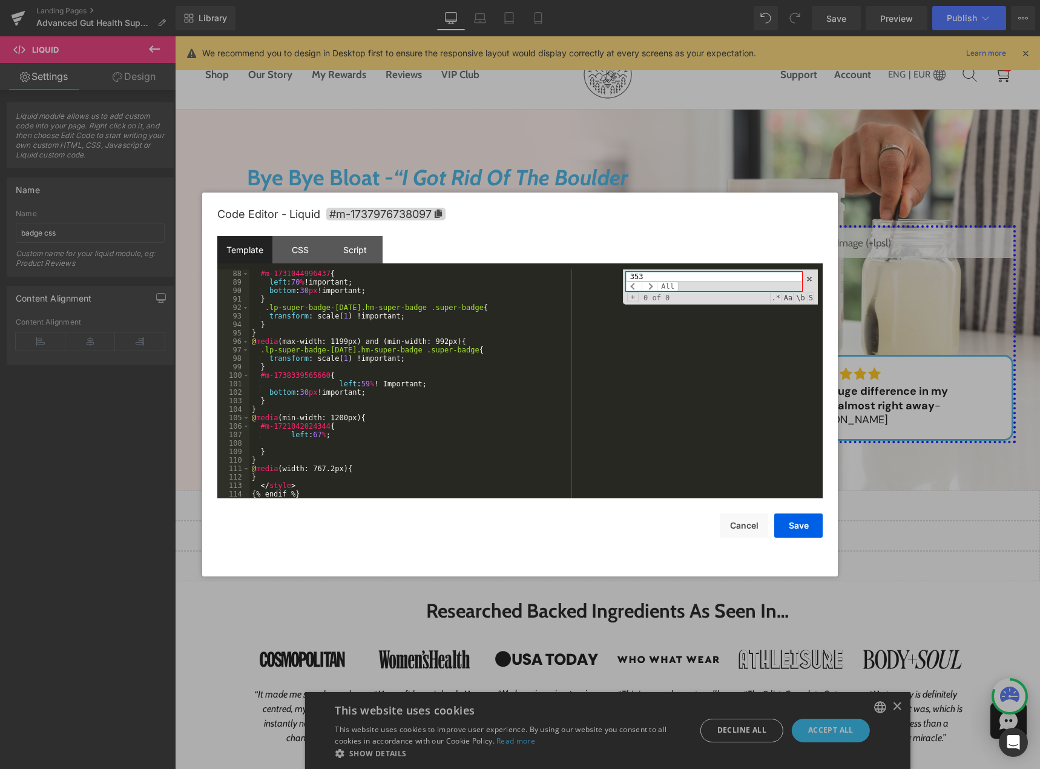
scroll to position [737, 0]
type input "353"
click at [320, 343] on div "#m-1731044996437 { left : 70 % !important; bottom : 30 px !important; } .lp-sup…" at bounding box center [533, 392] width 568 height 246
drag, startPoint x: 259, startPoint y: 375, endPoint x: 323, endPoint y: 376, distance: 63.6
click at [323, 376] on div "#m-1731044996437 { left : 70 % !important; bottom : 30 px !important; } .lp-sup…" at bounding box center [533, 392] width 568 height 246
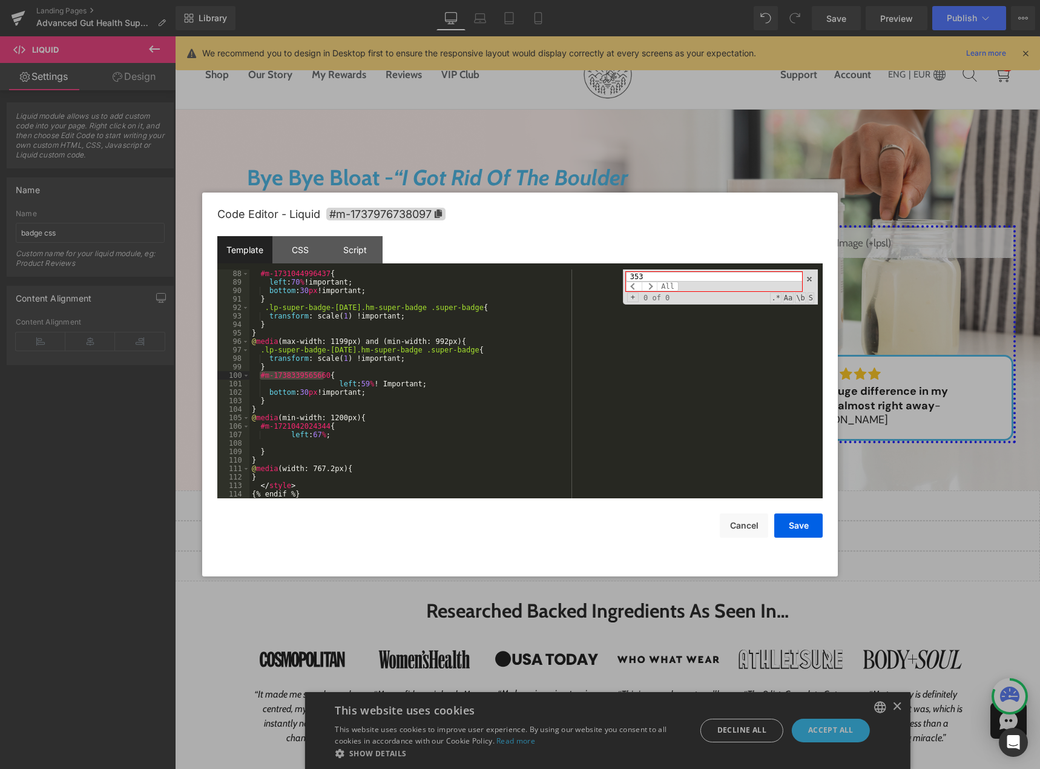
click at [323, 376] on div "#m-1731044996437 { left : 70 % !important; bottom : 30 px !important; } .lp-sup…" at bounding box center [533, 383] width 568 height 229
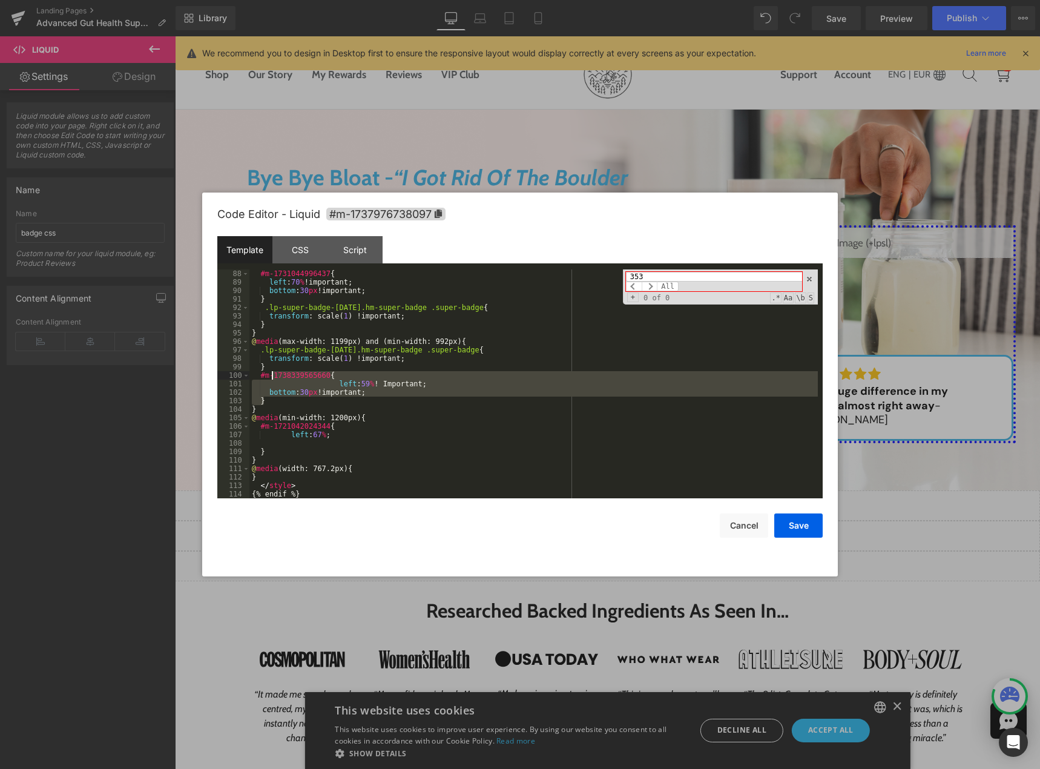
drag, startPoint x: 323, startPoint y: 376, endPoint x: 272, endPoint y: 376, distance: 50.2
click at [272, 376] on div "#m-1731044996437 { left : 70 % !important; bottom : 30 px !important; } .lp-sup…" at bounding box center [533, 392] width 568 height 246
click at [272, 376] on div "#m-1731044996437 { left : 70 % !important; bottom : 30 px !important; } .lp-sup…" at bounding box center [533, 383] width 568 height 229
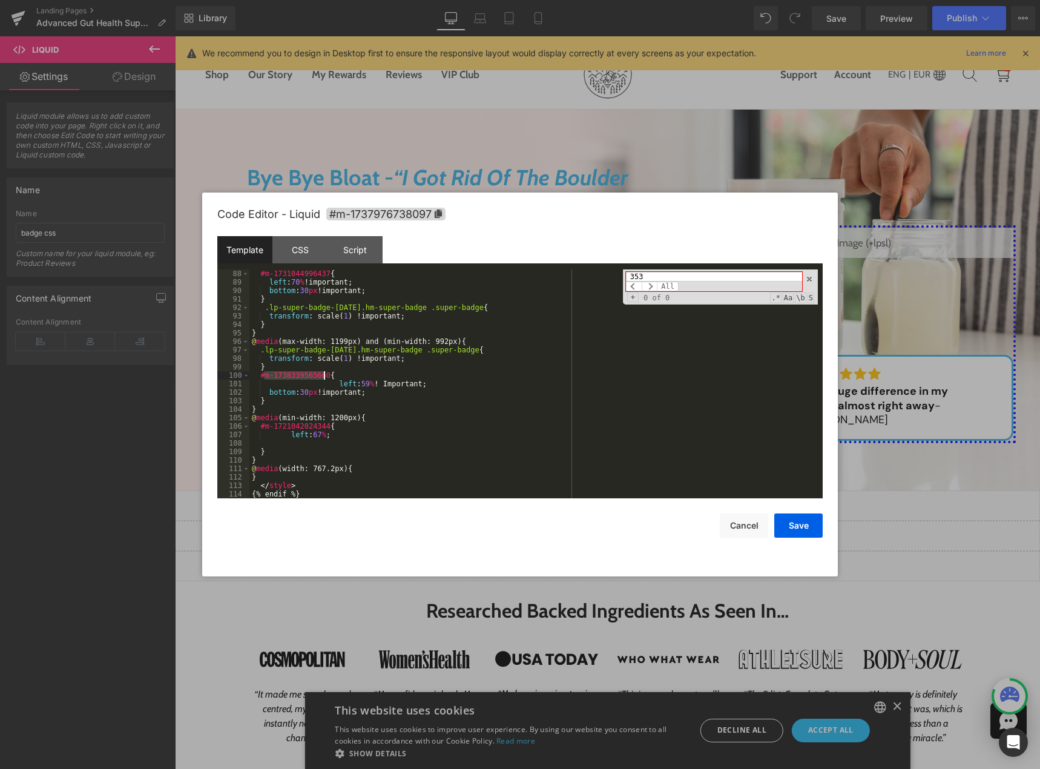
drag, startPoint x: 263, startPoint y: 375, endPoint x: 322, endPoint y: 374, distance: 59.3
click at [322, 374] on div "#m-1731044996437 { left : 70 % !important; bottom : 30 px !important; } .lp-sup…" at bounding box center [533, 392] width 568 height 246
drag, startPoint x: 331, startPoint y: 383, endPoint x: 266, endPoint y: 385, distance: 64.8
click at [266, 385] on div "#m-1731044996437 { left : 70 % !important; bottom : 30 px !important; } .lp-sup…" at bounding box center [533, 392] width 568 height 246
click at [802, 523] on button "Save" at bounding box center [798, 525] width 48 height 24
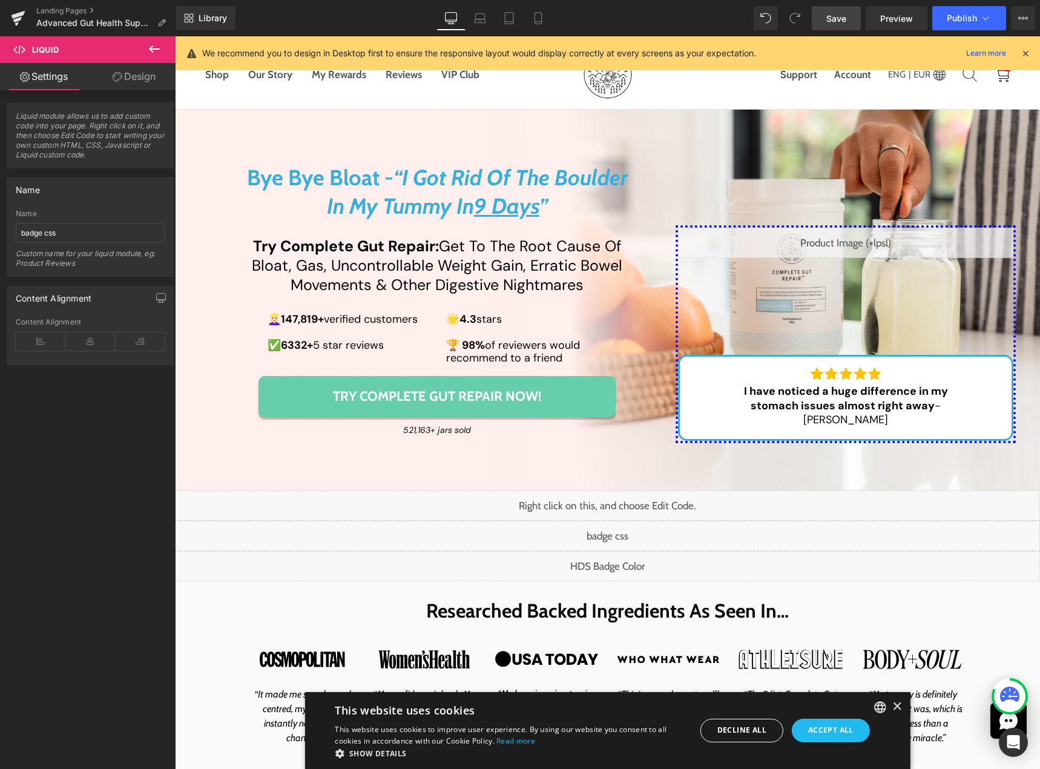
click at [834, 18] on span "Save" at bounding box center [836, 18] width 20 height 13
click at [617, 531] on div "Liquid" at bounding box center [607, 535] width 865 height 30
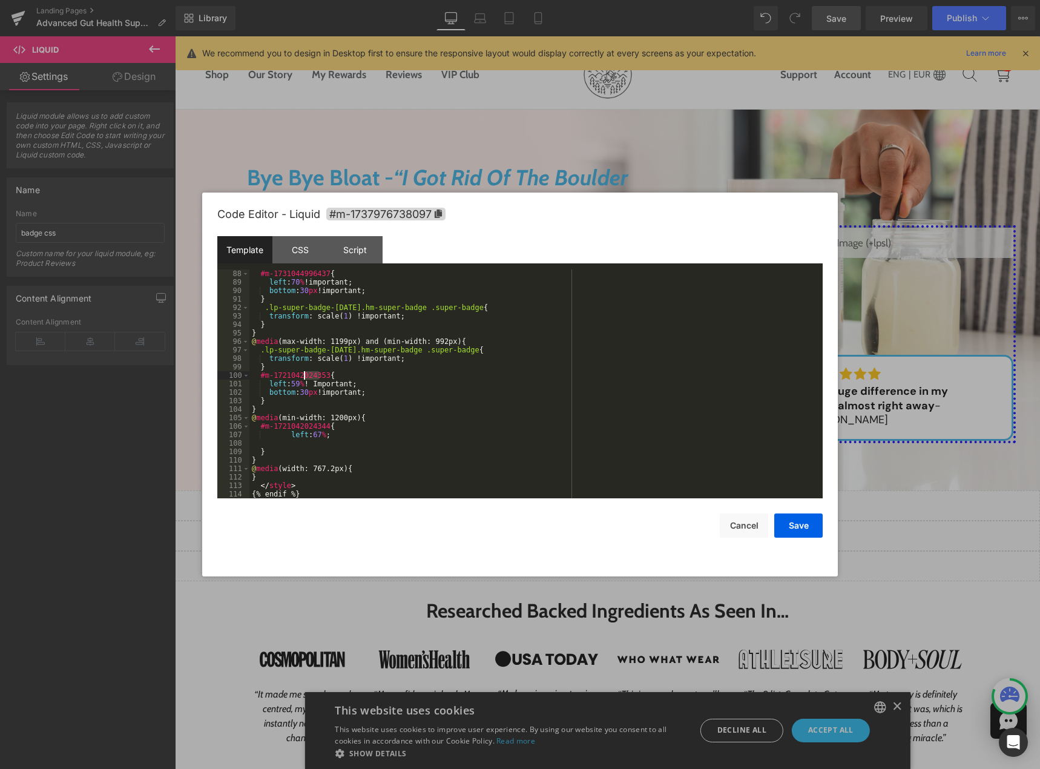
drag, startPoint x: 321, startPoint y: 375, endPoint x: 306, endPoint y: 375, distance: 15.1
click at [305, 375] on div "#m-1731044996437 { left : 70 % !important; bottom : 30 px !important; } .lp-sup…" at bounding box center [533, 392] width 568 height 246
click at [318, 375] on div "#m-1731044996437 { left : 70 % !important; bottom : 30 px !important; } .lp-sup…" at bounding box center [533, 383] width 568 height 229
click at [785, 516] on button "Save" at bounding box center [798, 525] width 48 height 24
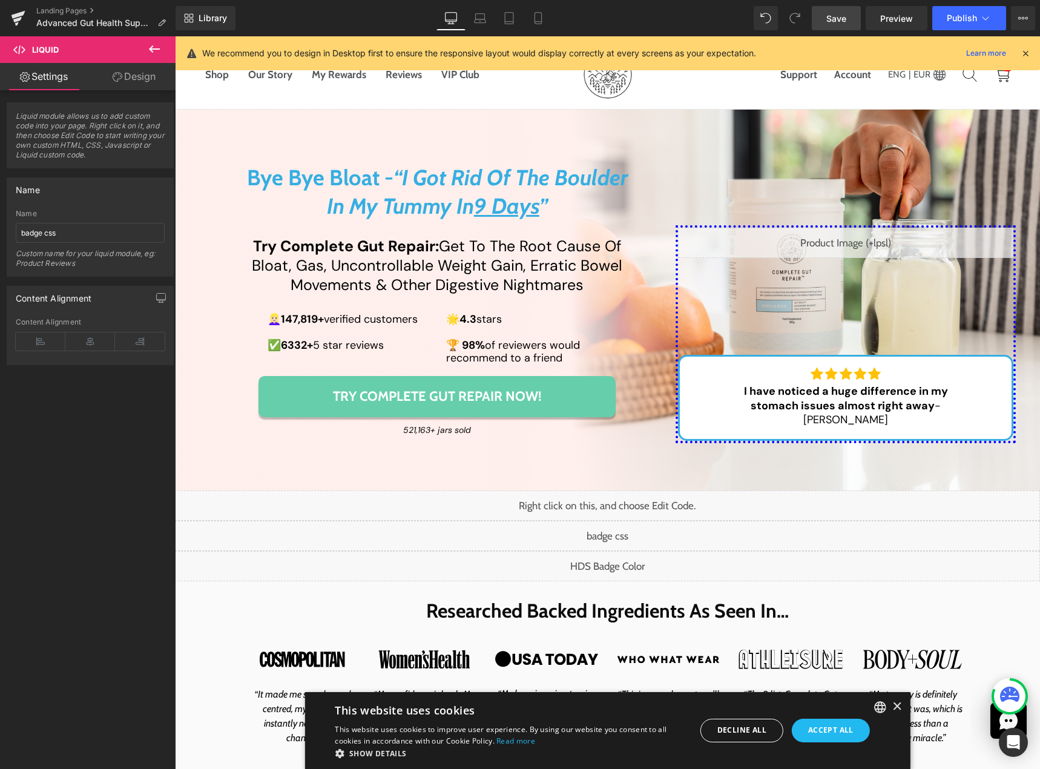
click at [828, 19] on span "Save" at bounding box center [836, 18] width 20 height 13
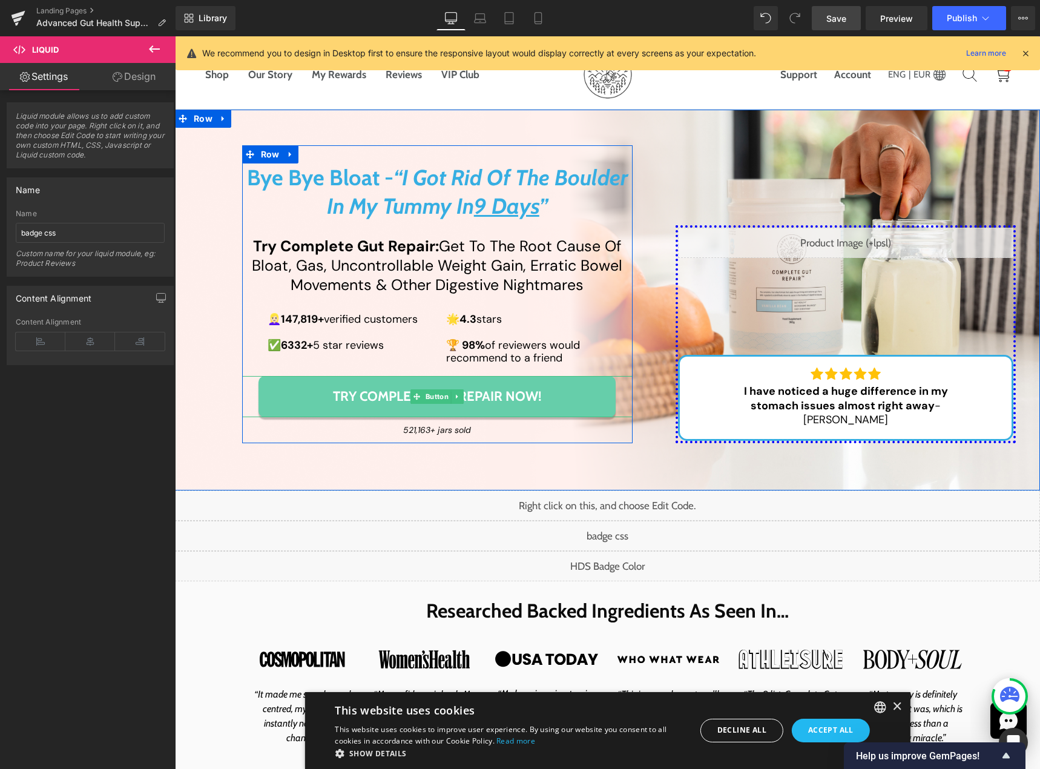
click at [300, 393] on link "Try Complete Gut Repair Now!" at bounding box center [436, 396] width 357 height 41
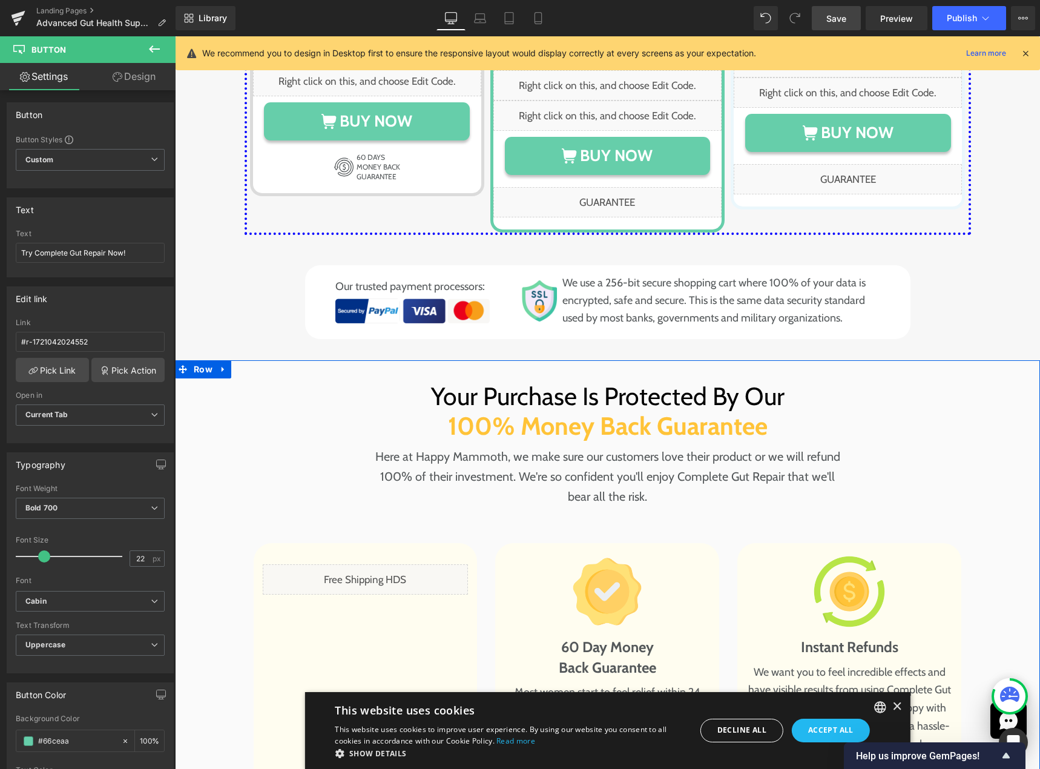
scroll to position [6986, 0]
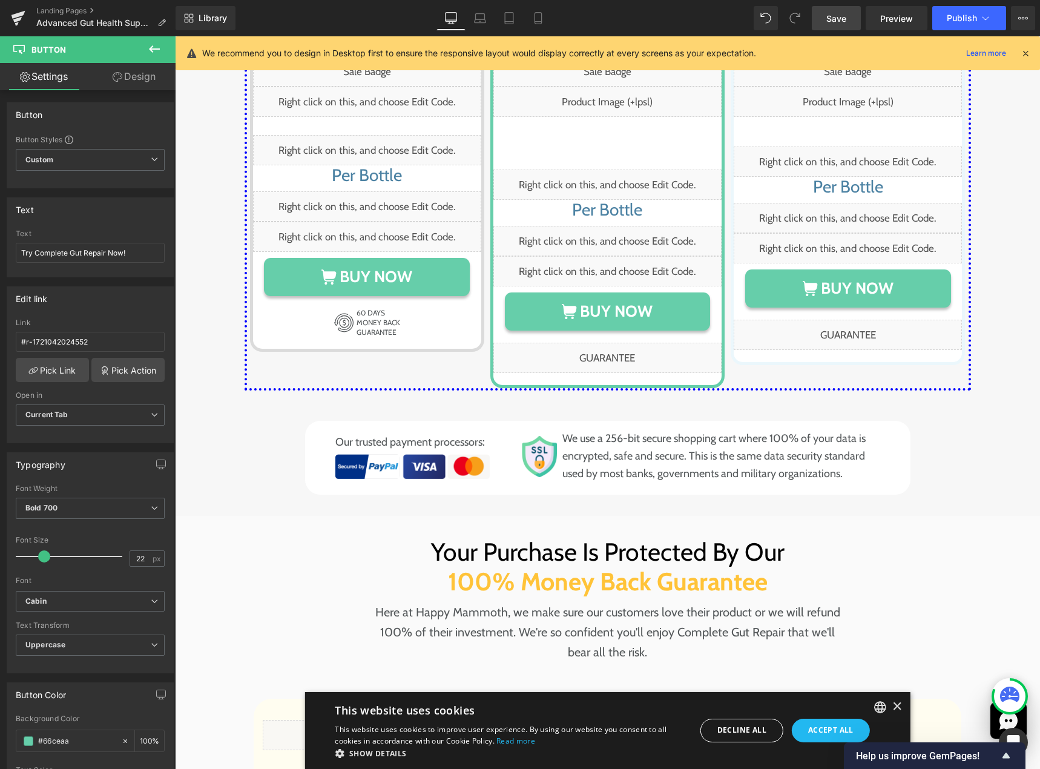
click at [154, 54] on icon at bounding box center [154, 49] width 15 height 15
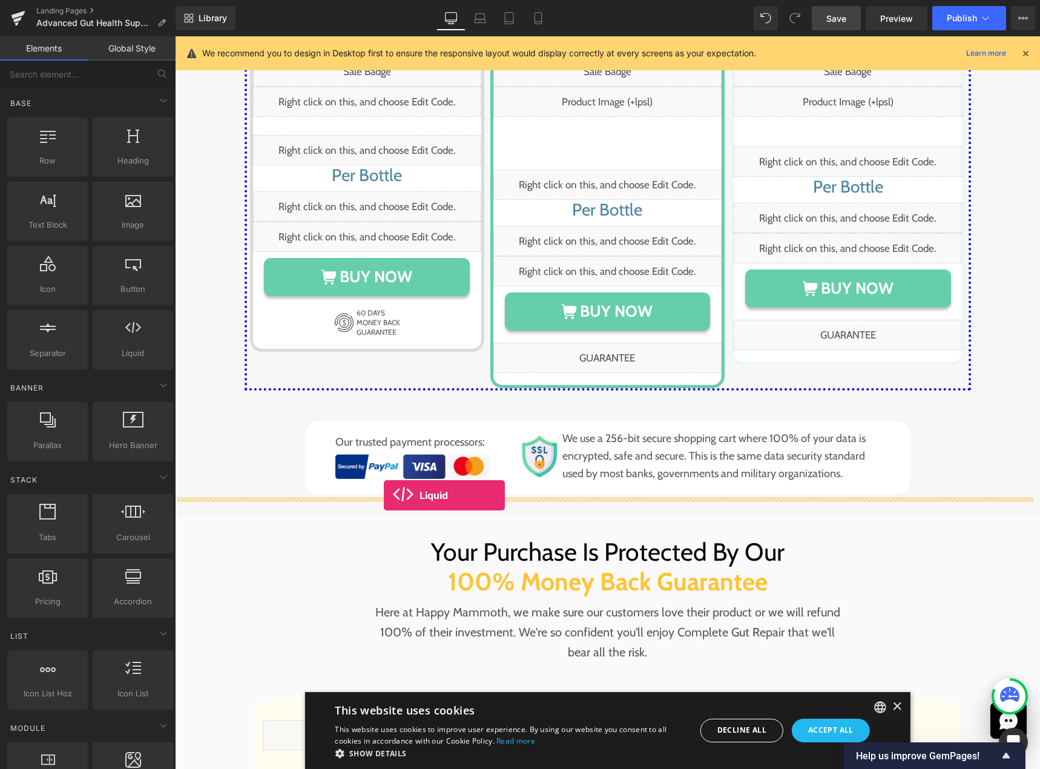
drag, startPoint x: 279, startPoint y: 377, endPoint x: 384, endPoint y: 495, distance: 157.7
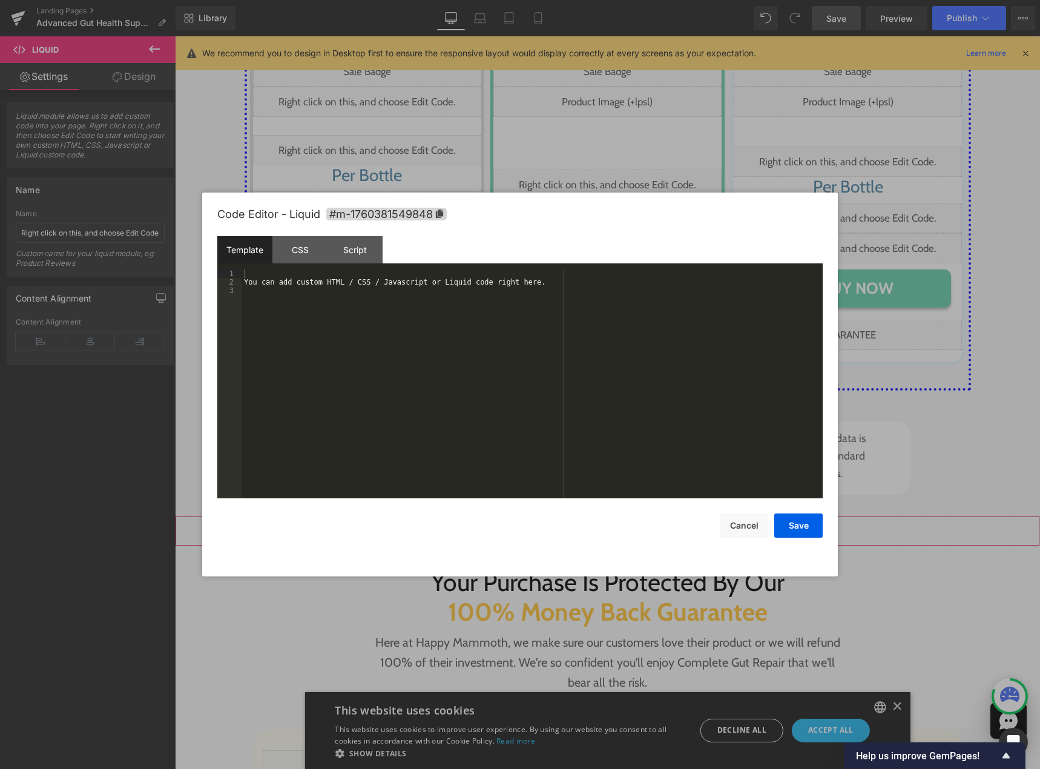
click at [623, 516] on div "Liquid" at bounding box center [607, 531] width 865 height 30
click at [305, 300] on div "You can add custom HTML / CSS / Javascript or Liquid code right here." at bounding box center [531, 392] width 581 height 246
click at [306, 256] on div "CSS" at bounding box center [299, 249] width 55 height 27
click at [318, 328] on div "#m-1760381549848 { }" at bounding box center [531, 392] width 581 height 246
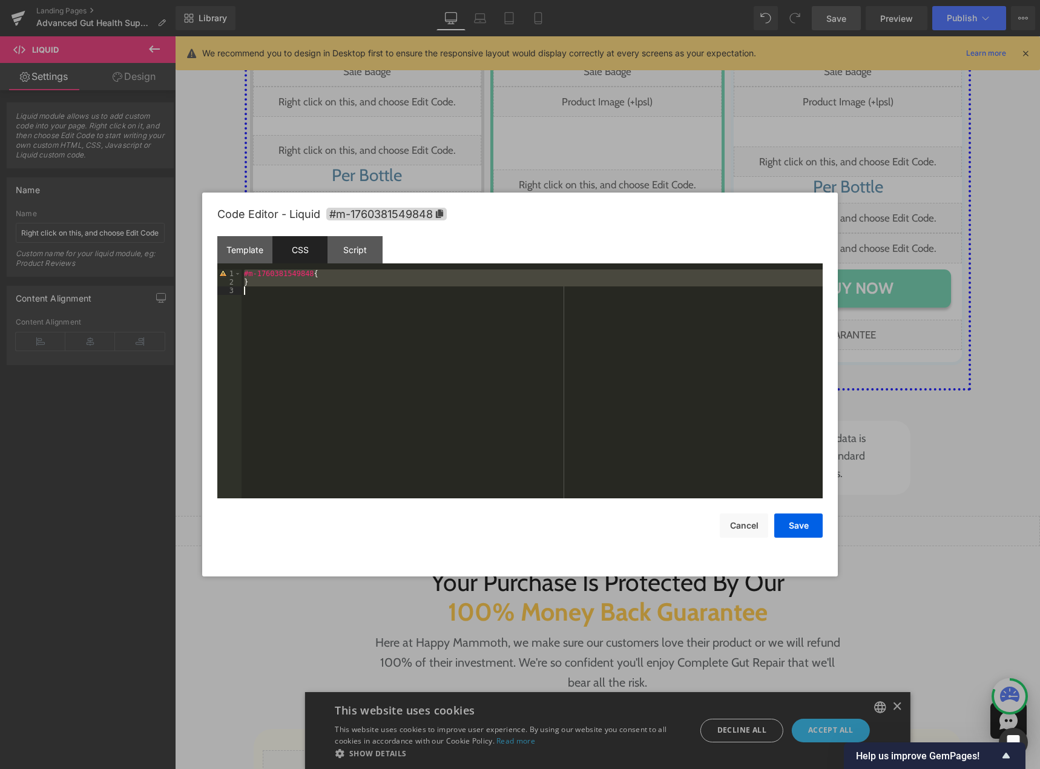
scroll to position [136, 0]
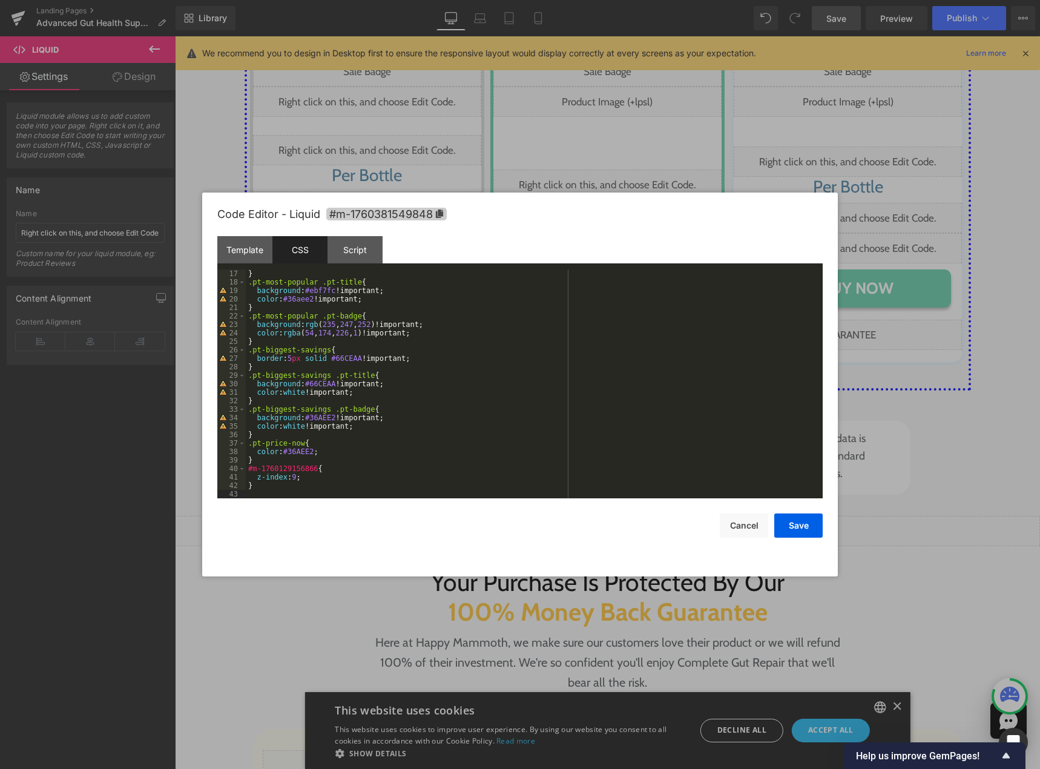
click at [430, 212] on span "#m-1760381549848" at bounding box center [386, 214] width 120 height 13
drag, startPoint x: 249, startPoint y: 470, endPoint x: 310, endPoint y: 470, distance: 61.7
click at [310, 470] on div "} .pt-most-popular .pt-title { background : #ebf7fc !important; color : #36aee2…" at bounding box center [532, 392] width 572 height 246
click at [783, 529] on button "Save" at bounding box center [798, 525] width 48 height 24
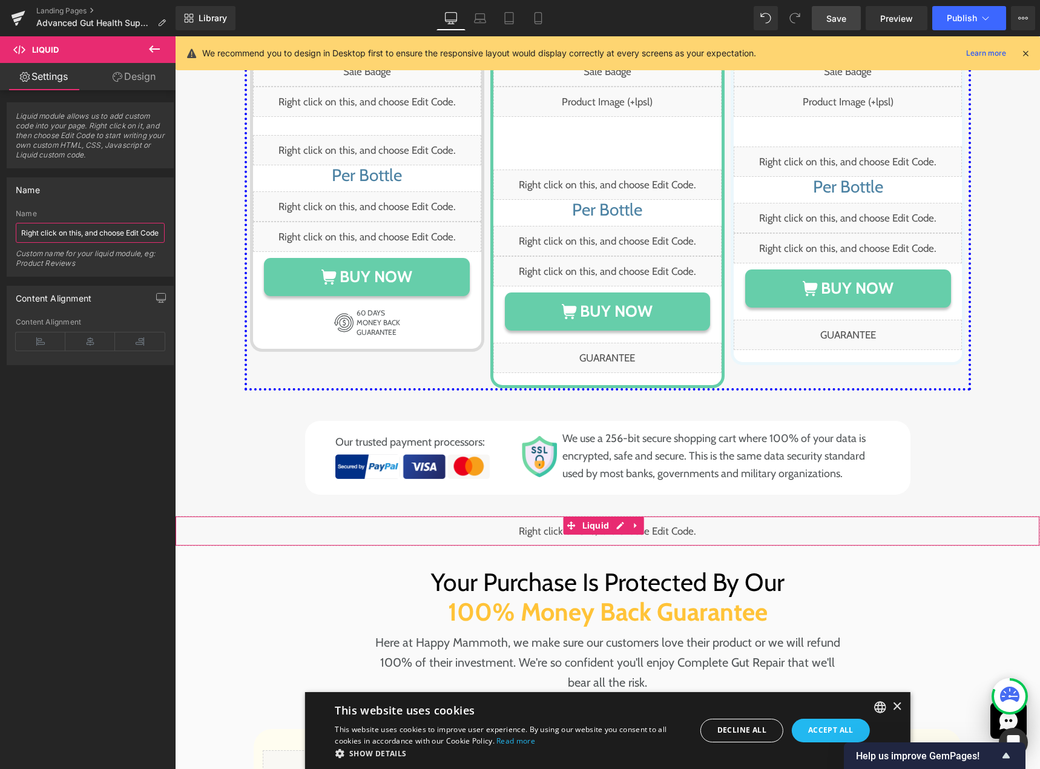
click at [67, 236] on input "Right click on this, and choose Edit Code." at bounding box center [90, 233] width 149 height 20
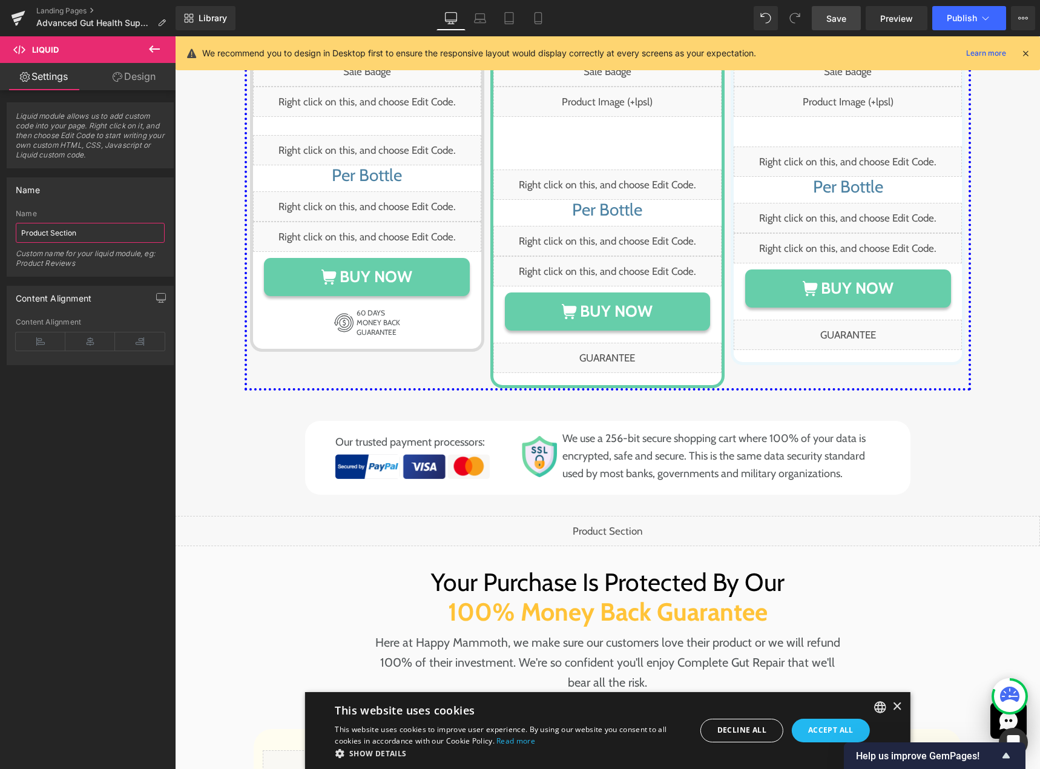
type input "Product Section"
click at [842, 15] on span "Save" at bounding box center [836, 18] width 20 height 13
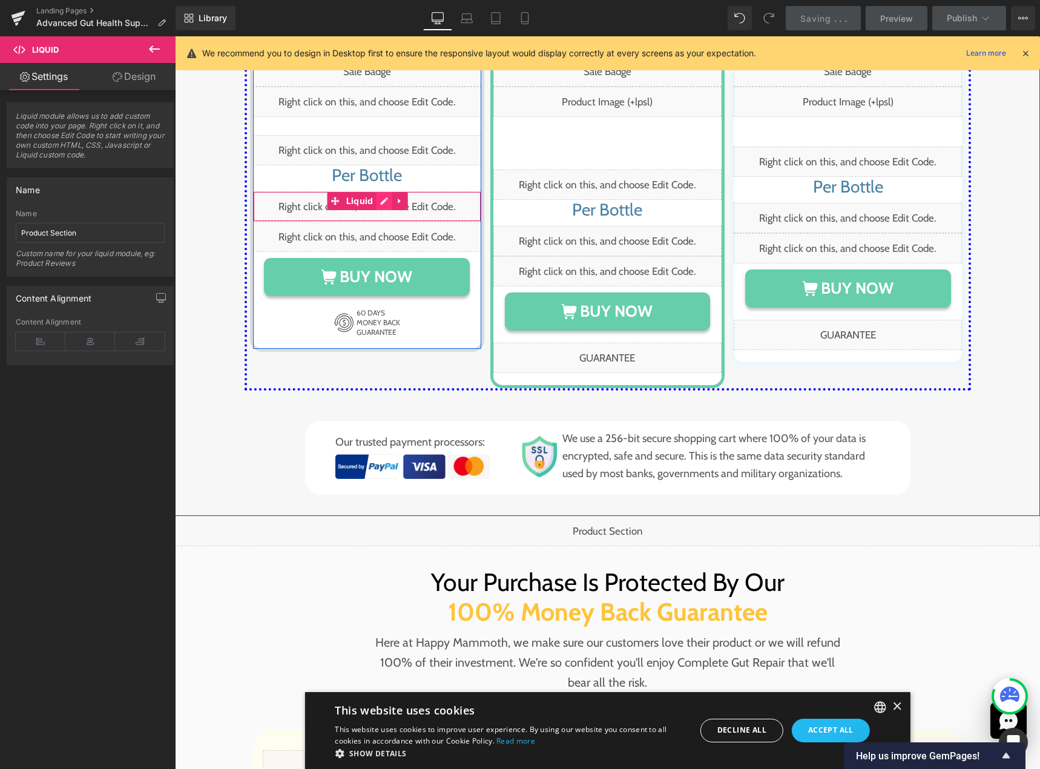
click at [382, 191] on div "Liquid" at bounding box center [367, 206] width 228 height 30
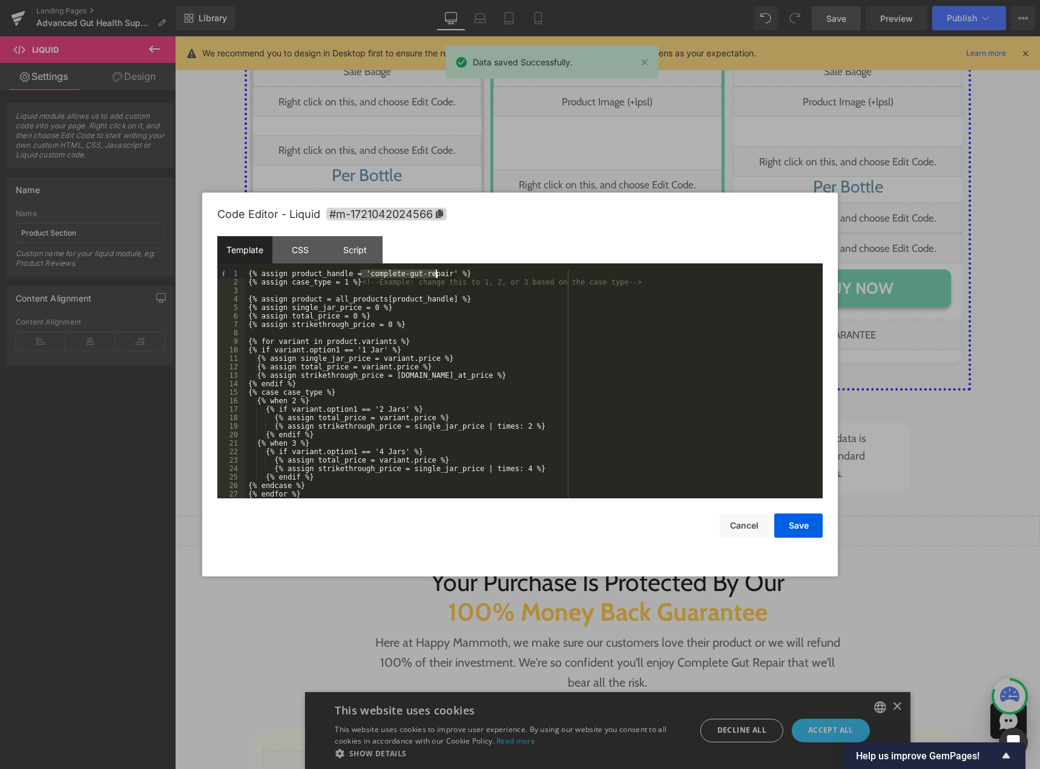
drag, startPoint x: 359, startPoint y: 273, endPoint x: 434, endPoint y: 274, distance: 75.6
click at [434, 274] on div "{% assign product_handle = 'complete-gut-repair' %} {% assign case_type = 1 %} …" at bounding box center [532, 392] width 572 height 246
click at [741, 526] on button "Cancel" at bounding box center [744, 525] width 48 height 24
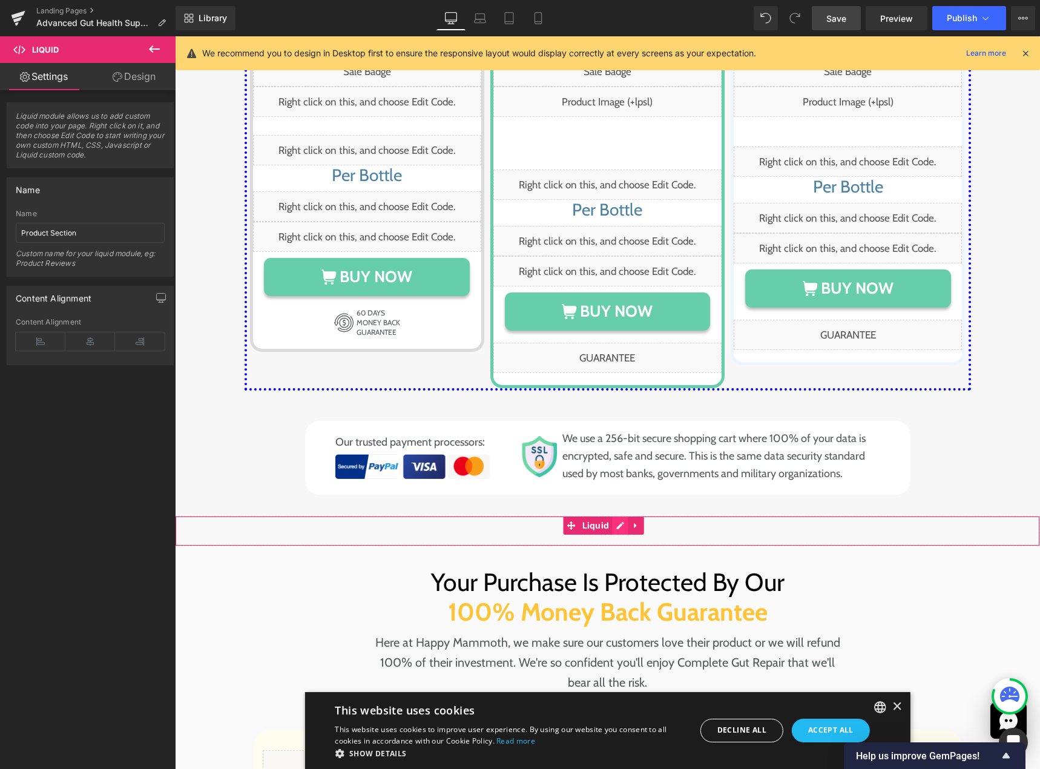
click at [619, 516] on div "Liquid" at bounding box center [607, 531] width 865 height 30
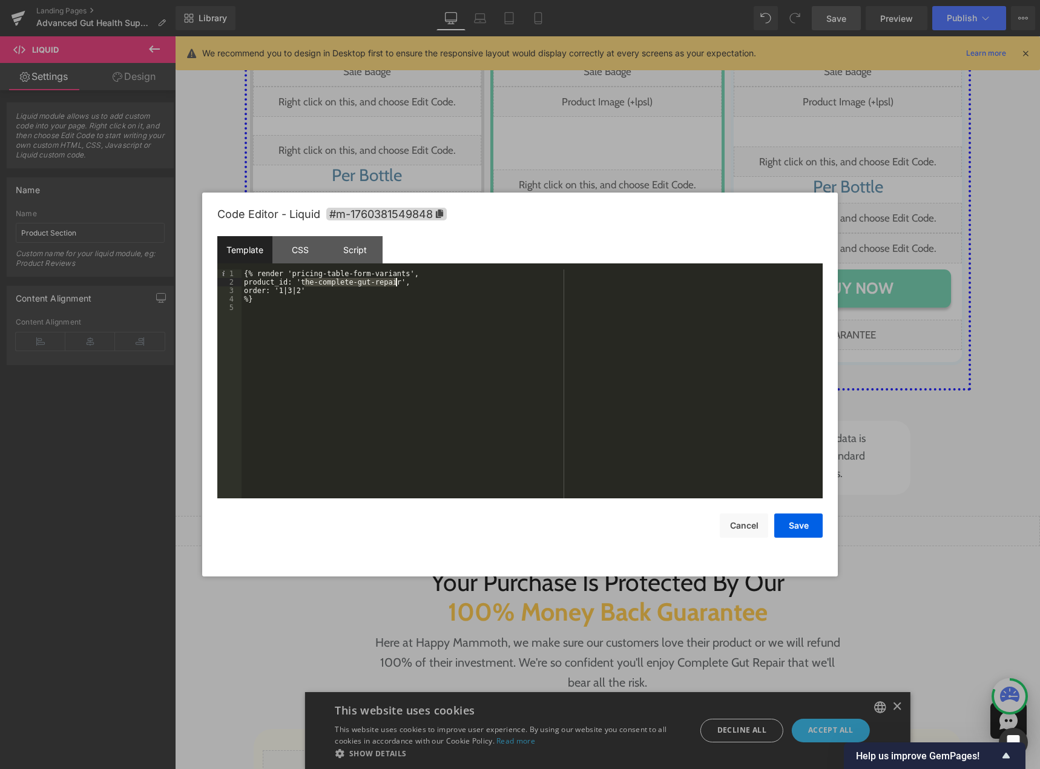
drag, startPoint x: 303, startPoint y: 281, endPoint x: 396, endPoint y: 282, distance: 93.2
click at [396, 282] on div "{% render 'pricing-table-form-variants', product_id: 'the-complete-gut-repair',…" at bounding box center [531, 392] width 581 height 246
click at [809, 523] on button "Save" at bounding box center [798, 525] width 48 height 24
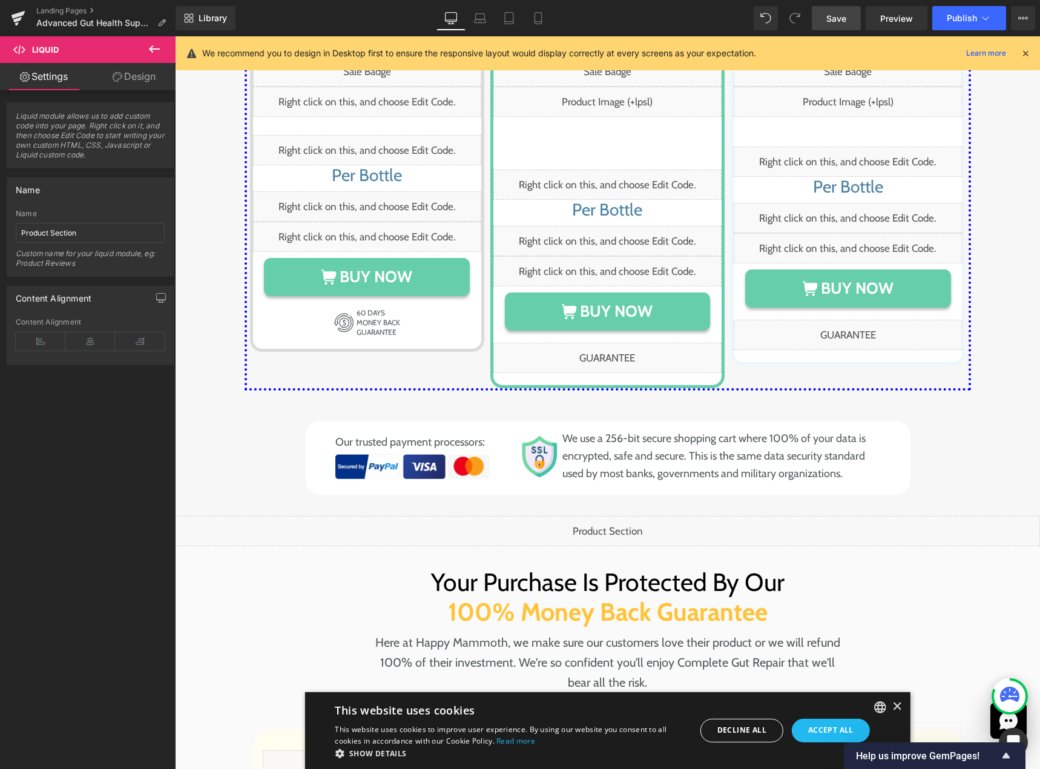
click at [819, 18] on link "Save" at bounding box center [835, 18] width 49 height 24
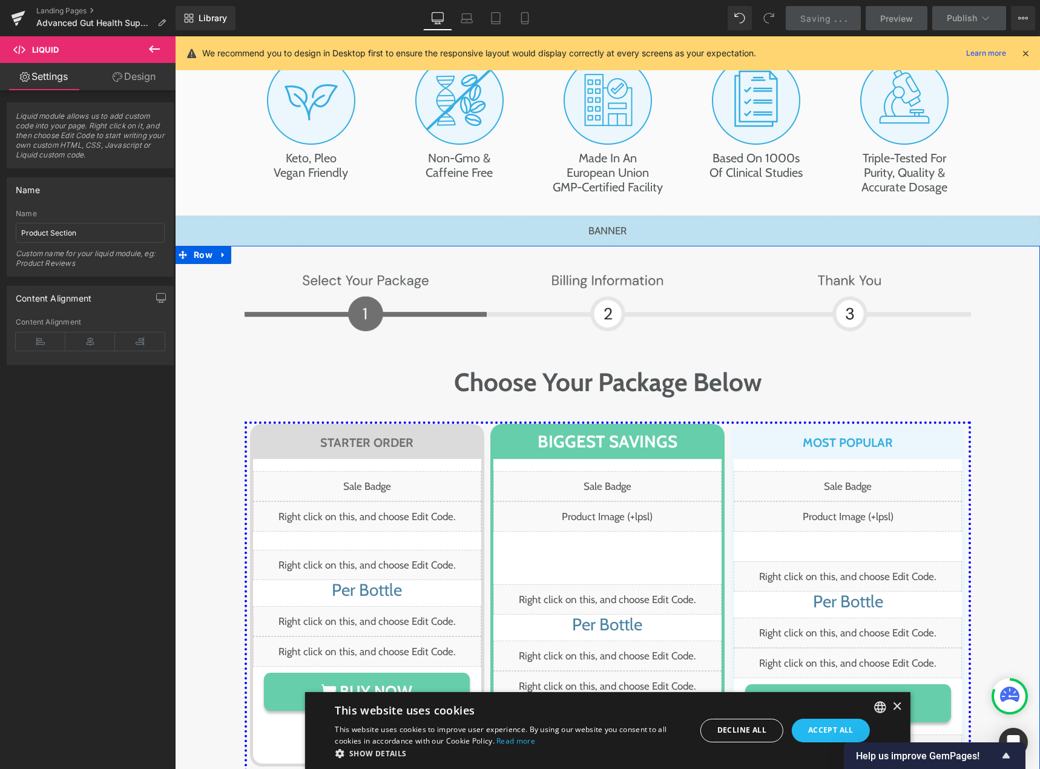
scroll to position [6562, 0]
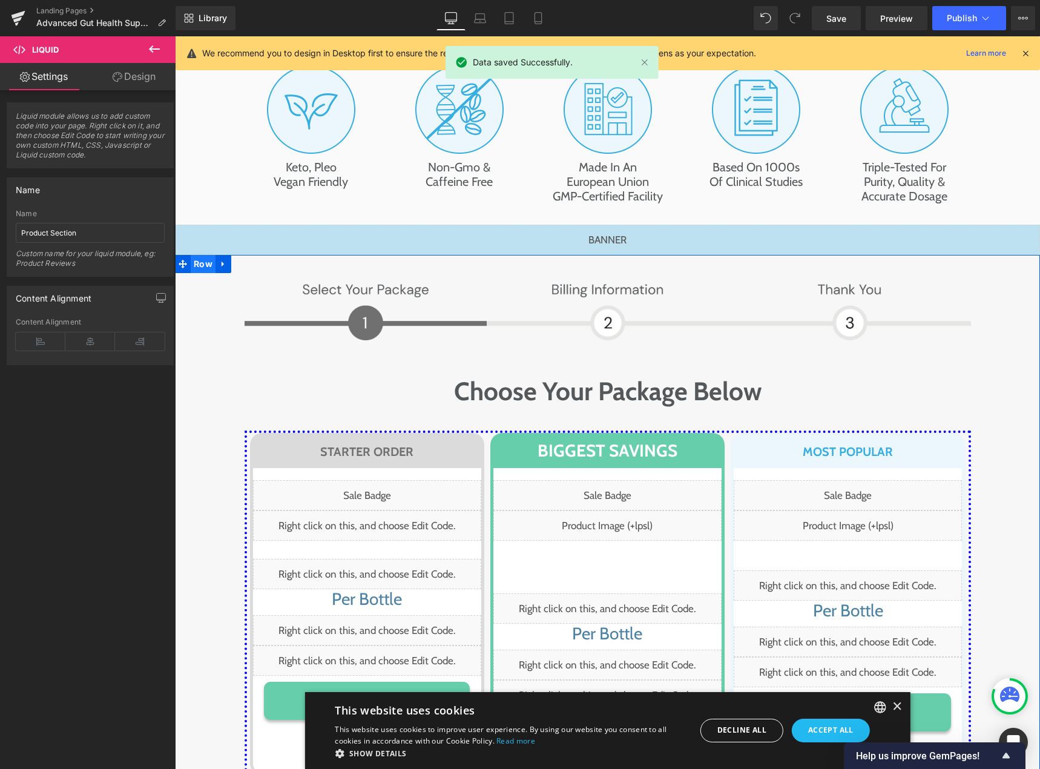
click at [197, 255] on span "Row" at bounding box center [203, 264] width 25 height 18
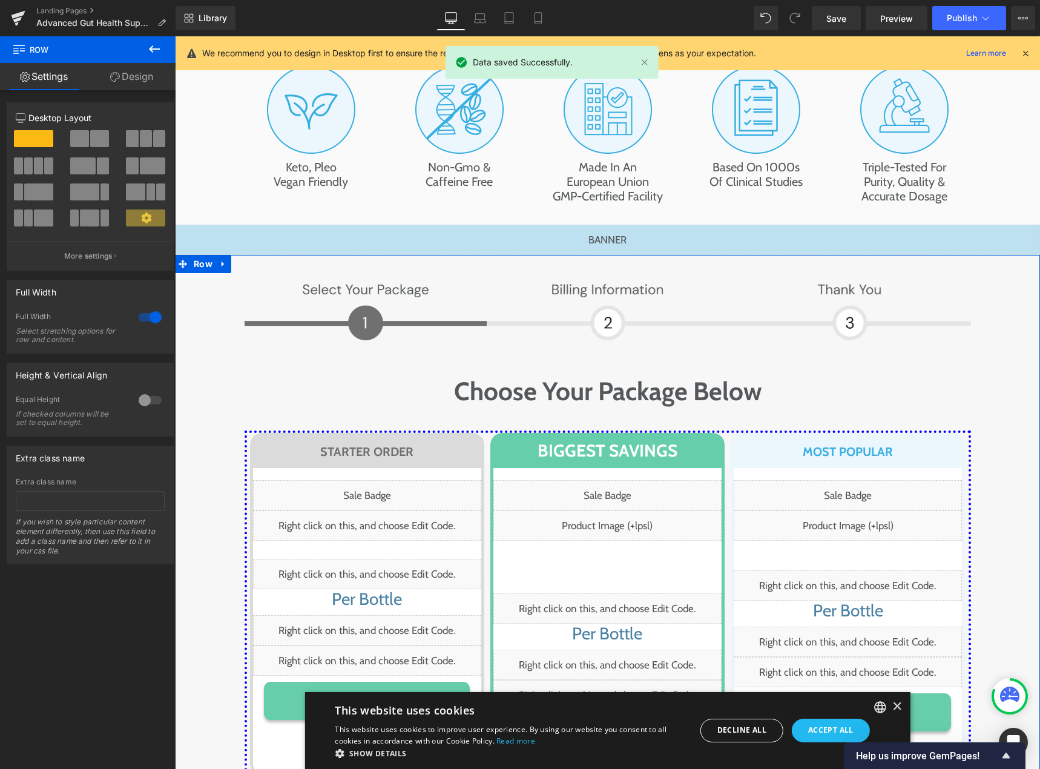
click at [67, 486] on div "Extra class name If you wish to style particular content element differently, t…" at bounding box center [90, 520] width 149 height 86
click at [68, 494] on input "text" at bounding box center [90, 501] width 149 height 20
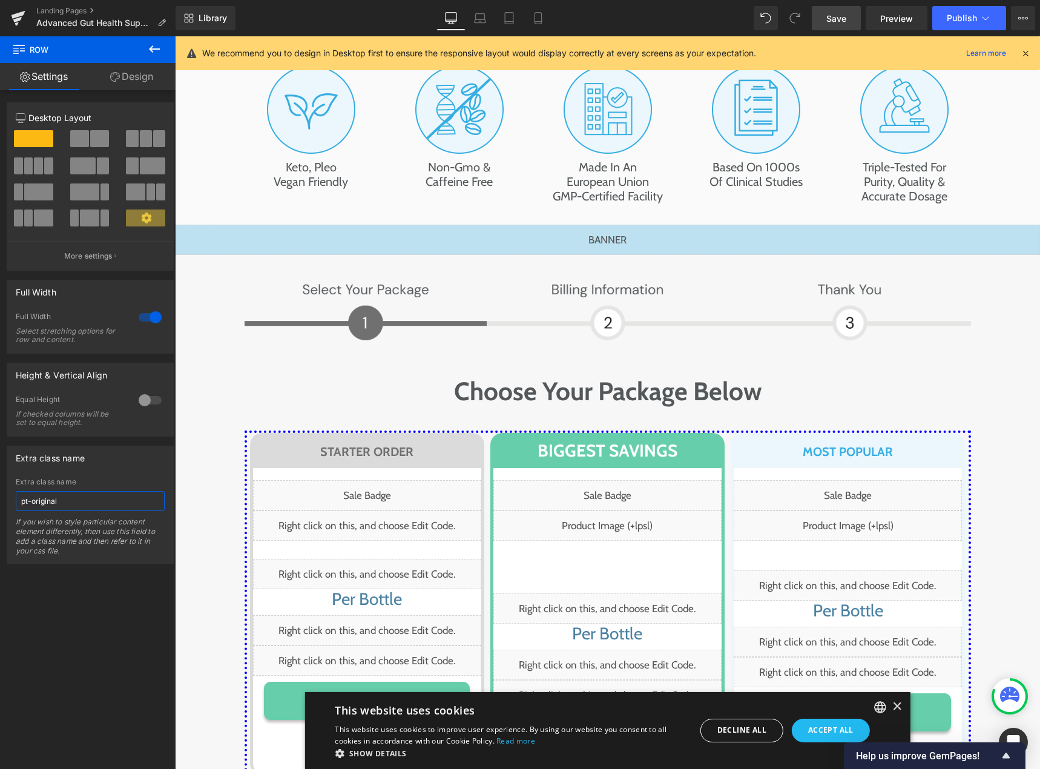
type input "pt-original"
click at [823, 22] on link "Save" at bounding box center [835, 18] width 49 height 24
click at [822, 16] on link "Save" at bounding box center [835, 18] width 49 height 24
